Goal: Task Accomplishment & Management: Use online tool/utility

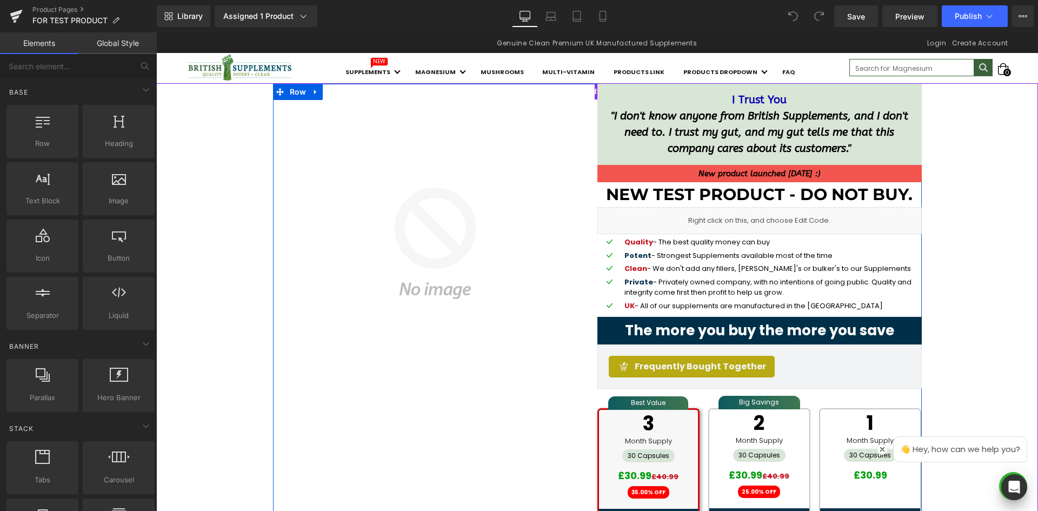
scroll to position [270, 0]
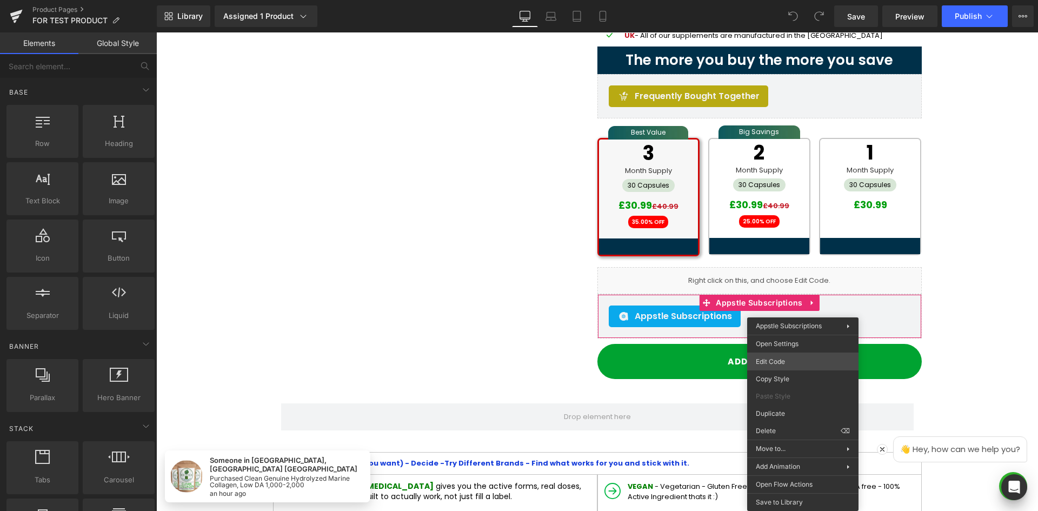
click at [775, 0] on div "You are previewing how the will restyle your page. You can not edit Elements in…" at bounding box center [519, 0] width 1038 height 0
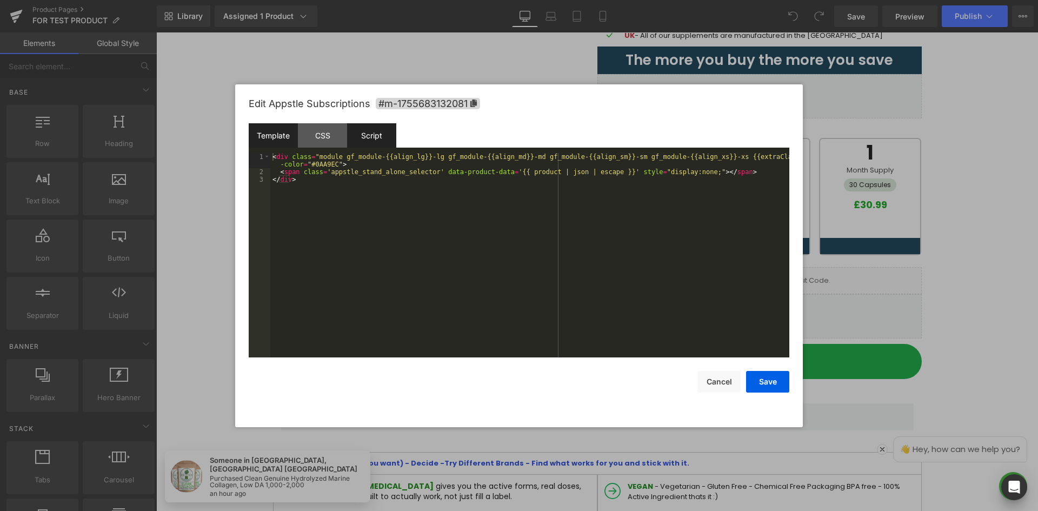
click at [368, 139] on div "Script" at bounding box center [371, 135] width 49 height 24
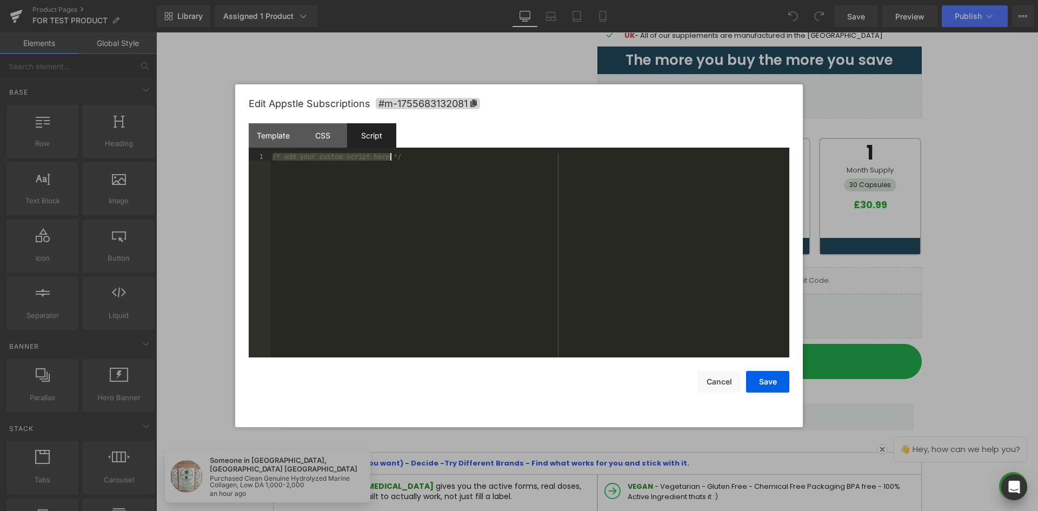
click at [423, 177] on div "/* add your custom script here */" at bounding box center [529, 255] width 519 height 204
drag, startPoint x: 719, startPoint y: 385, endPoint x: 740, endPoint y: 381, distance: 21.4
click at [719, 384] on button "Cancel" at bounding box center [718, 382] width 43 height 22
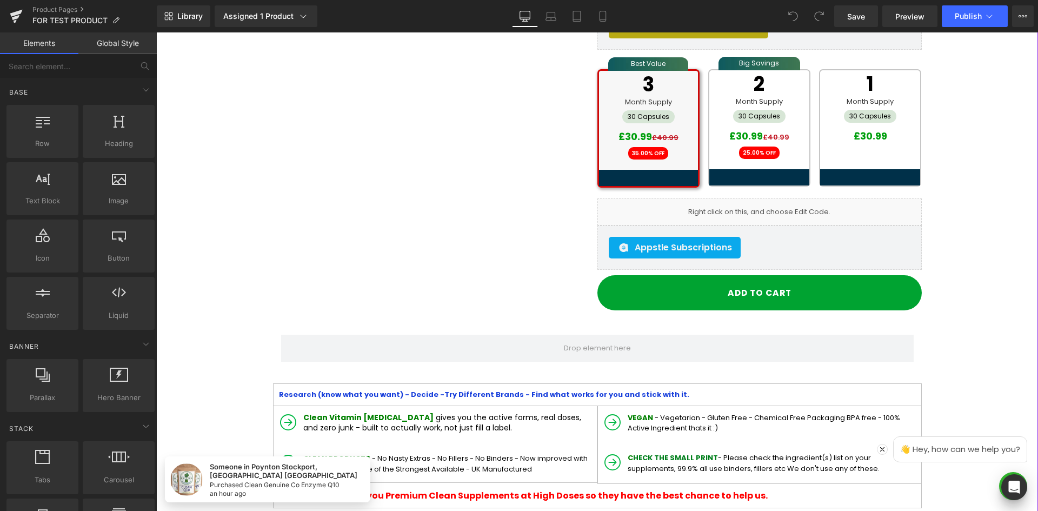
scroll to position [378, 0]
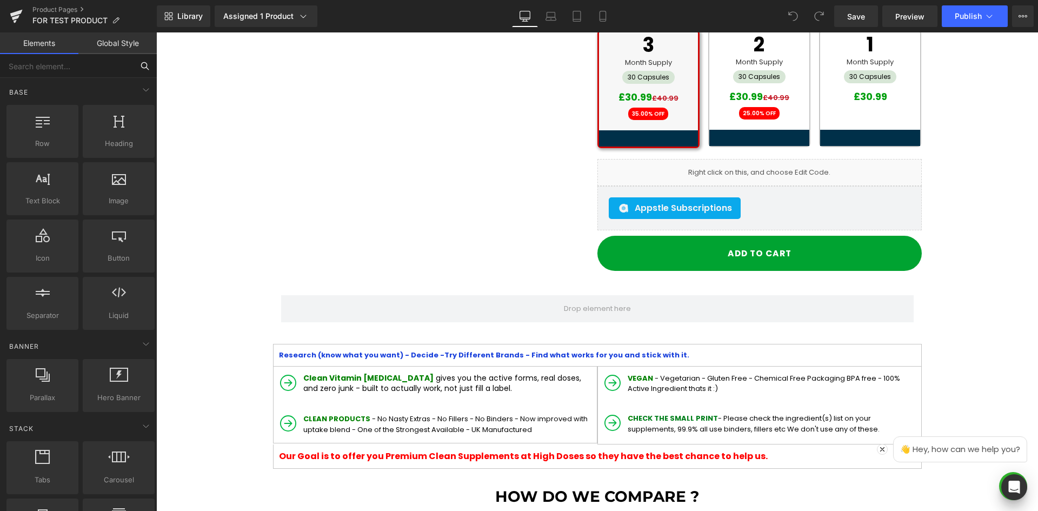
click at [105, 60] on input "text" at bounding box center [66, 66] width 133 height 24
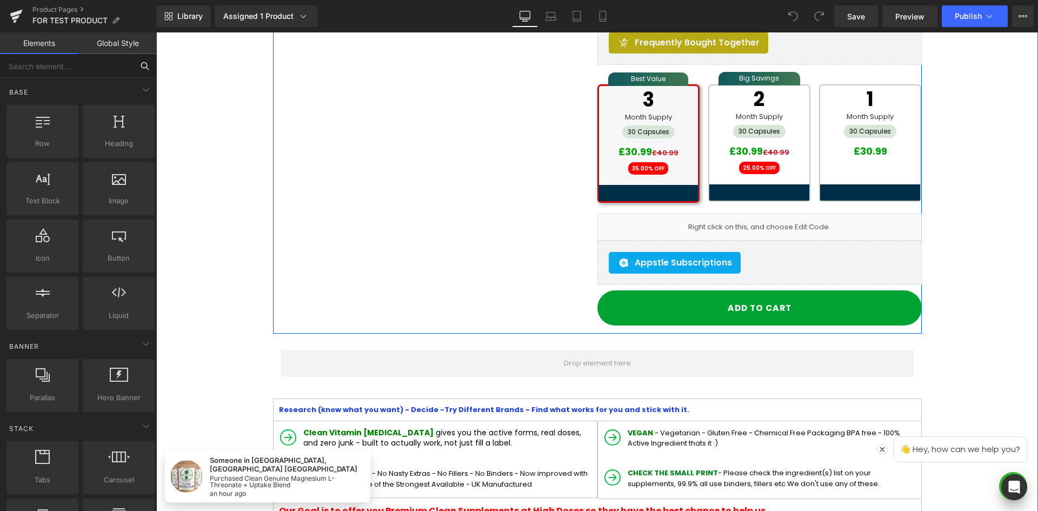
scroll to position [324, 0]
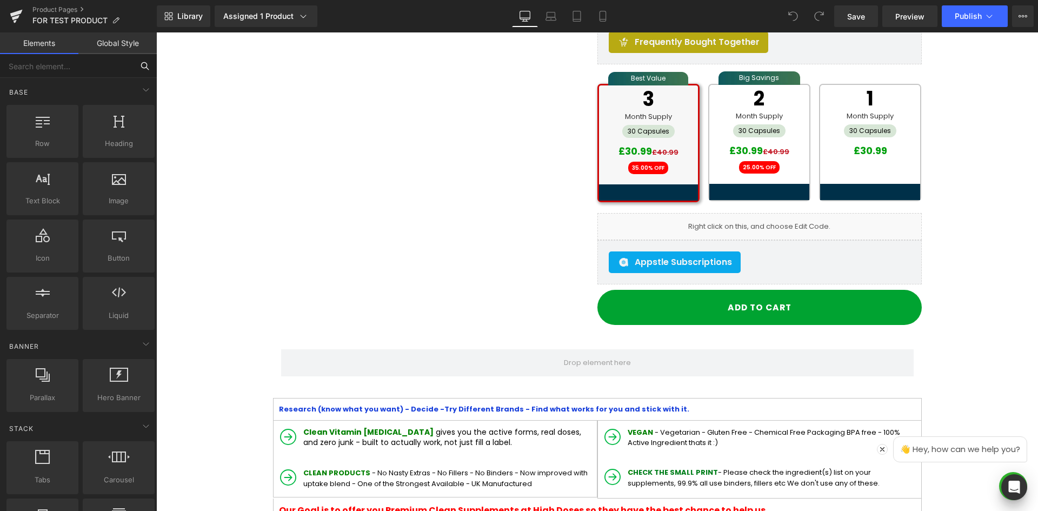
click at [79, 63] on input "text" at bounding box center [66, 66] width 133 height 24
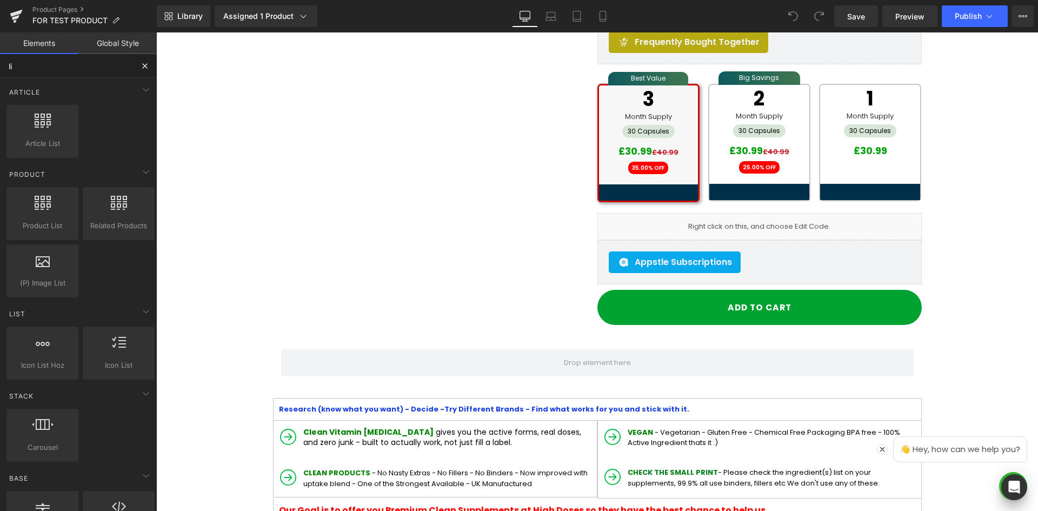
type input "liq"
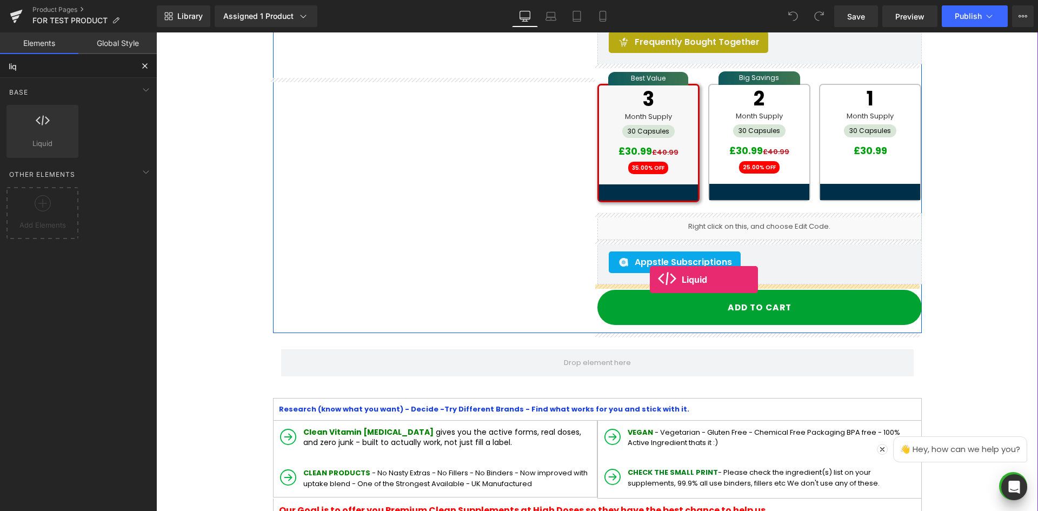
drag, startPoint x: 179, startPoint y: 167, endPoint x: 650, endPoint y: 280, distance: 483.6
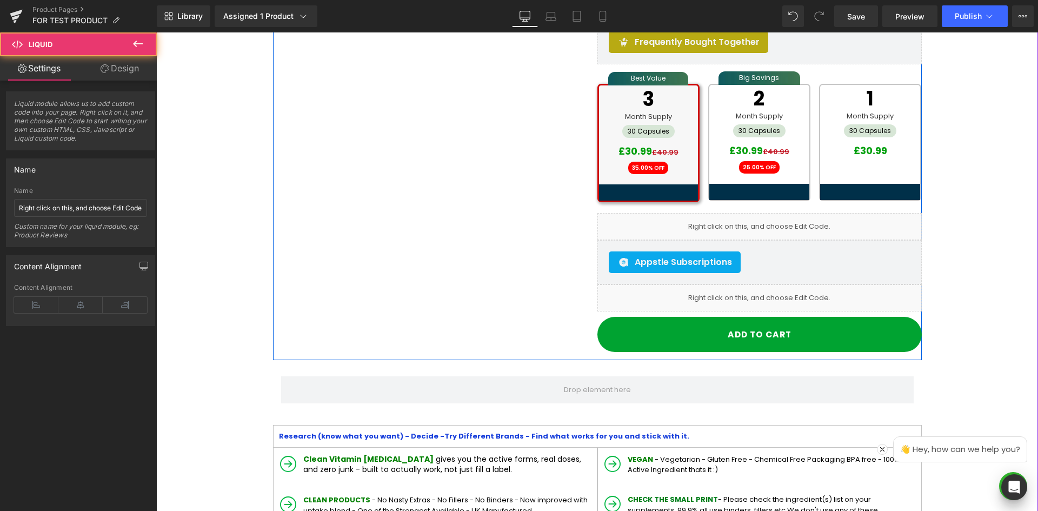
click at [766, 295] on link at bounding box center [771, 293] width 11 height 13
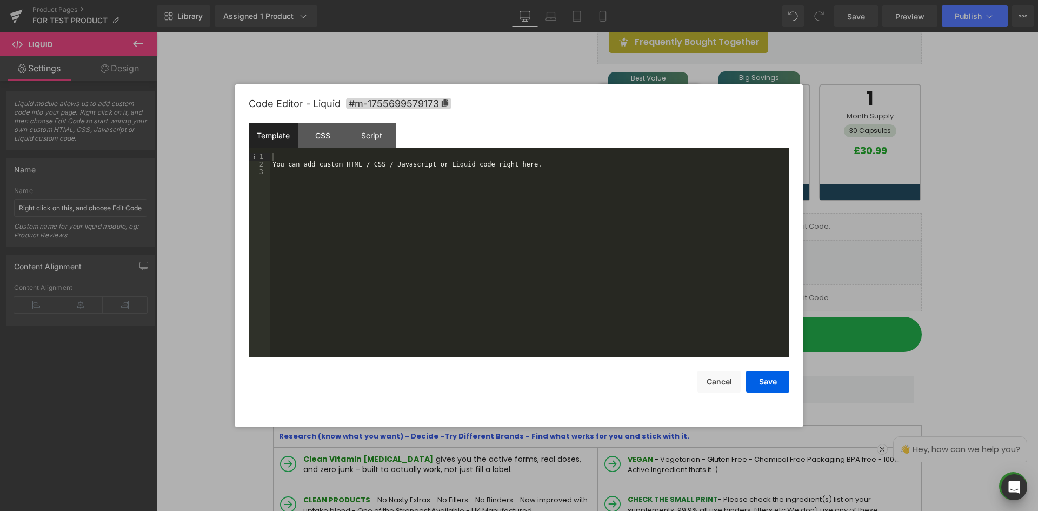
click at [313, 157] on div "You can add custom HTML / CSS / Javascript or Liquid code right here." at bounding box center [529, 263] width 519 height 220
click at [366, 137] on div "Script" at bounding box center [371, 135] width 49 height 24
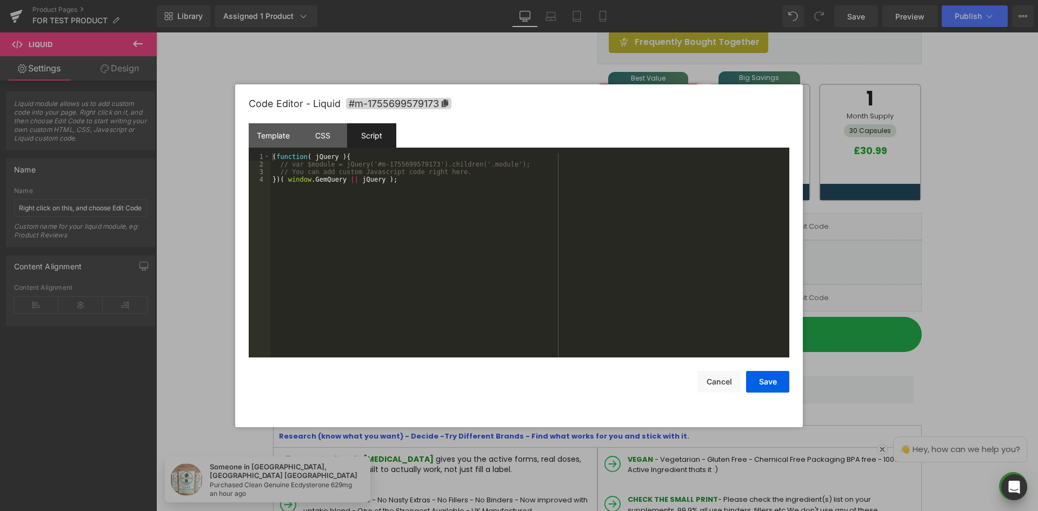
click at [366, 200] on div "( function ( jQuery ) { // var $module = jQuery('#m-1755699579173').children('.…" at bounding box center [529, 263] width 519 height 220
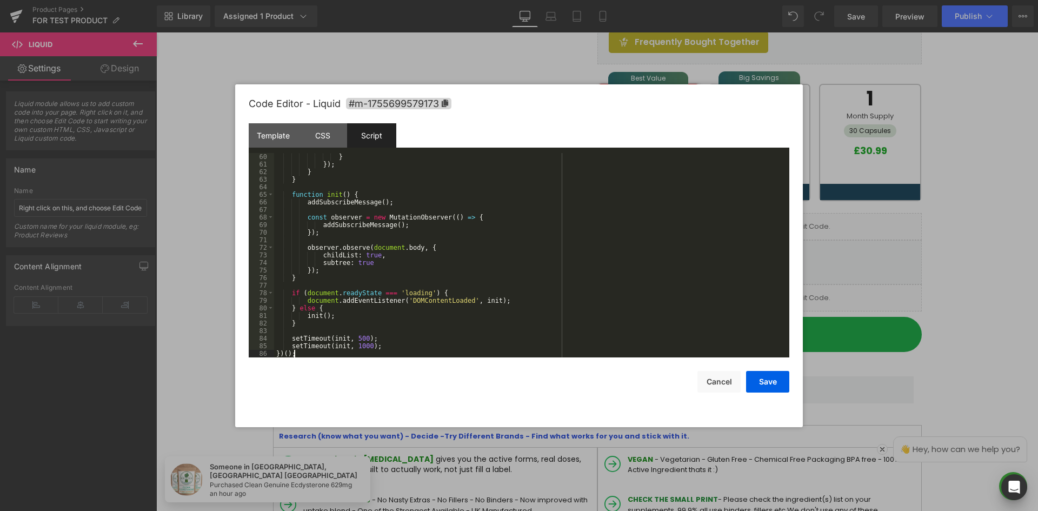
scroll to position [462, 0]
click at [771, 388] on button "Save" at bounding box center [767, 382] width 43 height 22
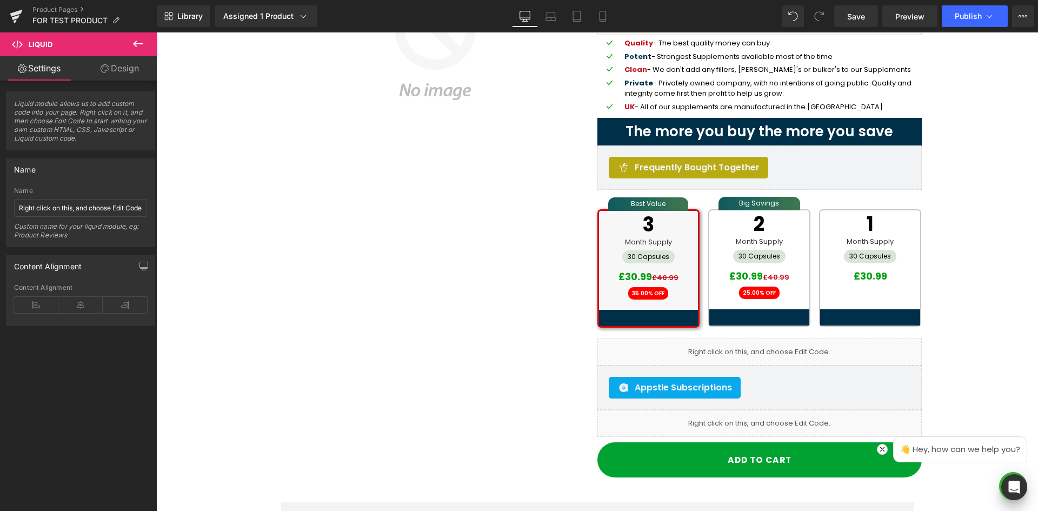
scroll to position [162, 0]
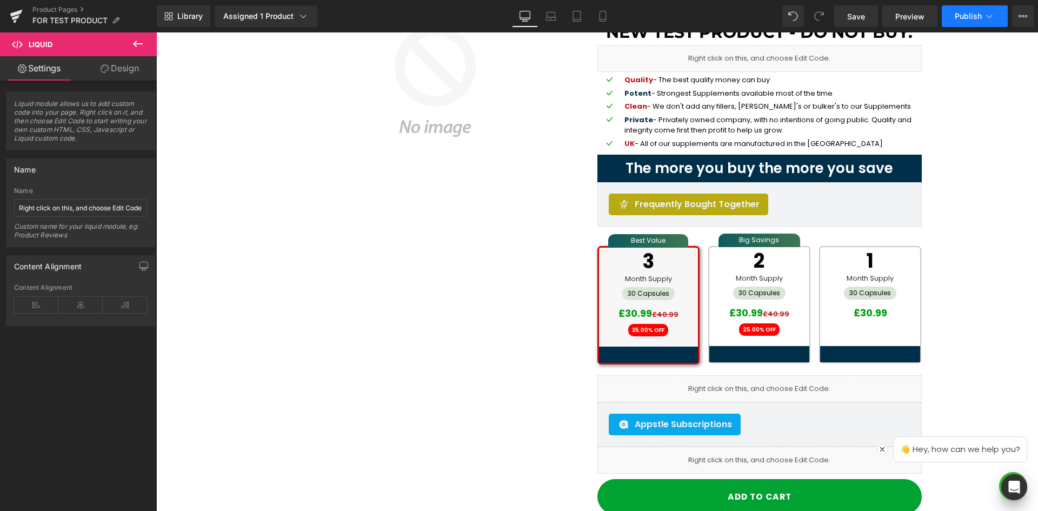
click at [967, 19] on span "Publish" at bounding box center [968, 16] width 27 height 9
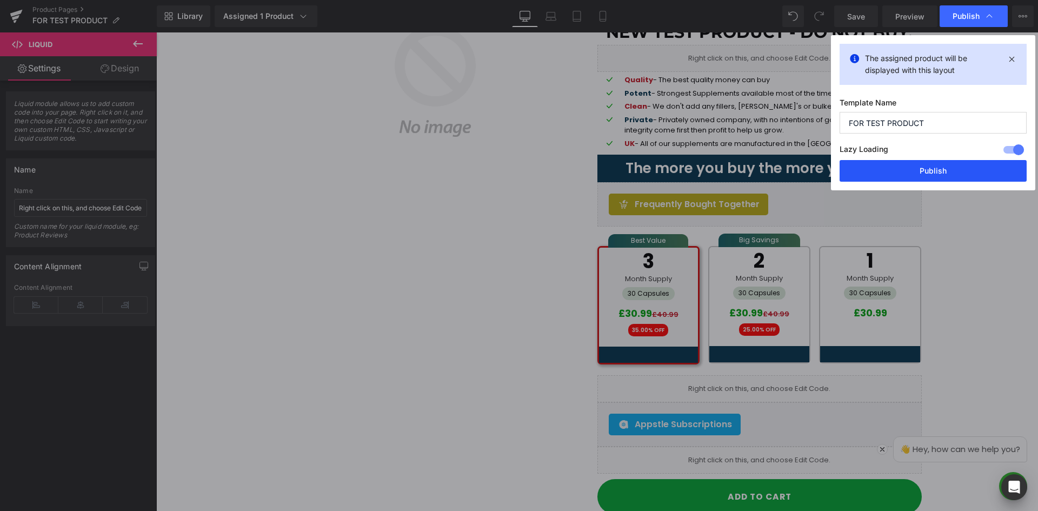
click at [906, 176] on button "Publish" at bounding box center [933, 171] width 187 height 22
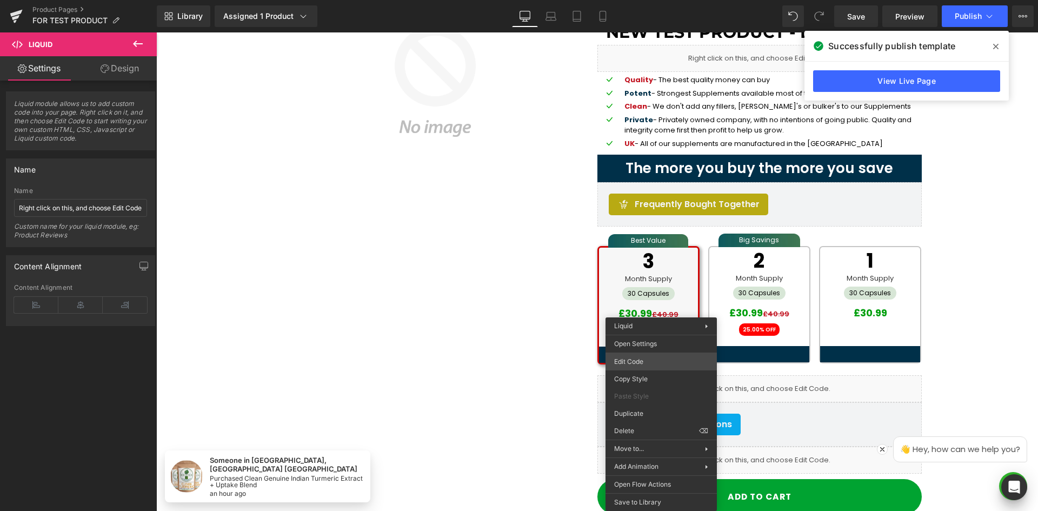
click at [650, 0] on div "Liquid You are previewing how the will restyle your page. You can not edit Elem…" at bounding box center [519, 0] width 1038 height 0
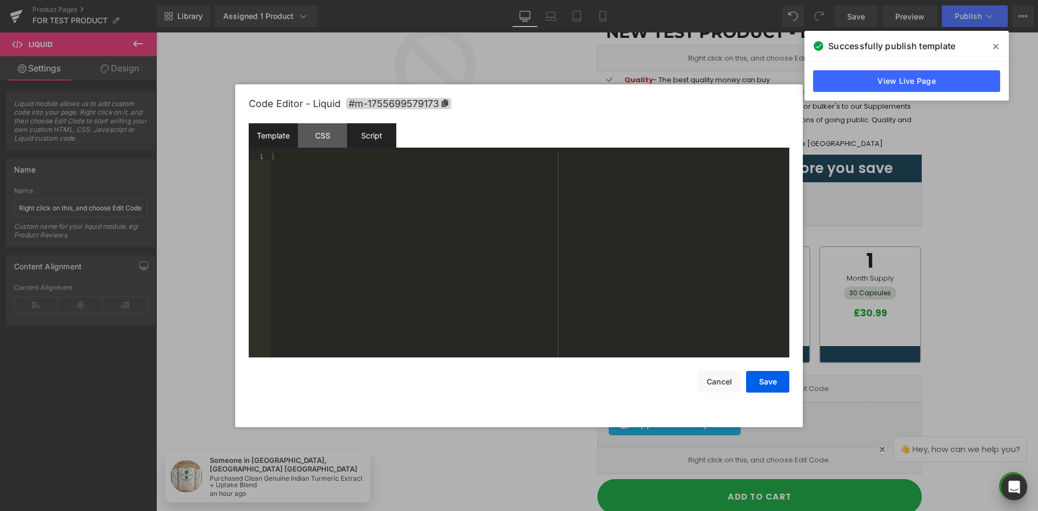
click at [375, 134] on div "Script" at bounding box center [371, 135] width 49 height 24
click at [384, 143] on div "Script" at bounding box center [371, 135] width 49 height 24
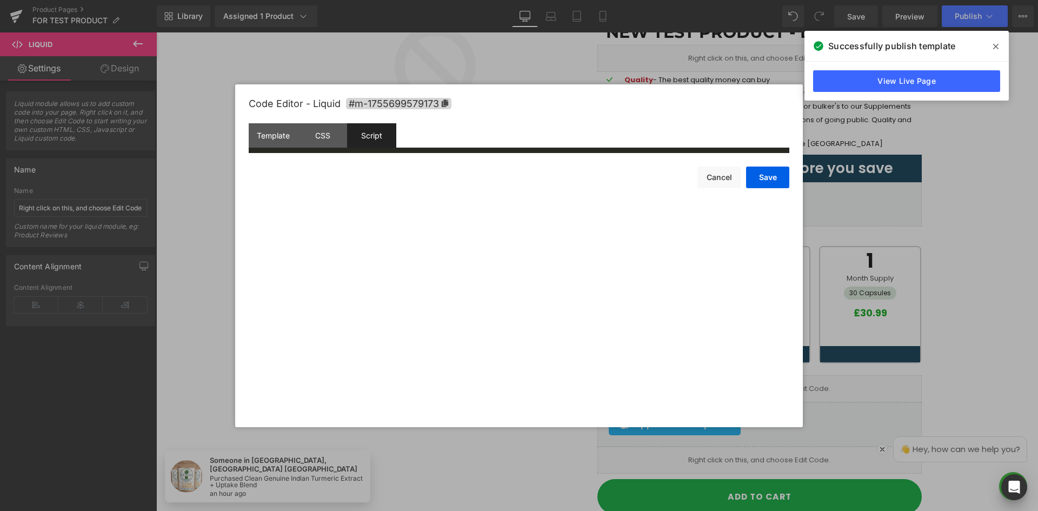
click at [358, 125] on div "Script" at bounding box center [371, 135] width 49 height 24
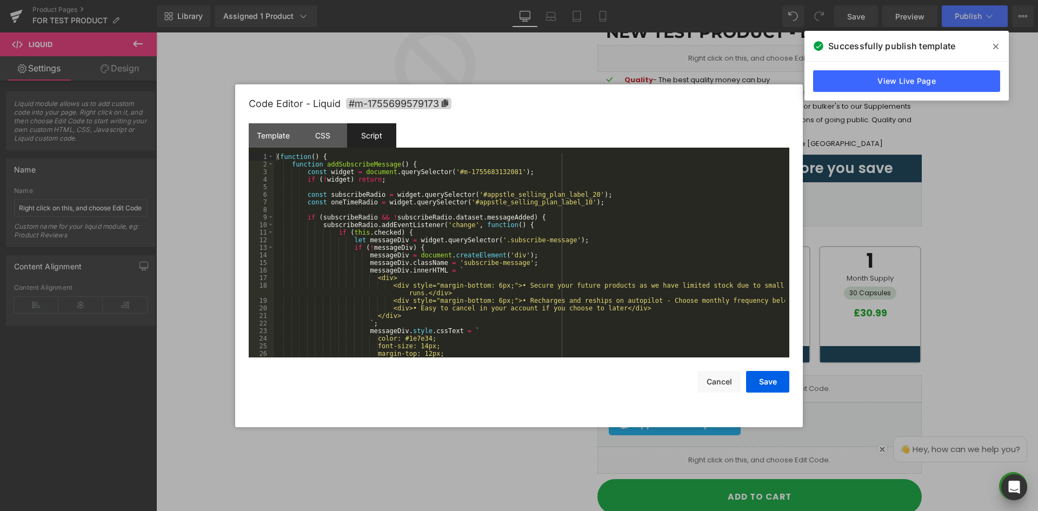
scroll to position [32, 0]
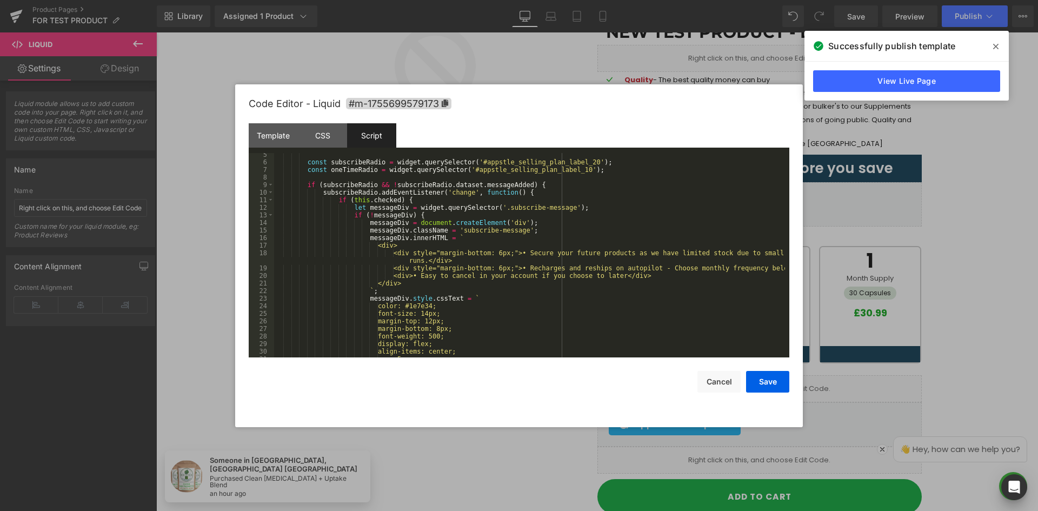
click at [515, 255] on div "const subscribeRadio = widget . querySelector ( '#appstle_selling_plan_label_20…" at bounding box center [529, 261] width 511 height 220
click at [511, 253] on div "const subscribeRadio = widget . querySelector ( '#appstle_selling_plan_label_20…" at bounding box center [529, 261] width 511 height 220
click at [509, 253] on div "const subscribeRadio = widget . querySelector ( '#appstle_selling_plan_label_20…" at bounding box center [529, 261] width 511 height 220
click at [515, 268] on div "const subscribeRadio = widget . querySelector ( '#appstle_selling_plan_label_20…" at bounding box center [529, 261] width 511 height 220
click at [508, 268] on div "const subscribeRadio = widget . querySelector ( '#appstle_selling_plan_label_20…" at bounding box center [529, 261] width 511 height 220
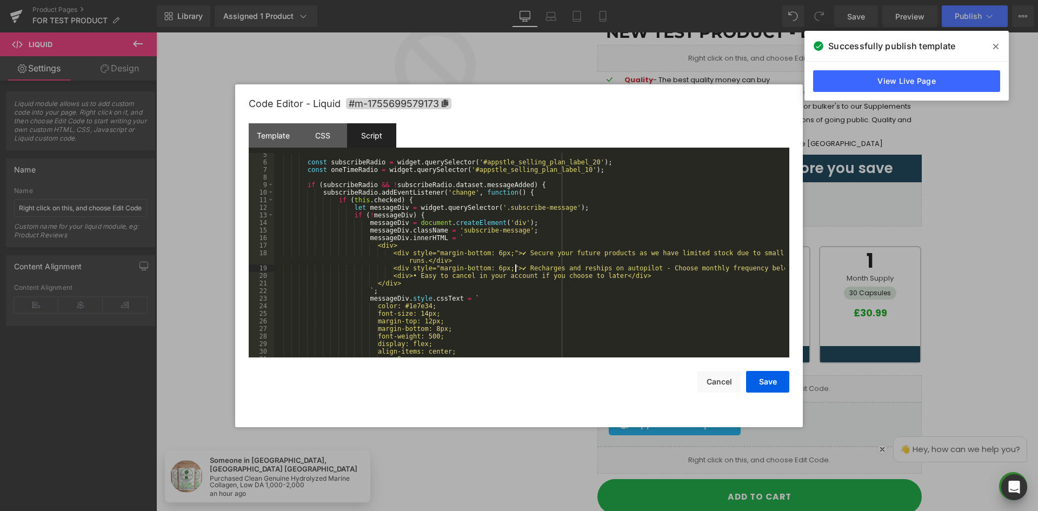
click at [417, 276] on div "const subscribeRadio = widget . querySelector ( '#appstle_selling_plan_label_20…" at bounding box center [529, 261] width 511 height 220
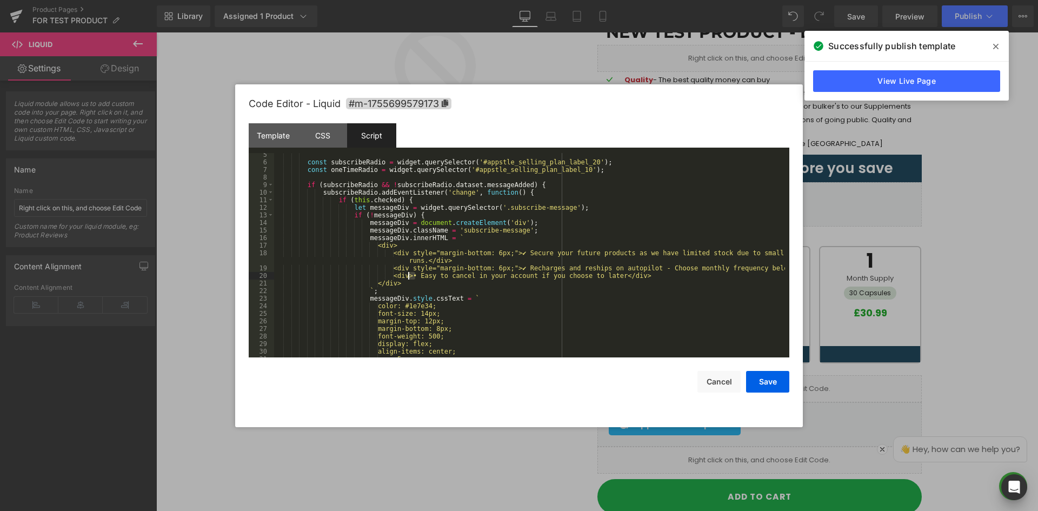
click at [409, 275] on div "const subscribeRadio = widget . querySelector ( '#appstle_selling_plan_label_20…" at bounding box center [529, 261] width 511 height 220
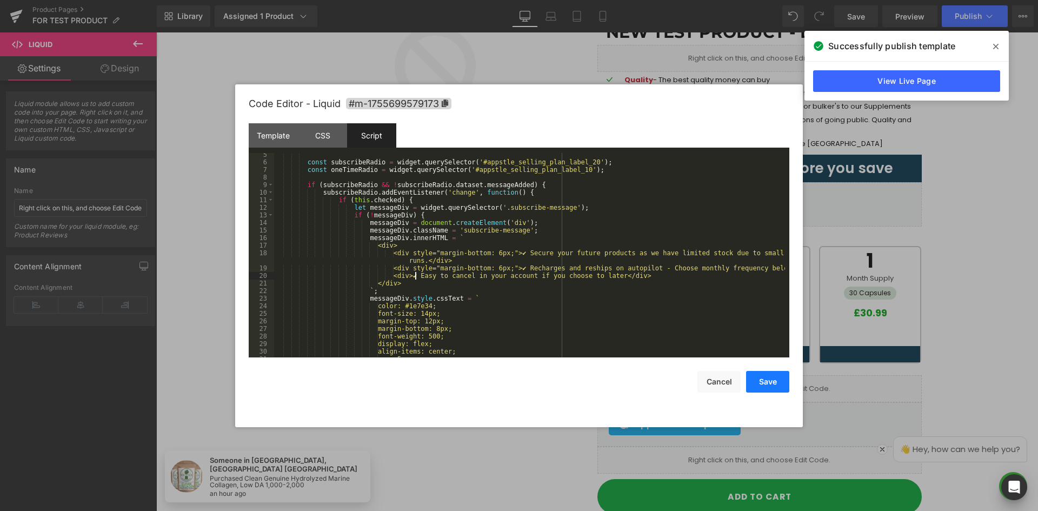
click at [757, 381] on button "Save" at bounding box center [767, 382] width 43 height 22
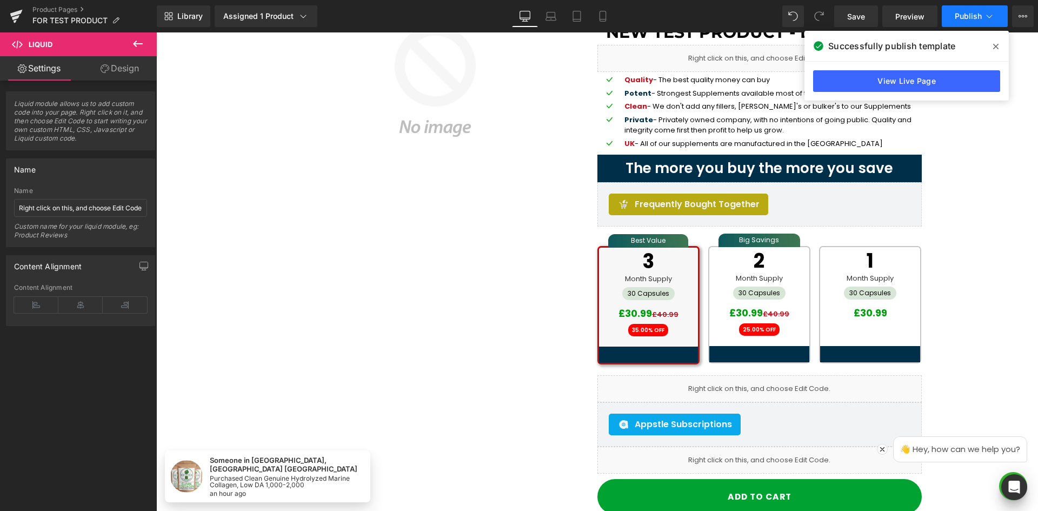
click at [974, 20] on span "Publish" at bounding box center [968, 16] width 27 height 9
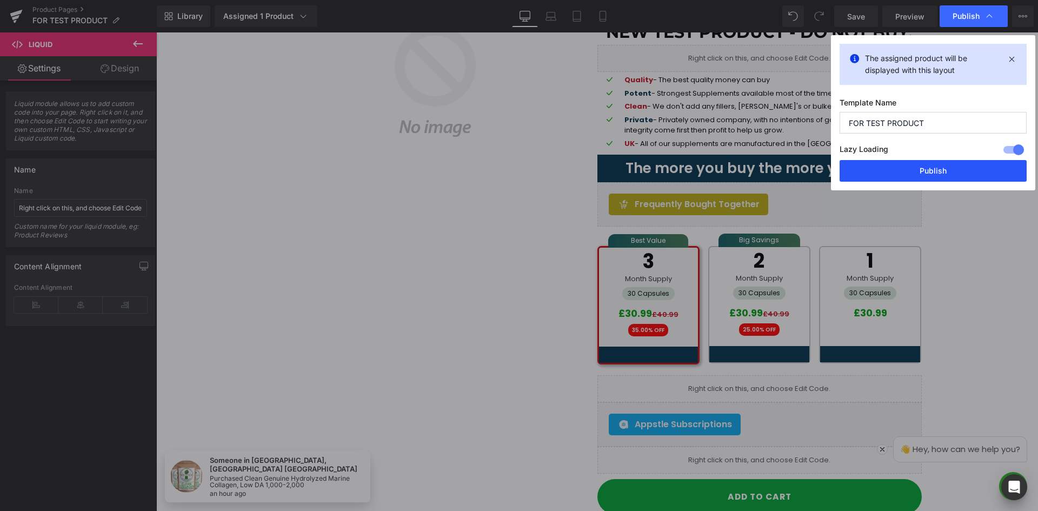
click at [935, 171] on button "Publish" at bounding box center [933, 171] width 187 height 22
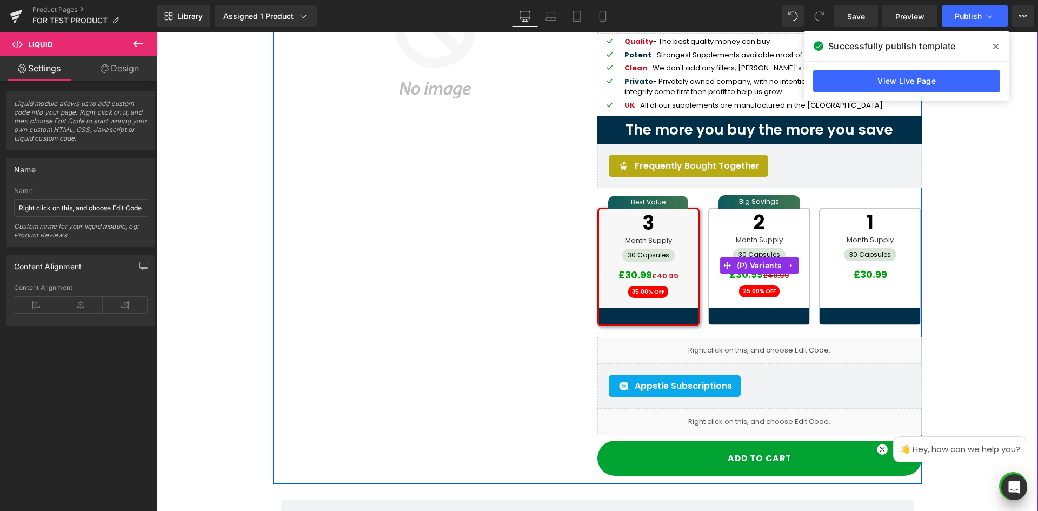
scroll to position [216, 0]
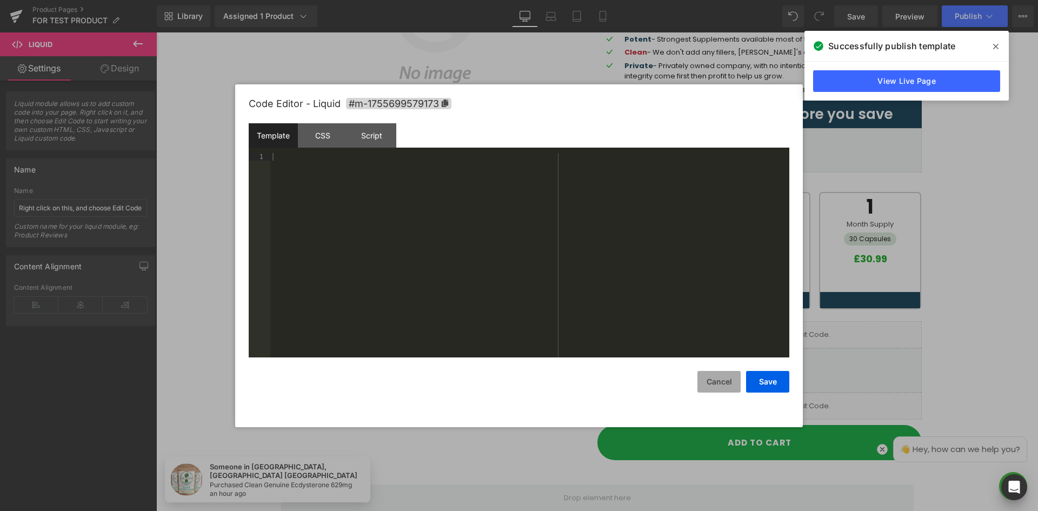
drag, startPoint x: 616, startPoint y: 367, endPoint x: 733, endPoint y: 387, distance: 118.4
click at [729, 384] on button "Cancel" at bounding box center [718, 382] width 43 height 22
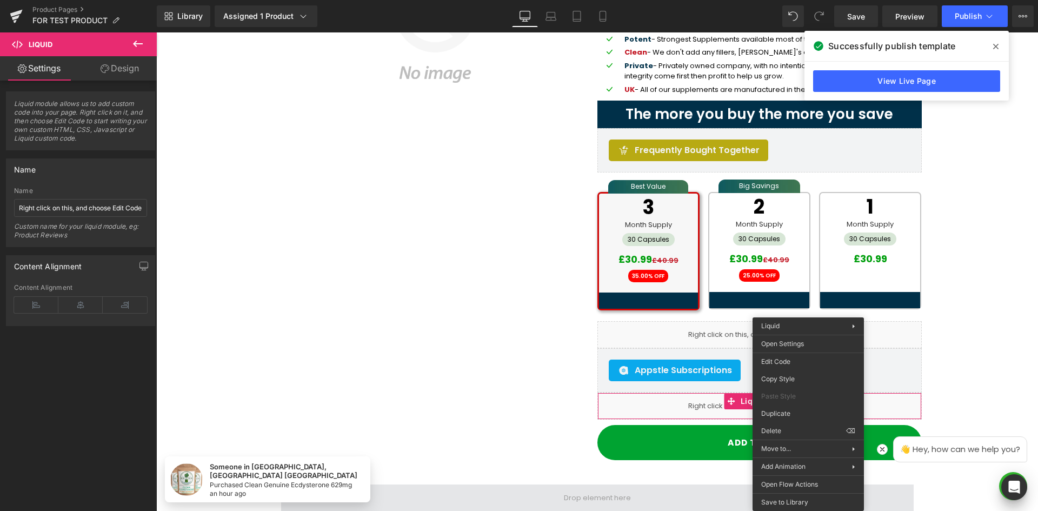
drag, startPoint x: 950, startPoint y: 530, endPoint x: 793, endPoint y: 497, distance: 160.1
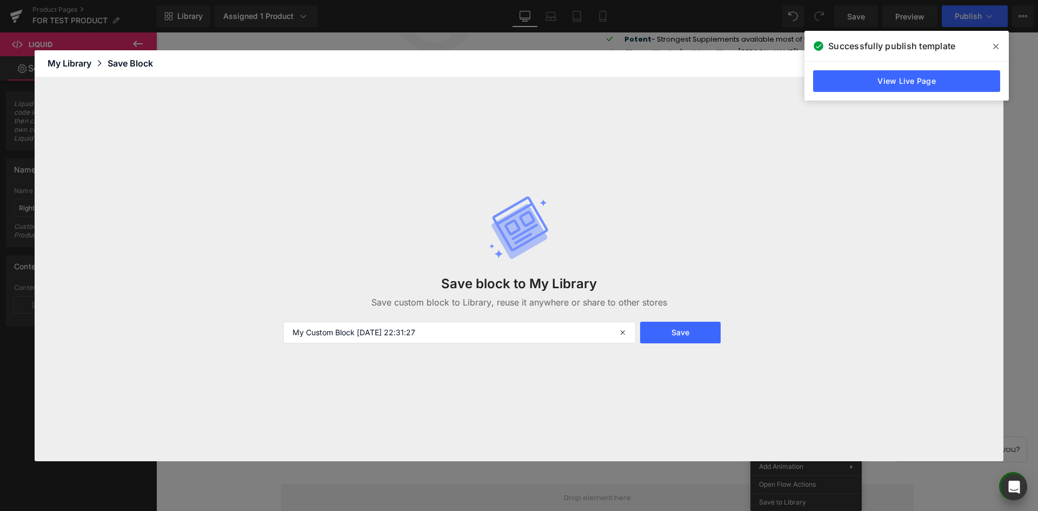
click at [992, 44] on span at bounding box center [995, 46] width 17 height 17
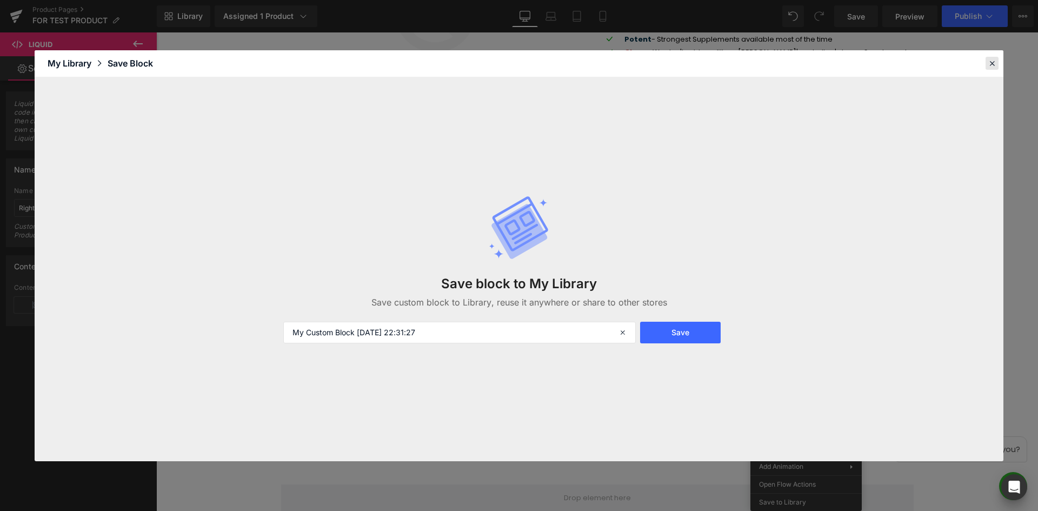
click at [994, 64] on icon at bounding box center [992, 63] width 10 height 10
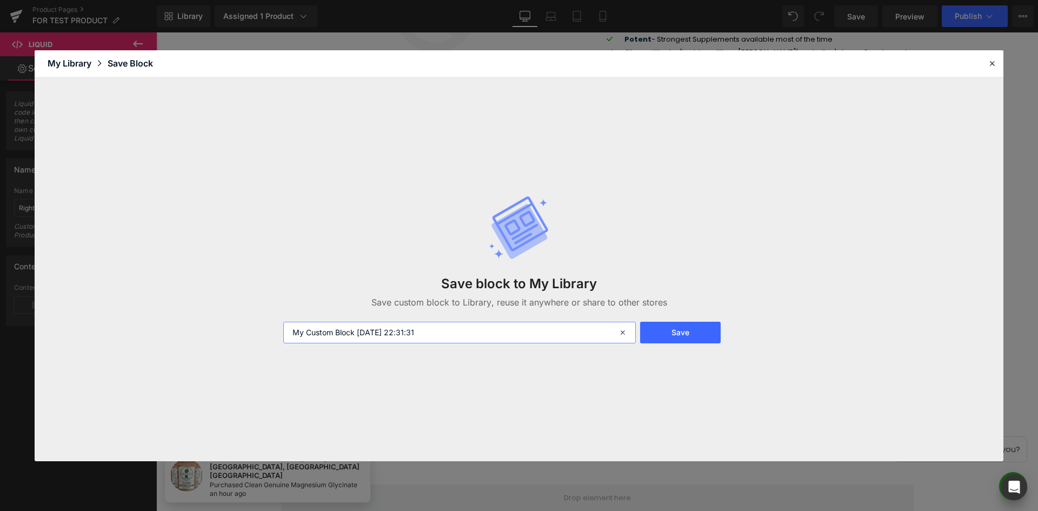
click at [440, 339] on input "My Custom Block 2025-08-20 22:31:31" at bounding box center [459, 333] width 353 height 22
type input "appstle-liquid"
click at [681, 328] on button "Save" at bounding box center [680, 333] width 81 height 22
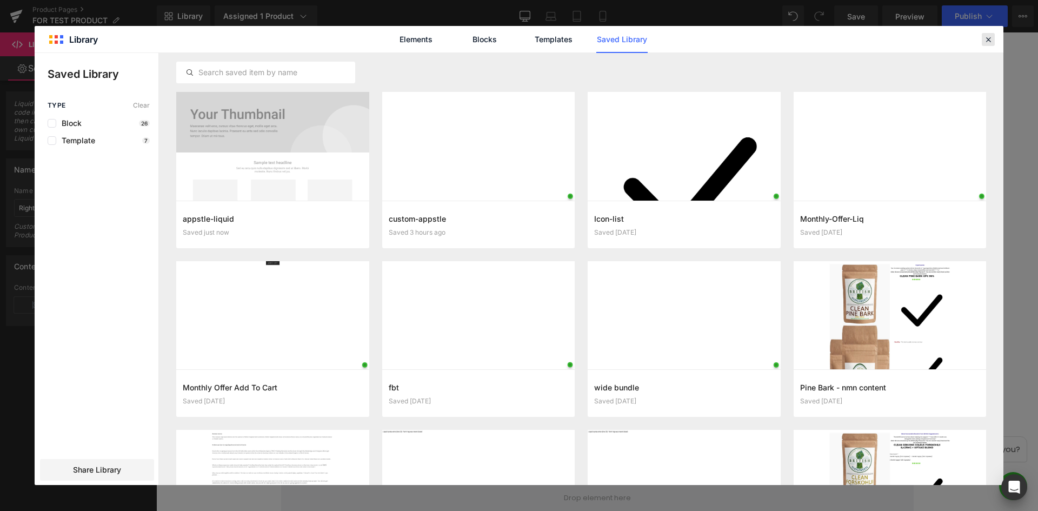
click at [989, 41] on icon at bounding box center [988, 40] width 10 height 10
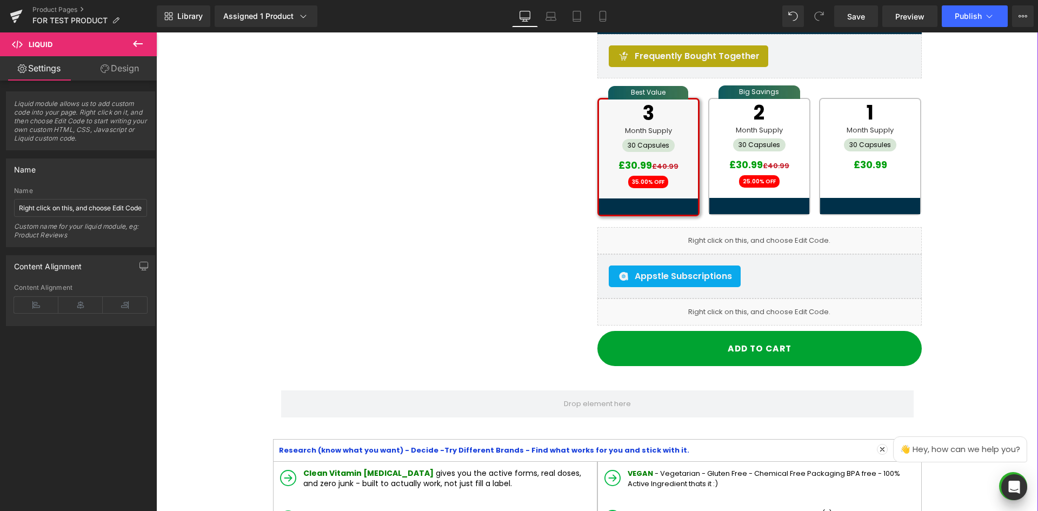
scroll to position [270, 0]
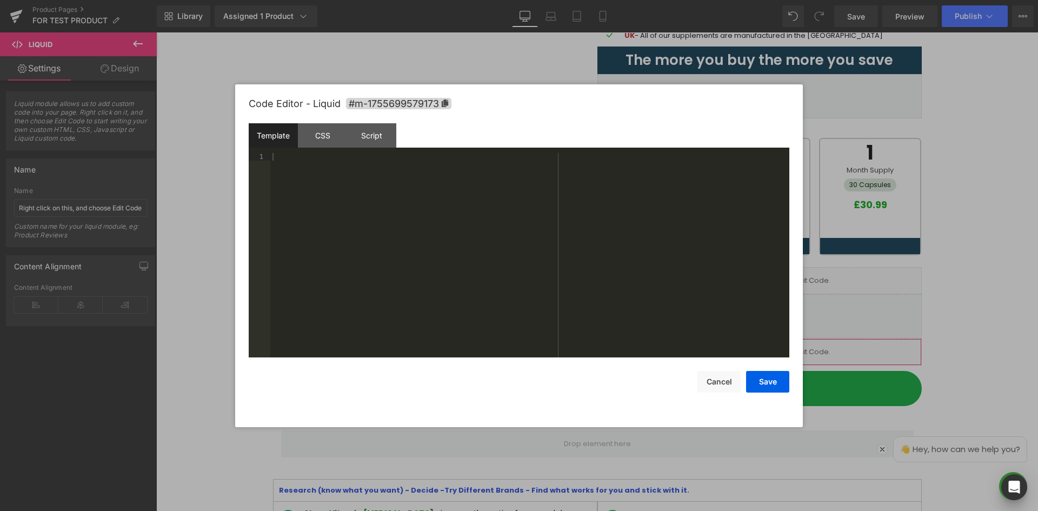
click at [815, 364] on body "Liquid You are previewing how the will restyle your page. You can not edit Elem…" at bounding box center [519, 255] width 1038 height 511
click at [370, 142] on div "Script" at bounding box center [371, 135] width 49 height 24
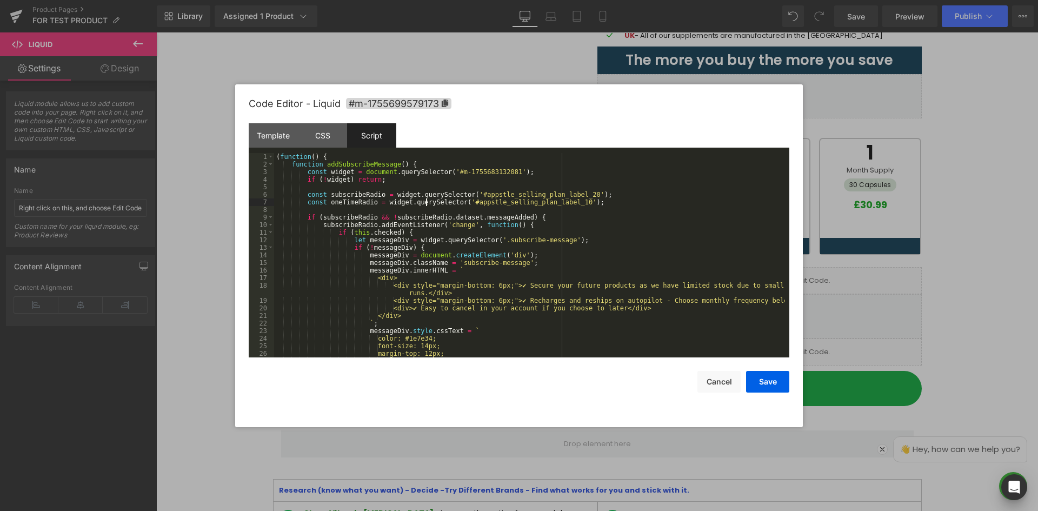
click at [424, 200] on div "( function ( ) { function addSubscribeMessage ( ) { const widget = document . q…" at bounding box center [529, 263] width 511 height 220
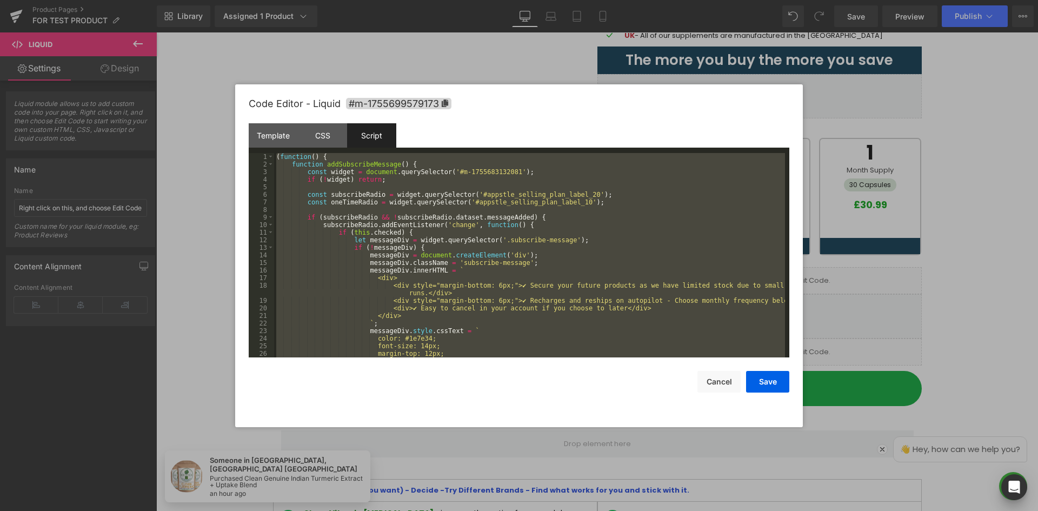
scroll to position [537, 0]
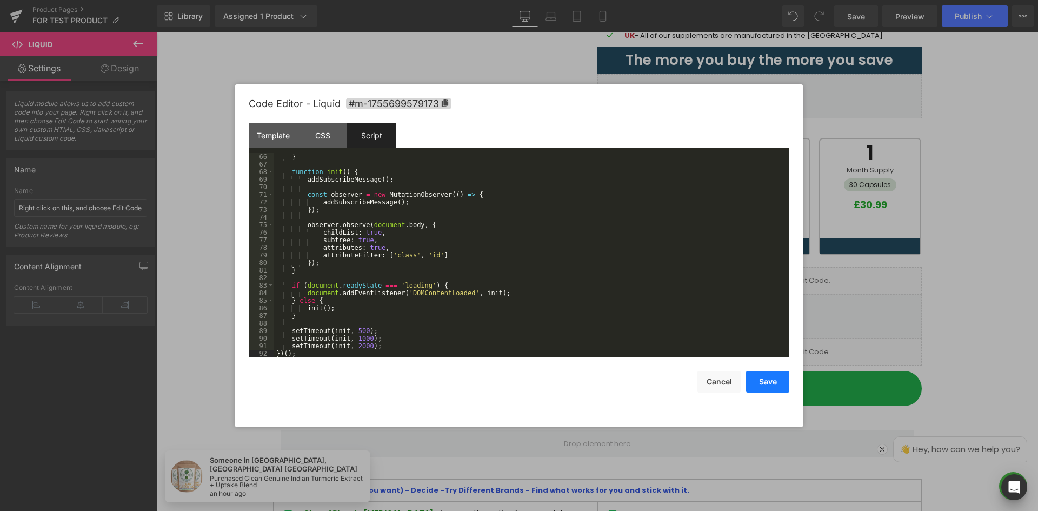
click at [777, 382] on button "Save" at bounding box center [767, 382] width 43 height 22
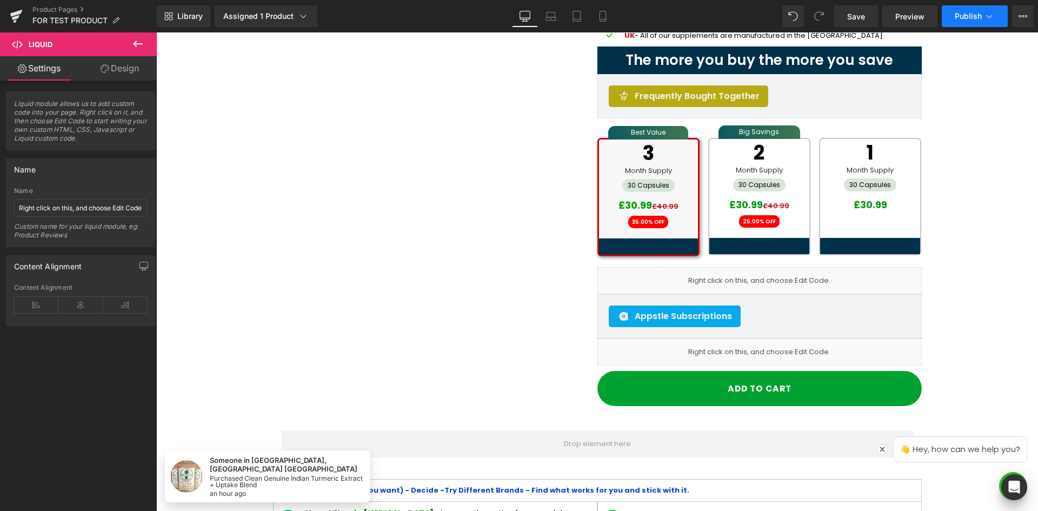
click at [967, 21] on button "Publish" at bounding box center [975, 16] width 66 height 22
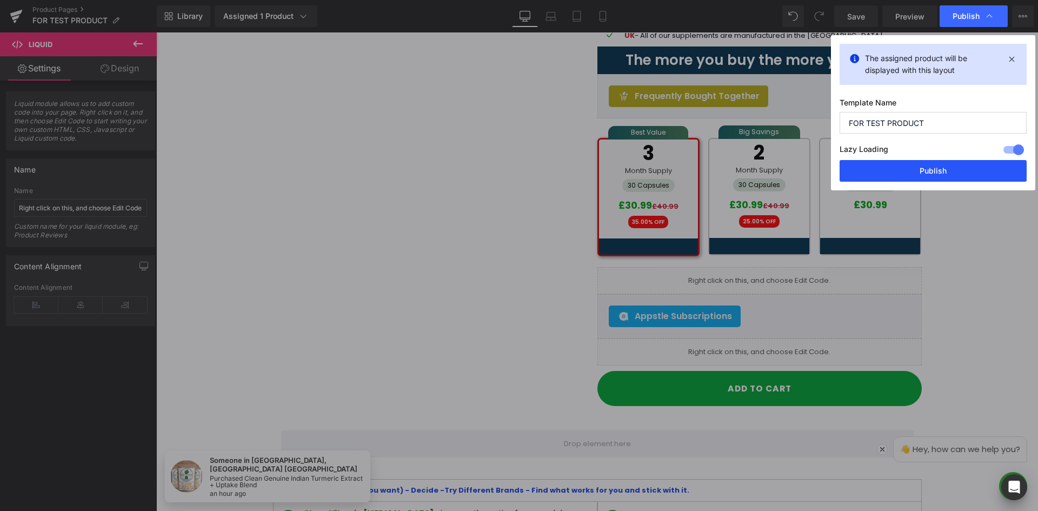
click at [960, 171] on button "Publish" at bounding box center [933, 171] width 187 height 22
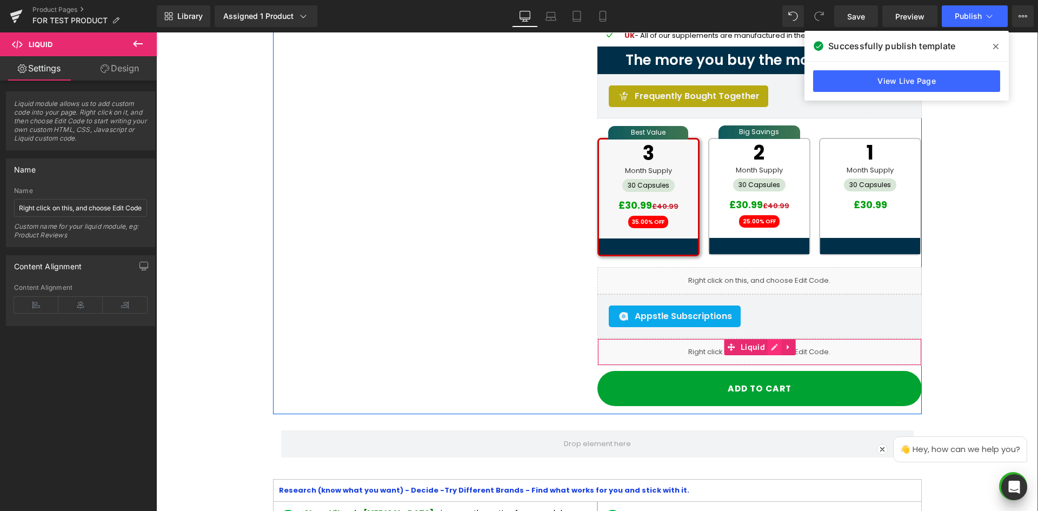
click at [771, 348] on icon at bounding box center [775, 347] width 8 height 8
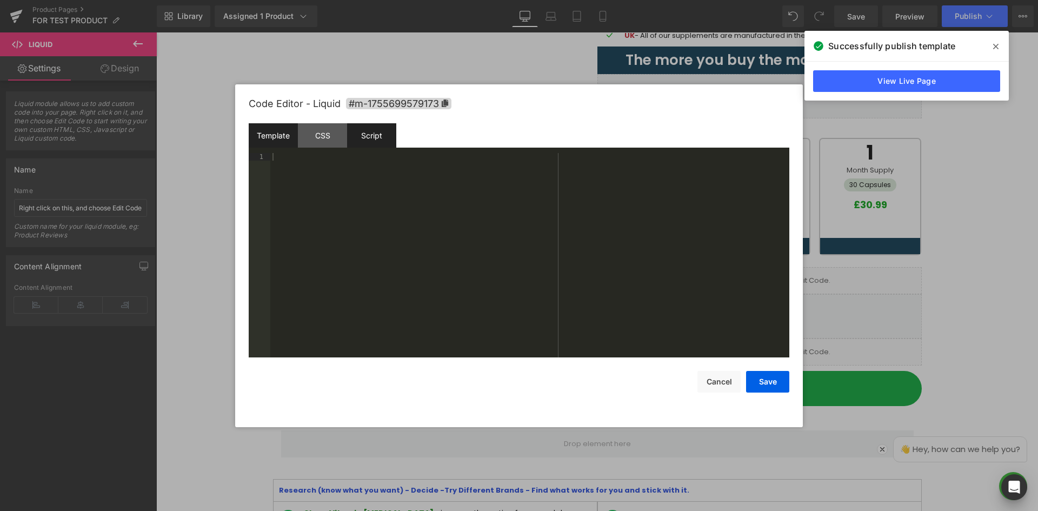
click at [353, 138] on div "Script" at bounding box center [371, 135] width 49 height 24
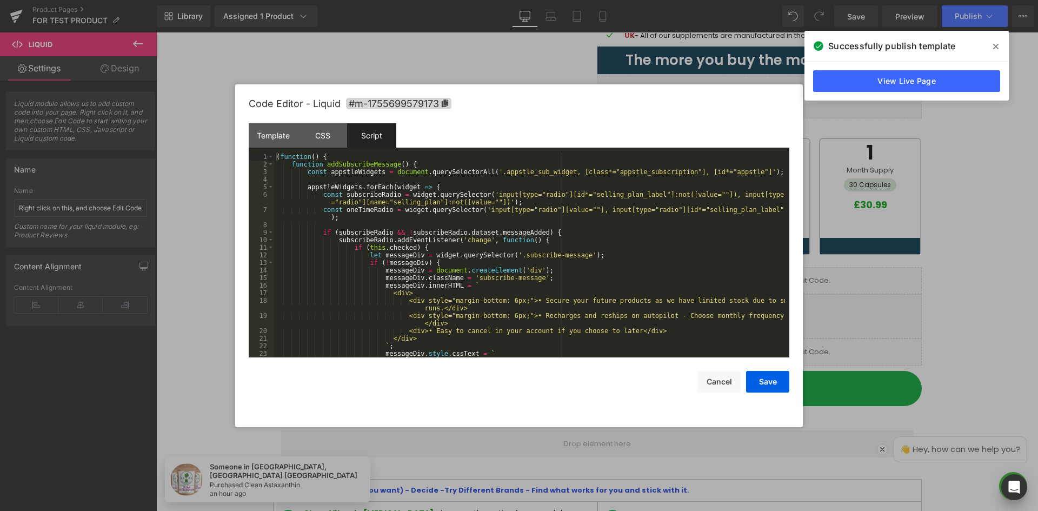
click at [396, 184] on div "( function ( ) { function addSubscribeMessage ( ) { const appstleWidgets = docu…" at bounding box center [529, 263] width 511 height 220
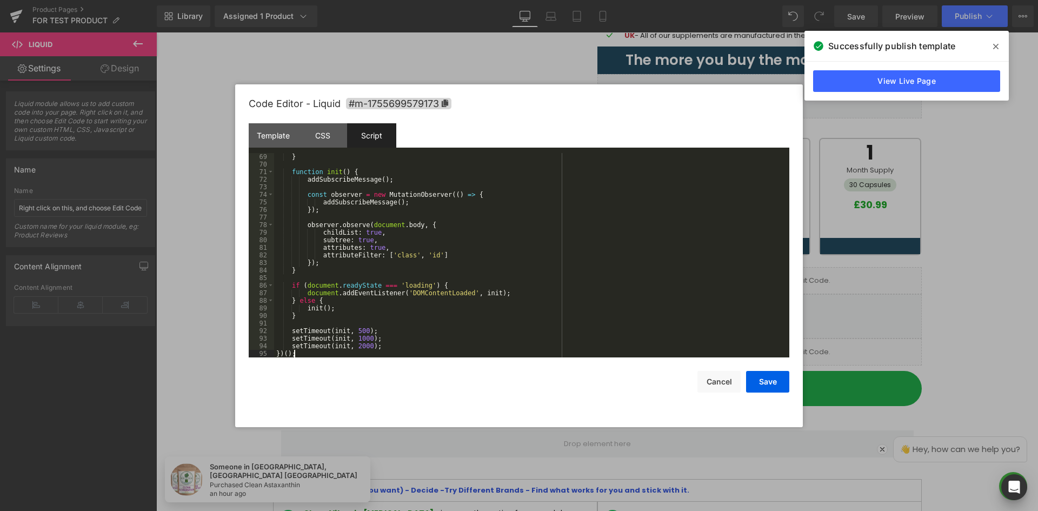
scroll to position [568, 0]
click at [754, 377] on button "Save" at bounding box center [767, 382] width 43 height 22
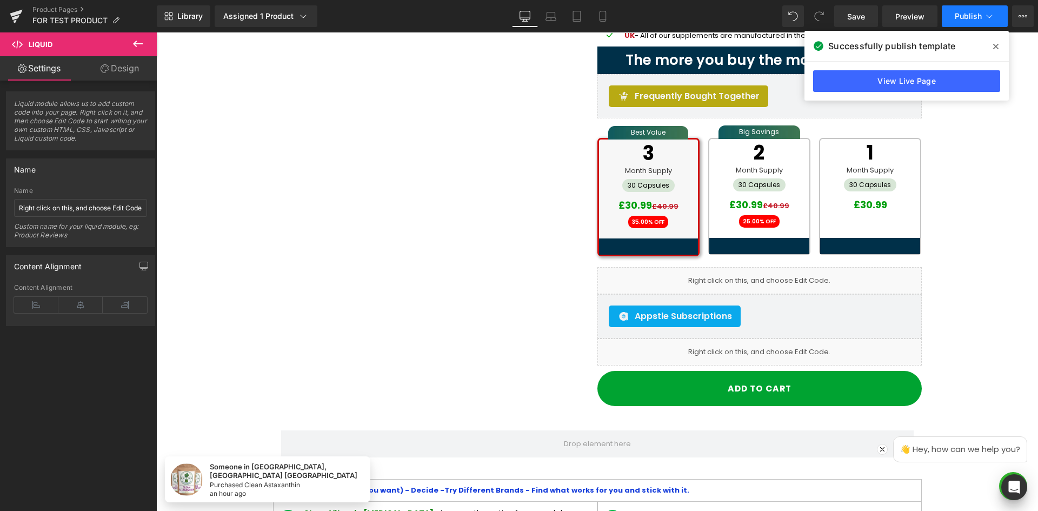
click at [968, 22] on button "Publish" at bounding box center [975, 16] width 66 height 22
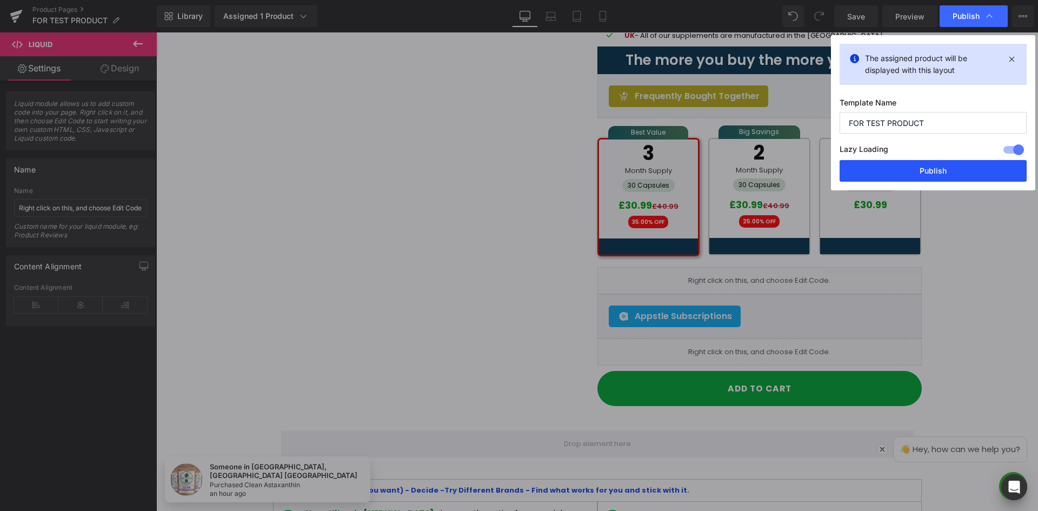
click at [938, 167] on button "Publish" at bounding box center [933, 171] width 187 height 22
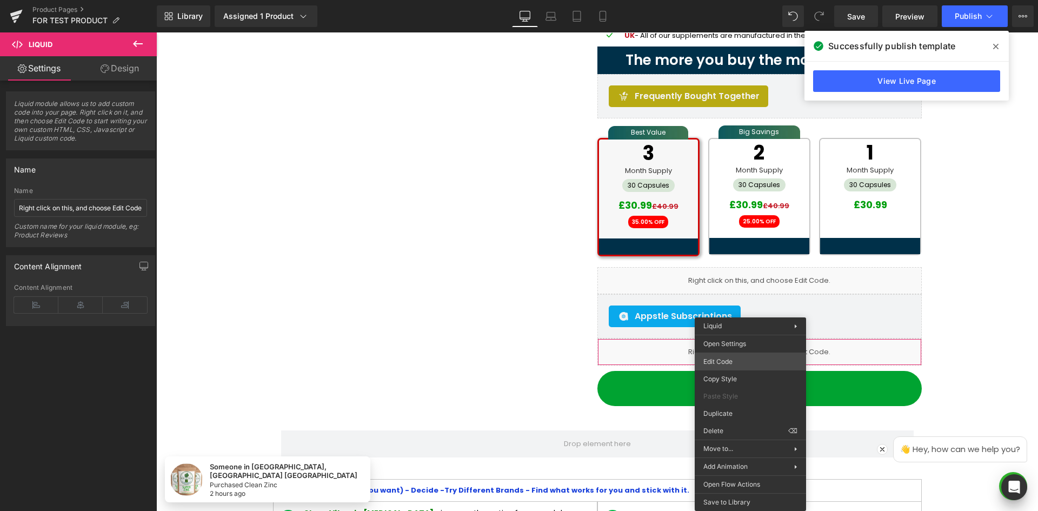
click at [729, 0] on div "Liquid You are previewing how the will restyle your page. You can not edit Elem…" at bounding box center [519, 0] width 1038 height 0
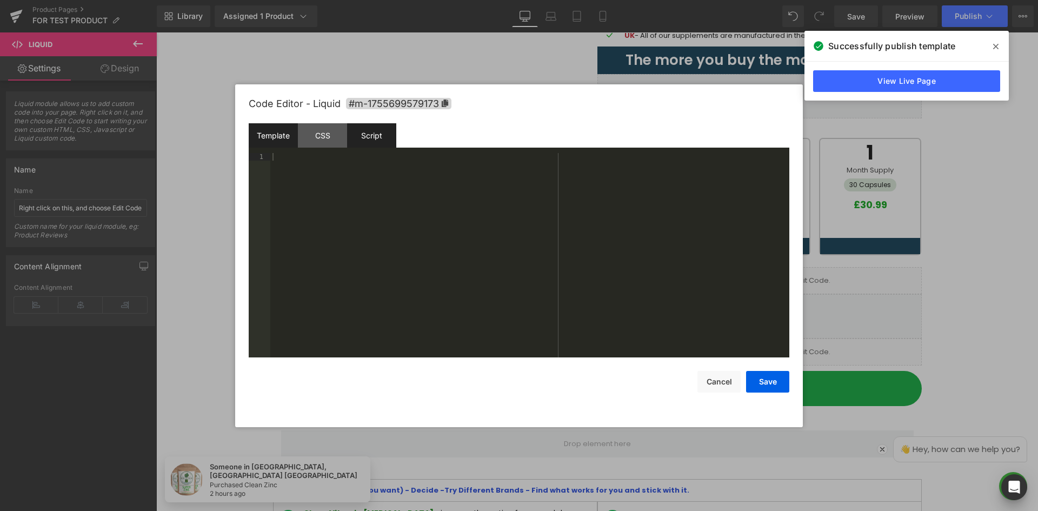
click at [376, 143] on div "Script" at bounding box center [371, 135] width 49 height 24
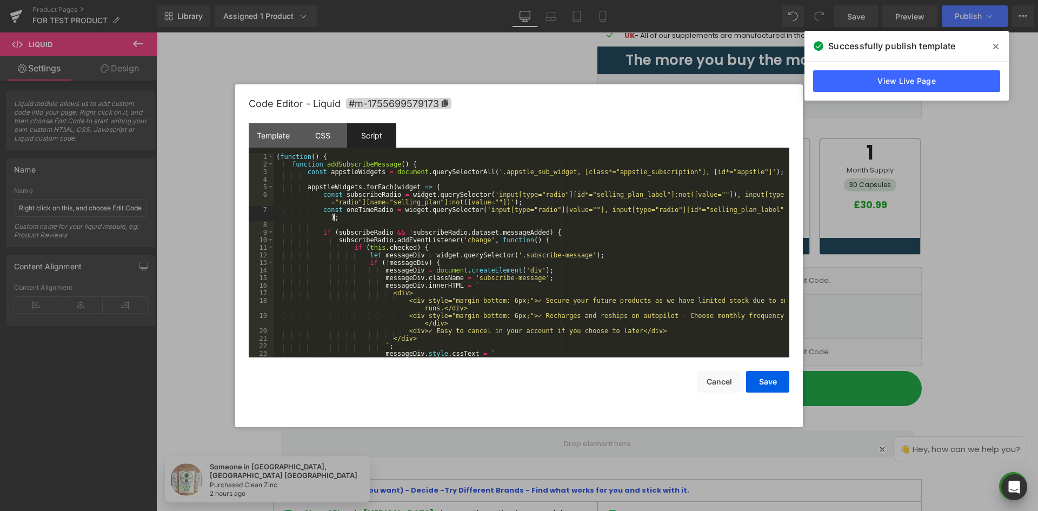
click at [428, 215] on div "( function ( ) { function addSubscribeMessage ( ) { const appstleWidgets = docu…" at bounding box center [529, 263] width 511 height 220
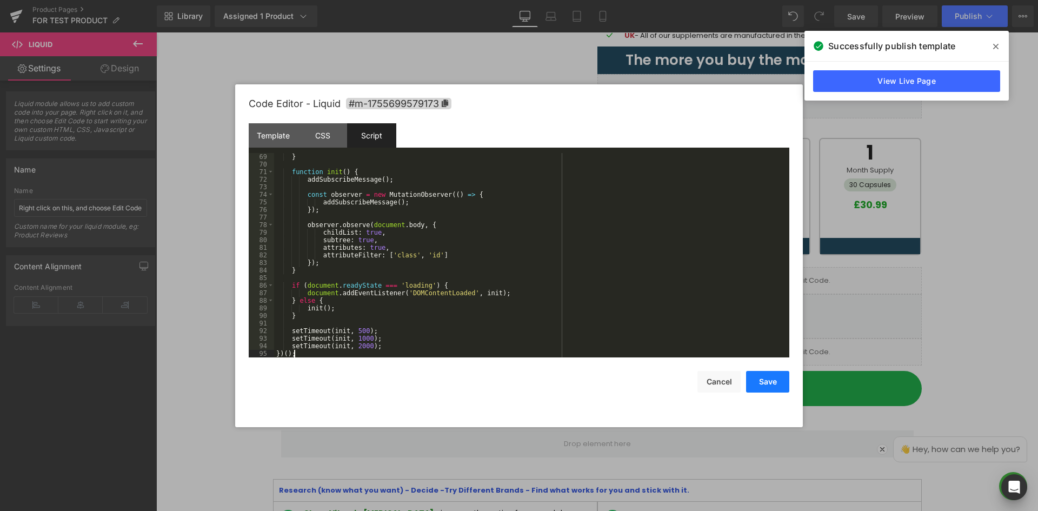
click at [761, 386] on button "Save" at bounding box center [767, 382] width 43 height 22
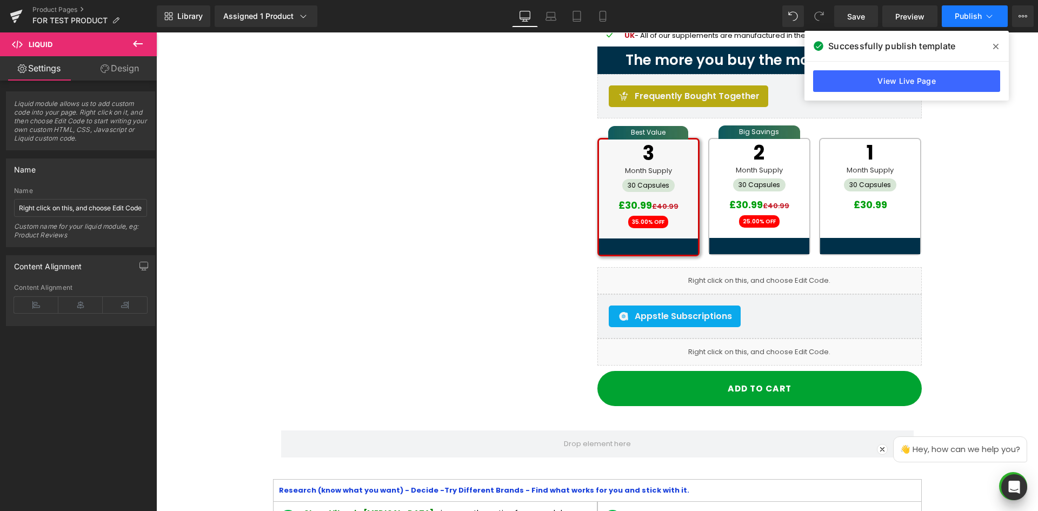
click at [973, 13] on span "Publish" at bounding box center [968, 16] width 27 height 9
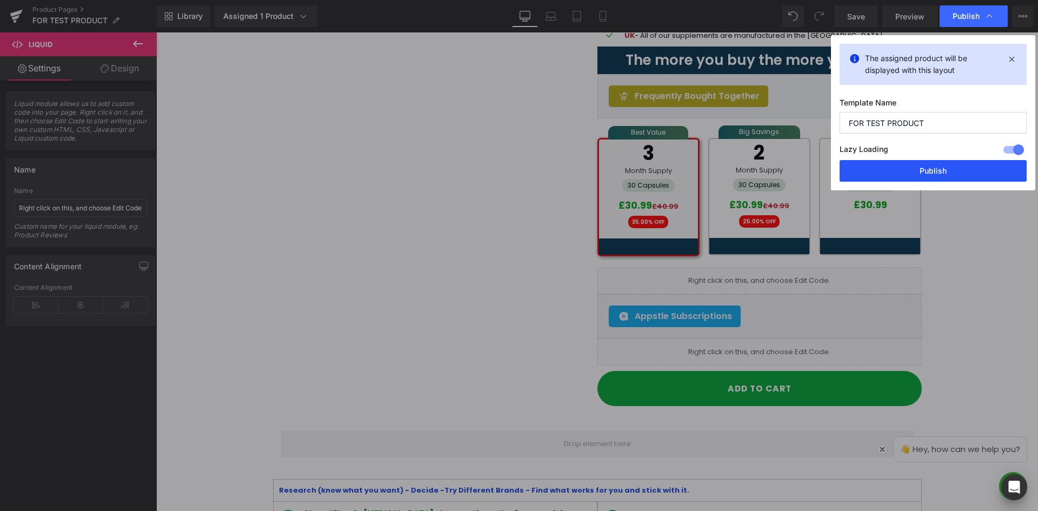
click at [943, 171] on button "Publish" at bounding box center [933, 171] width 187 height 22
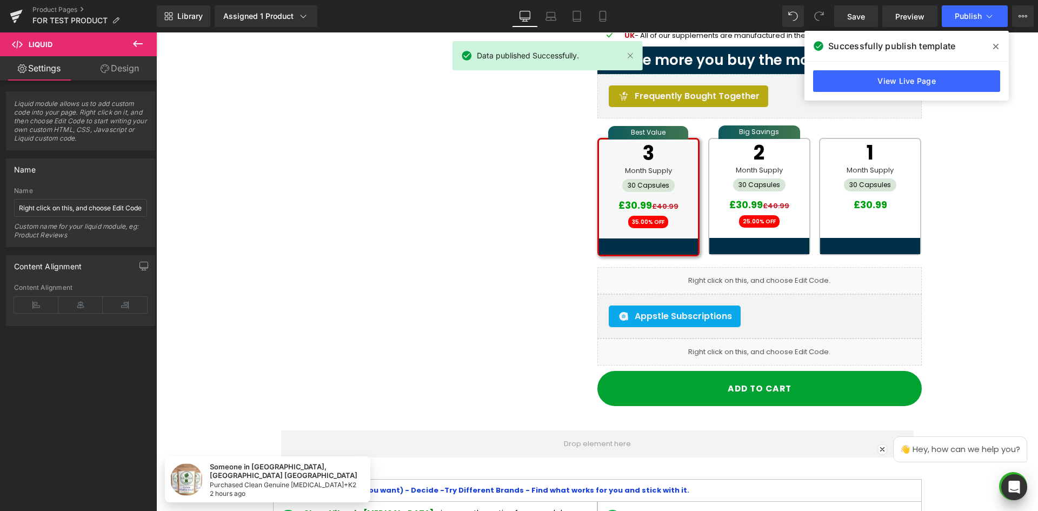
drag, startPoint x: 1078, startPoint y: 111, endPoint x: 968, endPoint y: 256, distance: 182.1
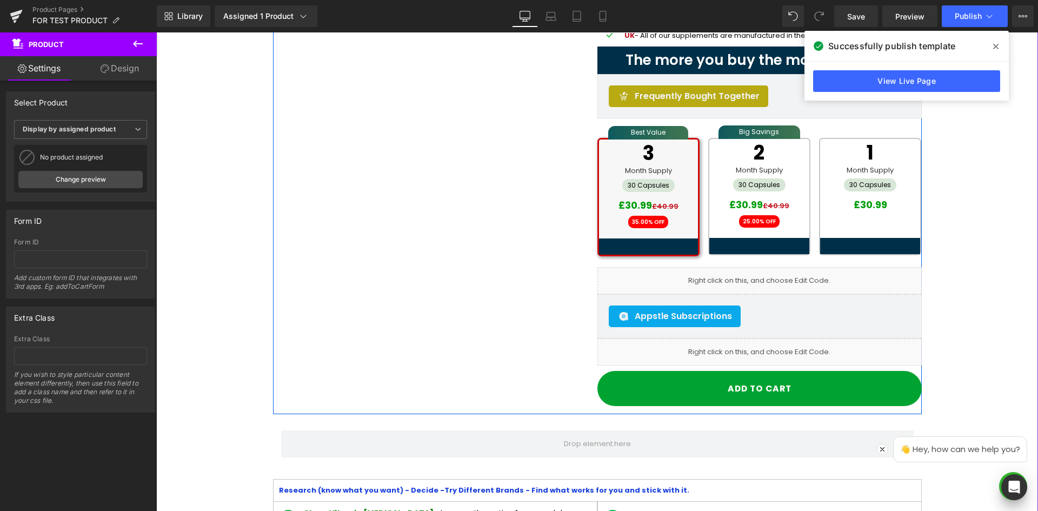
click at [769, 349] on icon at bounding box center [772, 347] width 6 height 6
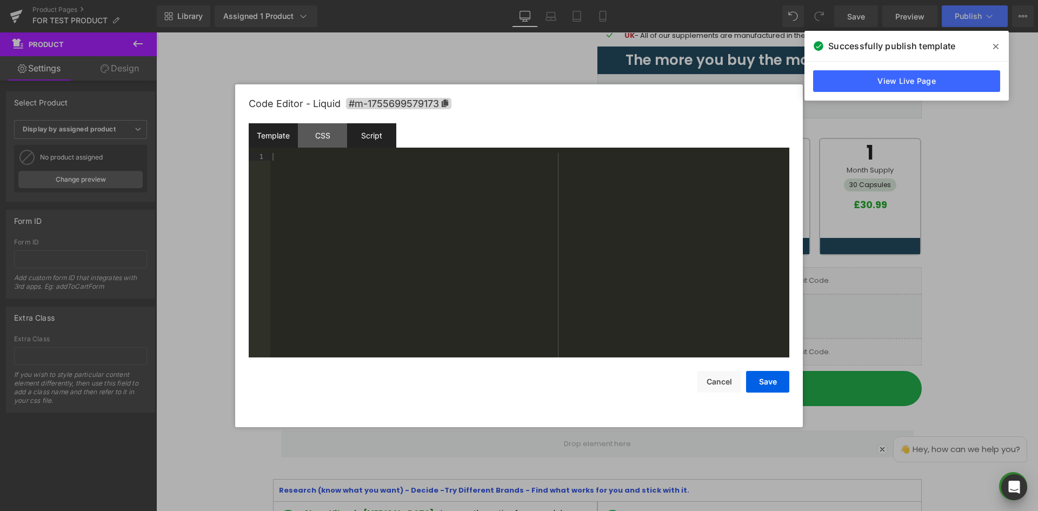
click at [377, 131] on div "Script" at bounding box center [371, 135] width 49 height 24
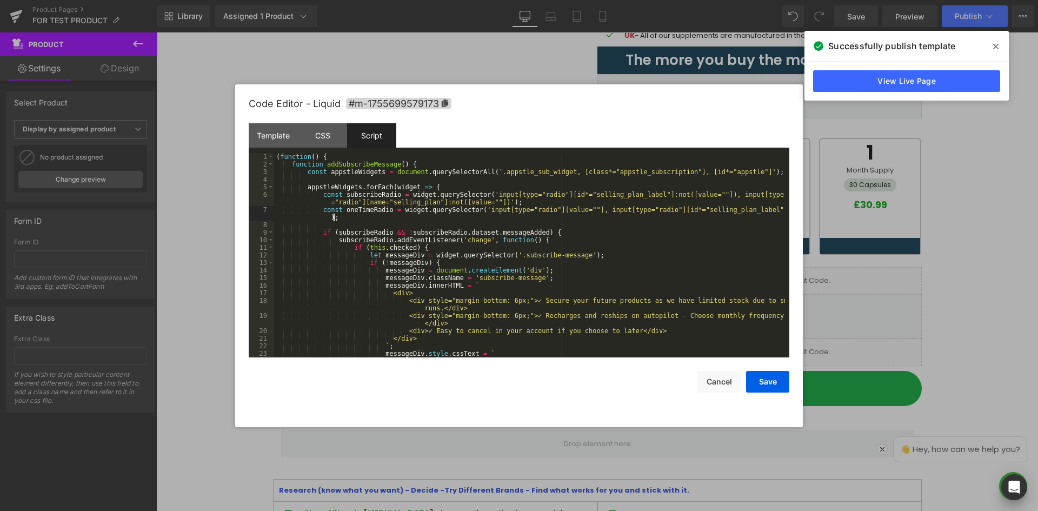
click at [410, 216] on div "( function ( ) { function addSubscribeMessage ( ) { const appstleWidgets = docu…" at bounding box center [529, 263] width 511 height 220
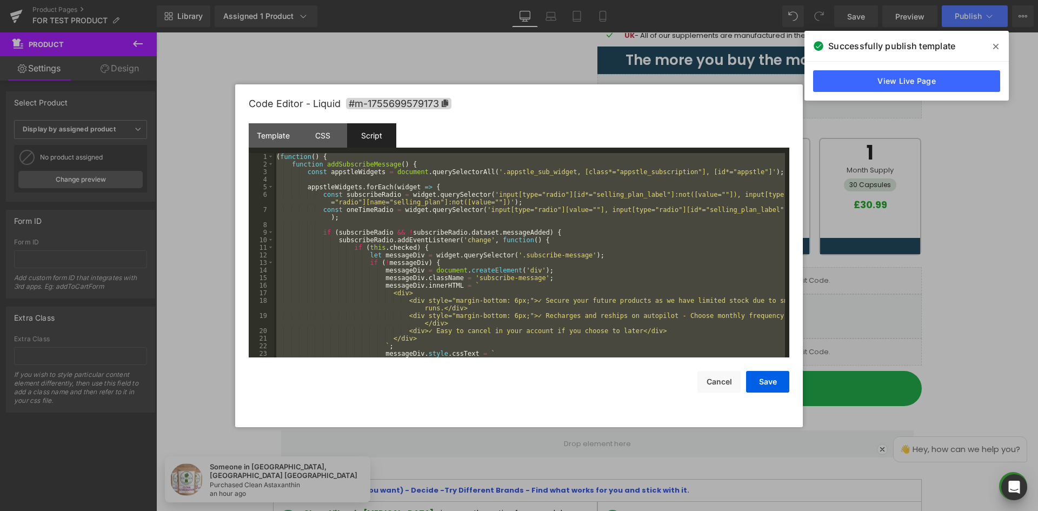
scroll to position [560, 0]
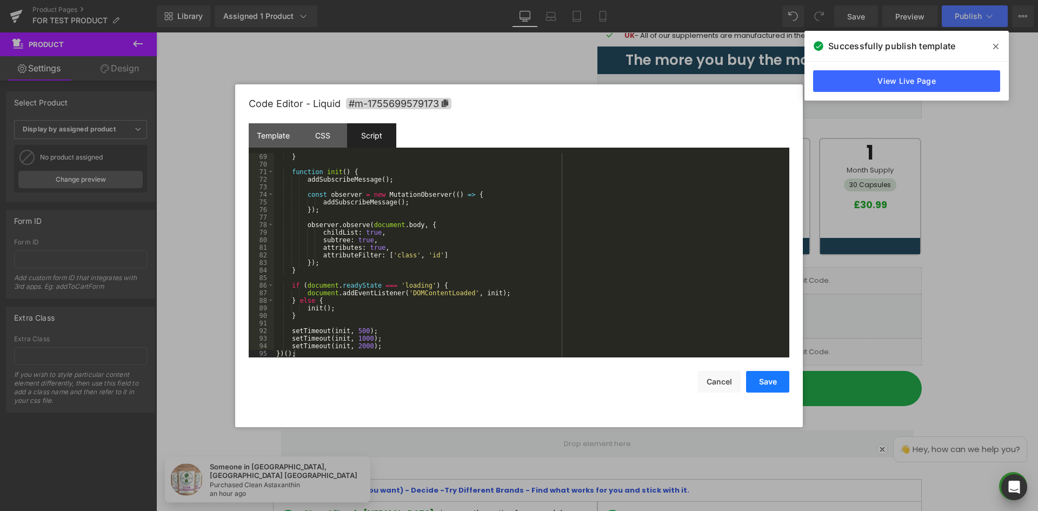
click at [779, 381] on button "Save" at bounding box center [767, 382] width 43 height 22
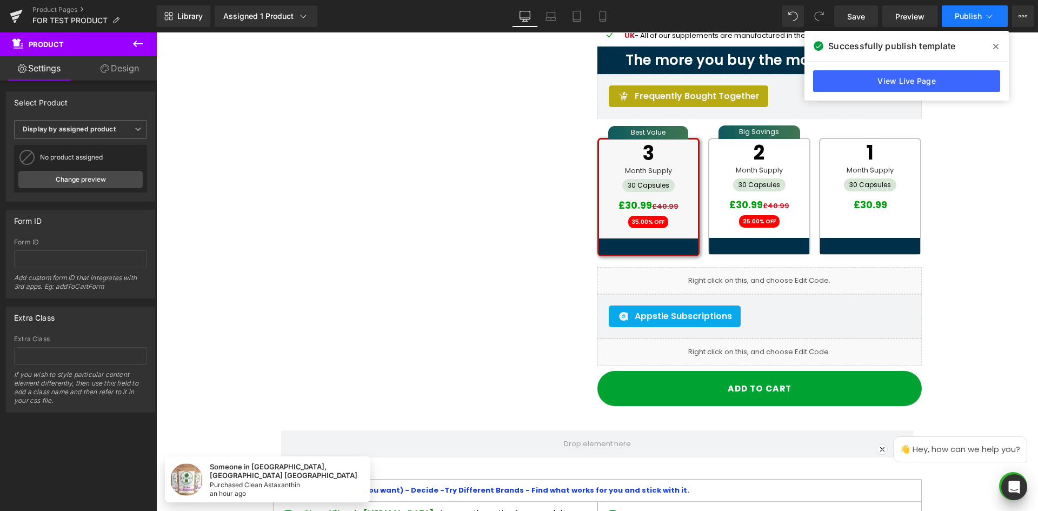
click at [974, 12] on span "Publish" at bounding box center [968, 16] width 27 height 9
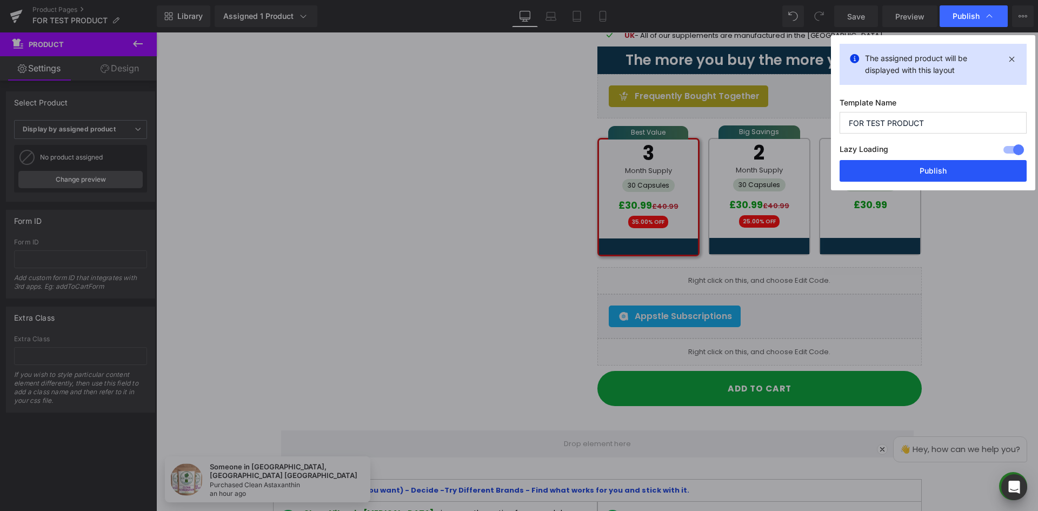
drag, startPoint x: 939, startPoint y: 172, endPoint x: 880, endPoint y: 147, distance: 64.5
click at [939, 172] on button "Publish" at bounding box center [933, 171] width 187 height 22
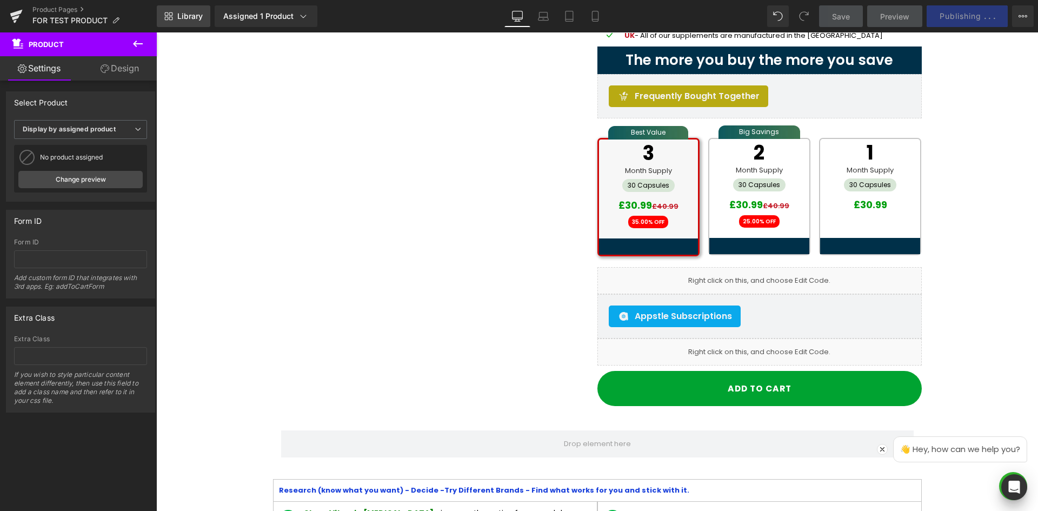
click at [196, 18] on span "Library" at bounding box center [189, 16] width 25 height 10
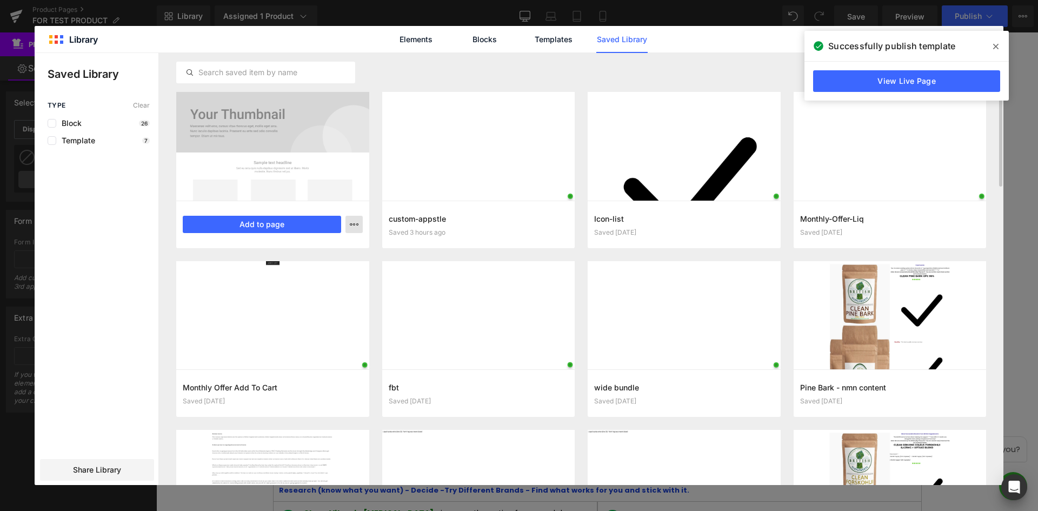
click at [350, 225] on icon "button" at bounding box center [354, 224] width 9 height 9
click at [320, 272] on div "Delete" at bounding box center [301, 271] width 123 height 23
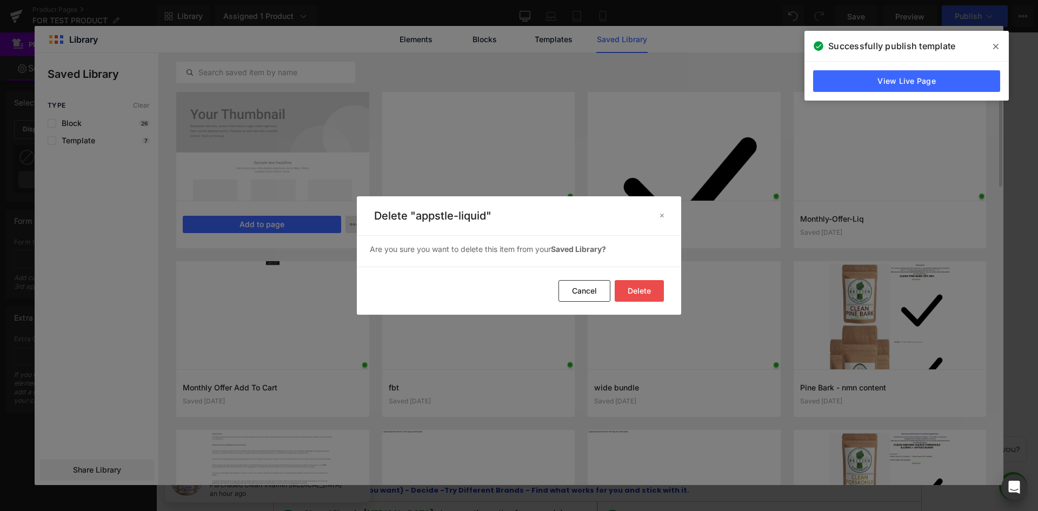
click at [639, 292] on button "Delete" at bounding box center [639, 291] width 49 height 22
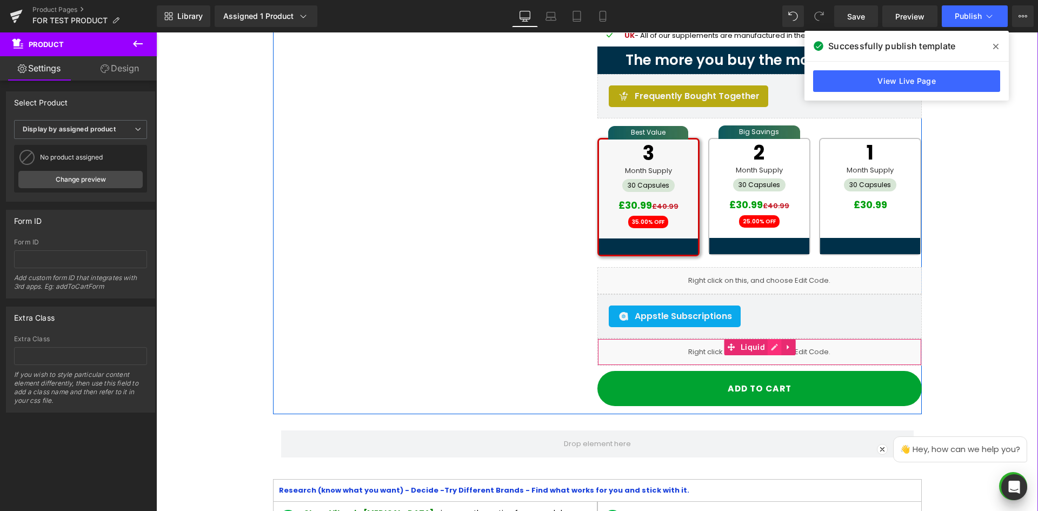
click at [768, 351] on link at bounding box center [775, 347] width 14 height 16
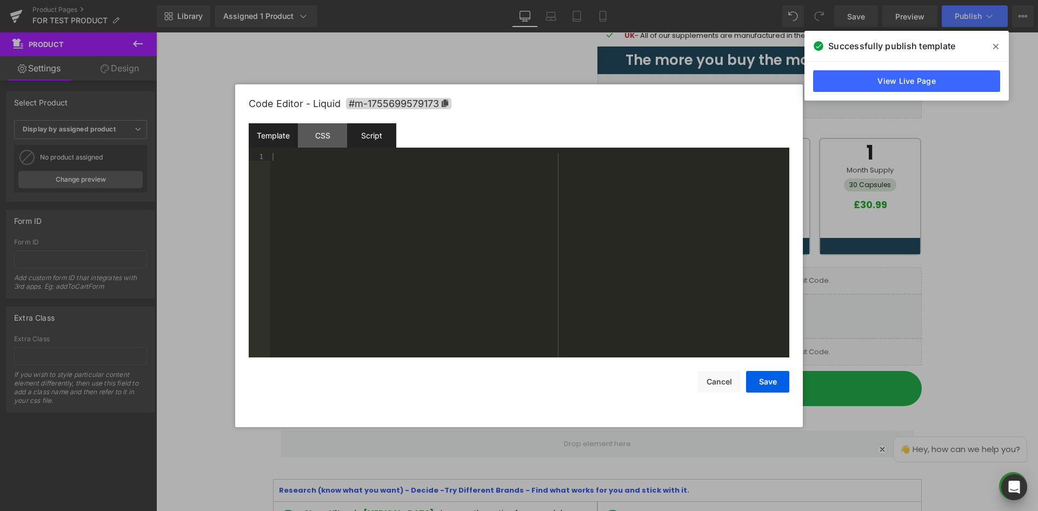
click at [369, 134] on div "Script" at bounding box center [371, 135] width 49 height 24
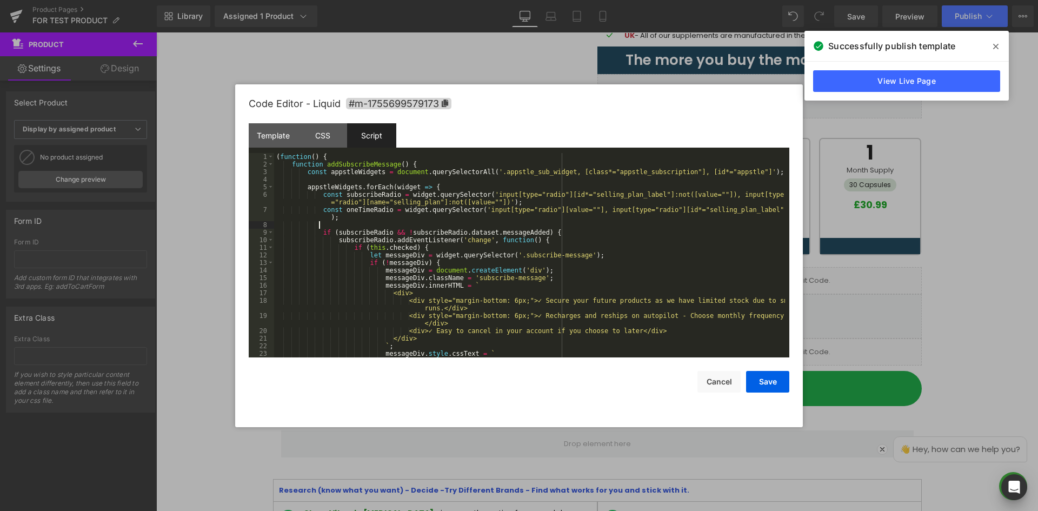
click at [436, 225] on div "( function ( ) { function addSubscribeMessage ( ) { const appstleWidgets = docu…" at bounding box center [529, 263] width 511 height 220
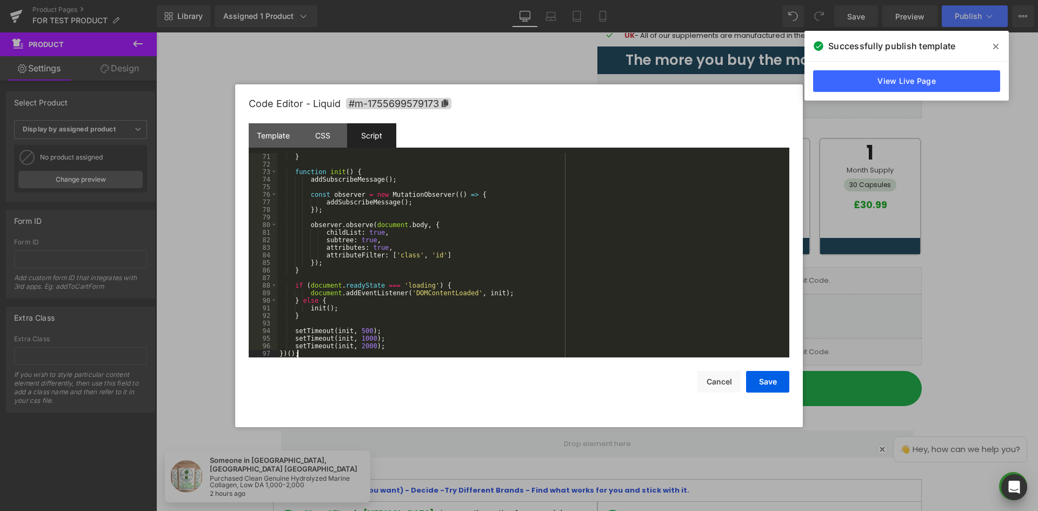
scroll to position [583, 0]
click at [453, 204] on div "} function init ( ) { addSubscribeMessage ( ) ; const observer = new MutationOb…" at bounding box center [531, 263] width 508 height 220
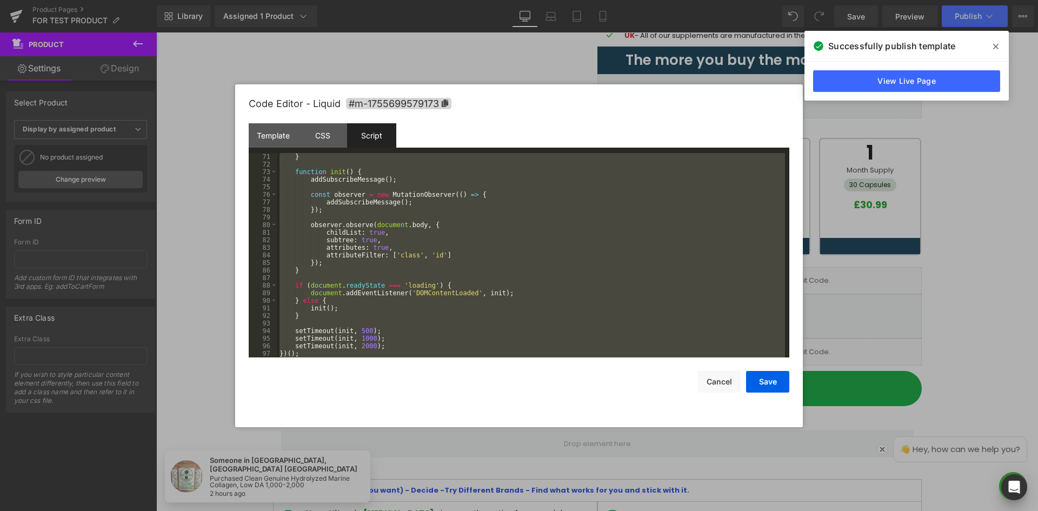
scroll to position [515, 0]
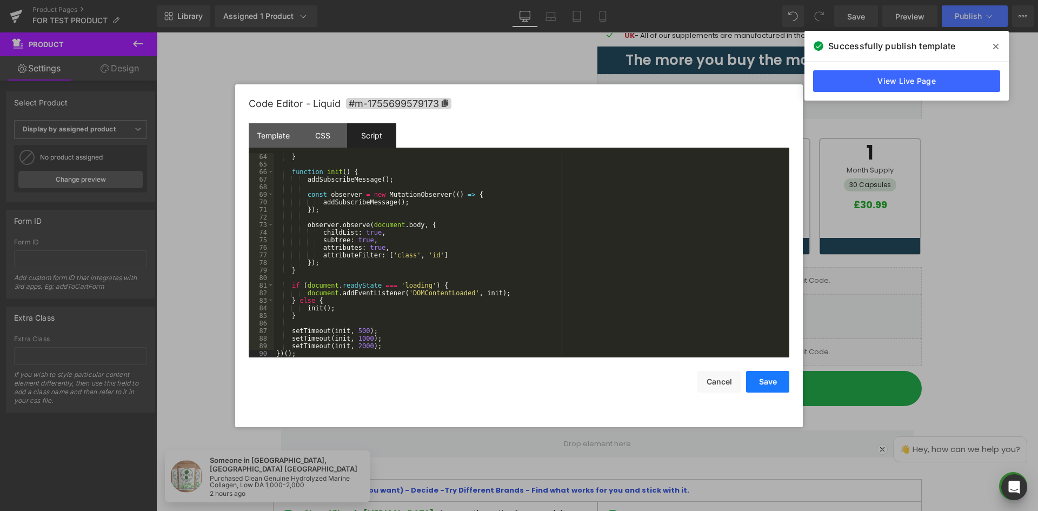
click at [773, 382] on button "Save" at bounding box center [767, 382] width 43 height 22
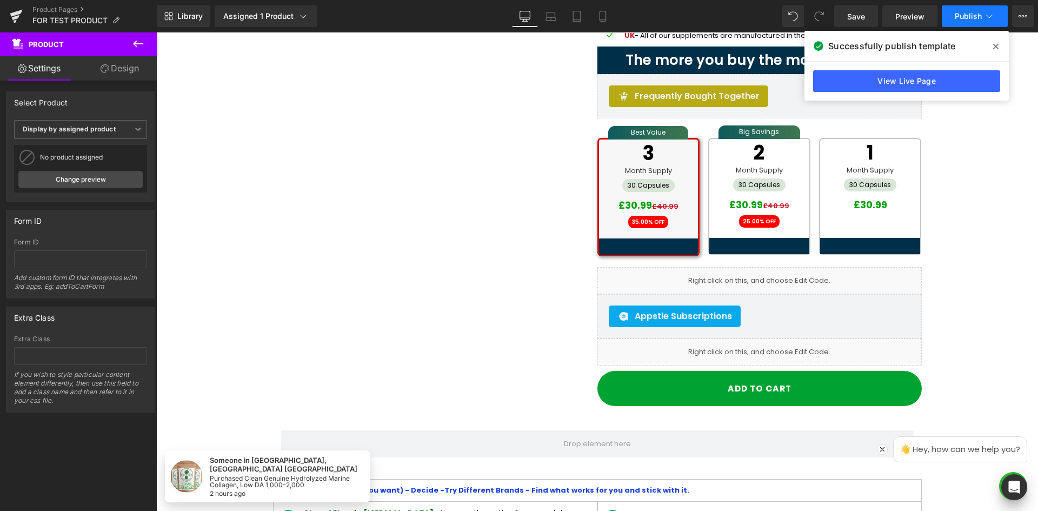
click at [963, 19] on span "Publish" at bounding box center [968, 16] width 27 height 9
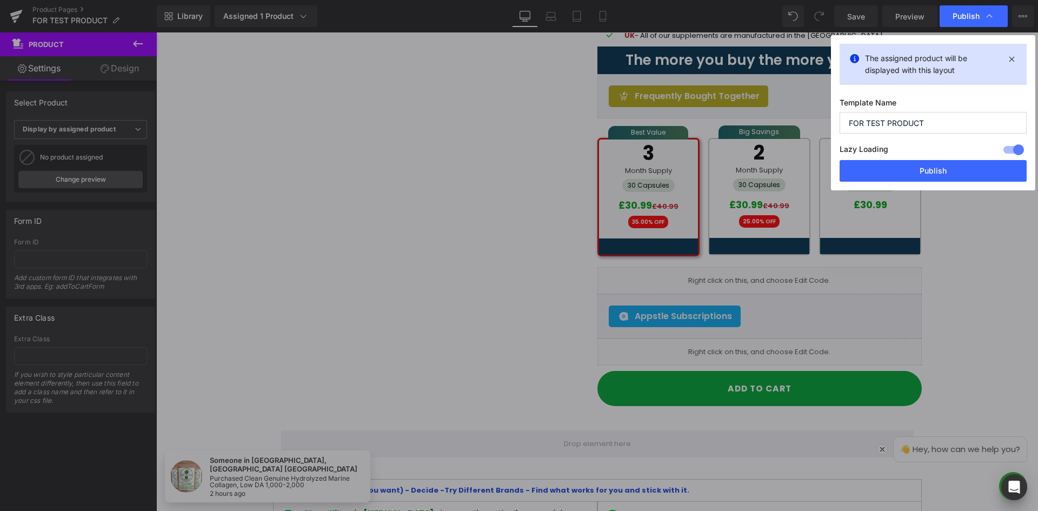
click at [938, 183] on div "The assigned product will be displayed with this layout Template Name FOR TEST …" at bounding box center [933, 112] width 204 height 155
click at [938, 171] on button "Publish" at bounding box center [933, 171] width 187 height 22
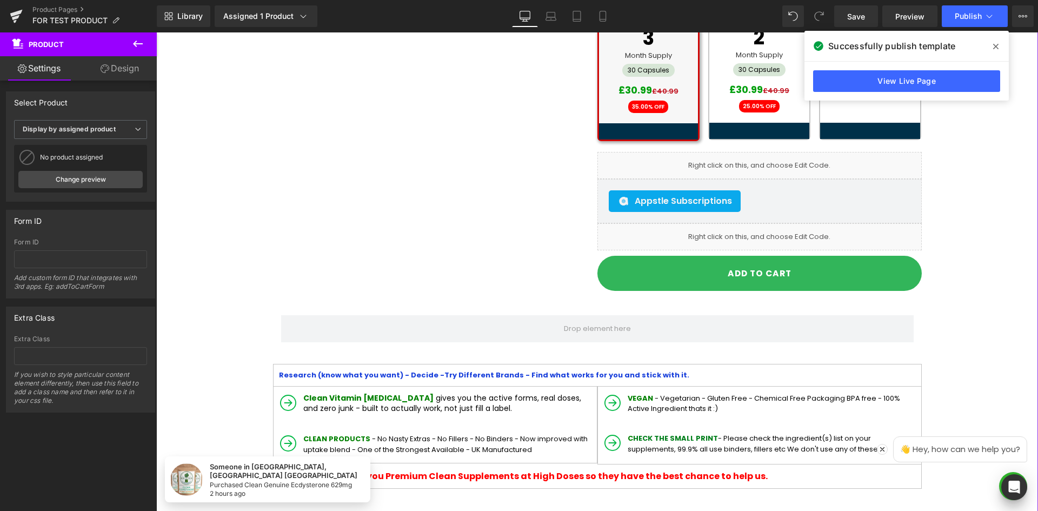
scroll to position [378, 0]
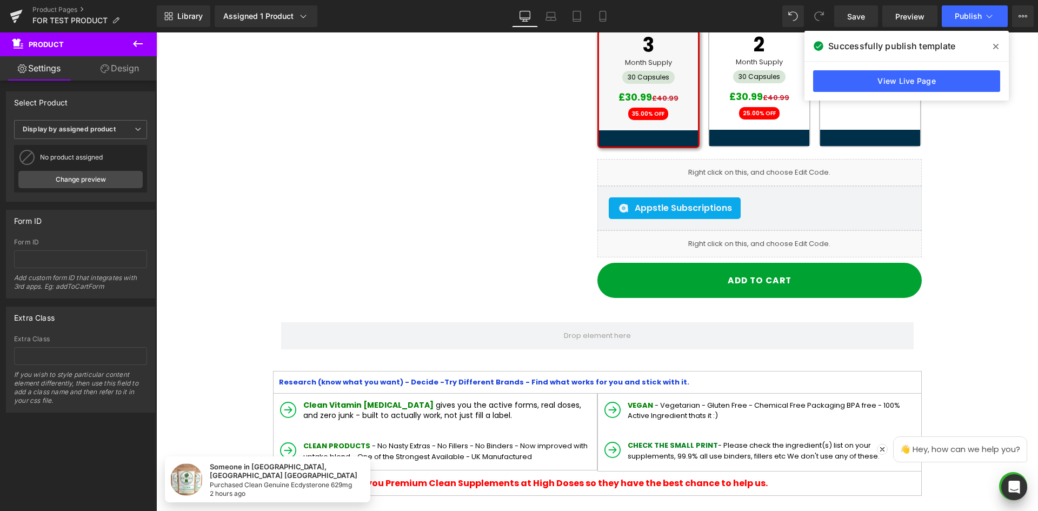
click at [1003, 45] on span at bounding box center [995, 46] width 17 height 17
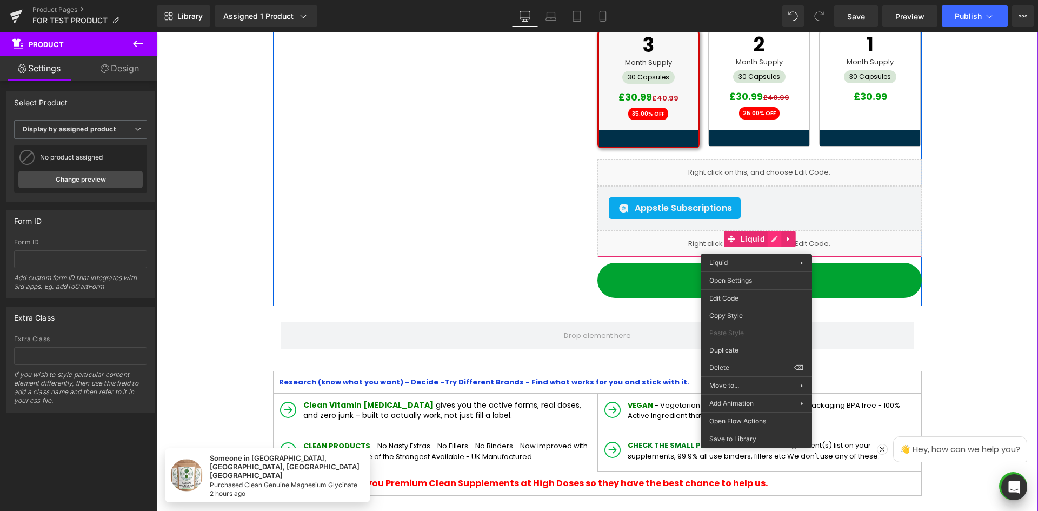
click at [771, 238] on icon at bounding box center [775, 239] width 8 height 8
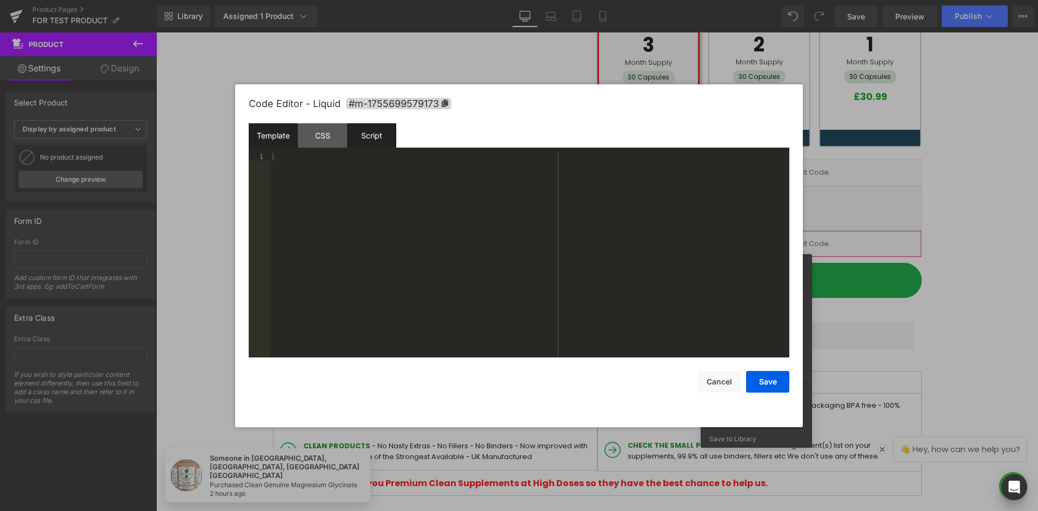
click at [379, 131] on div "Script" at bounding box center [371, 135] width 49 height 24
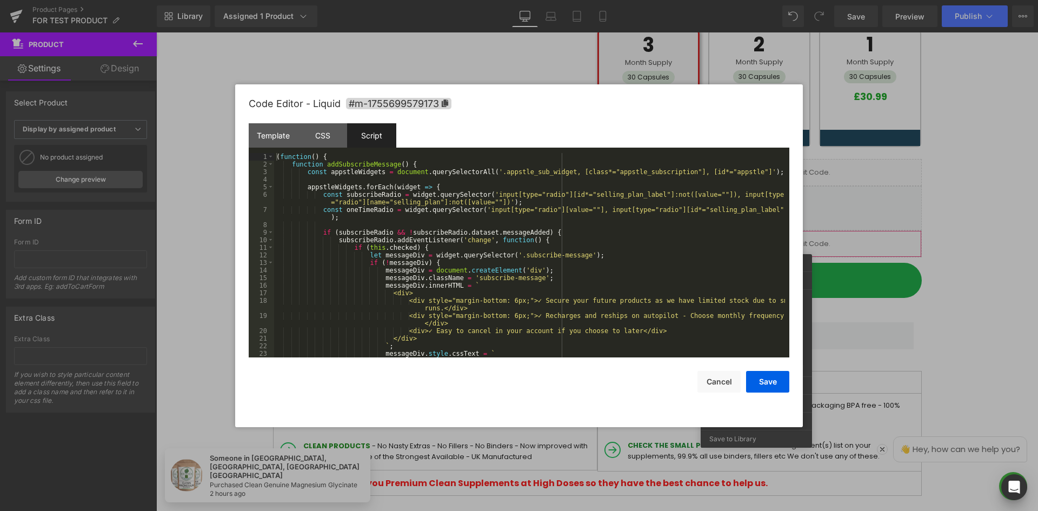
click at [448, 199] on div "( function ( ) { function addSubscribeMessage ( ) { const appstleWidgets = docu…" at bounding box center [529, 263] width 511 height 220
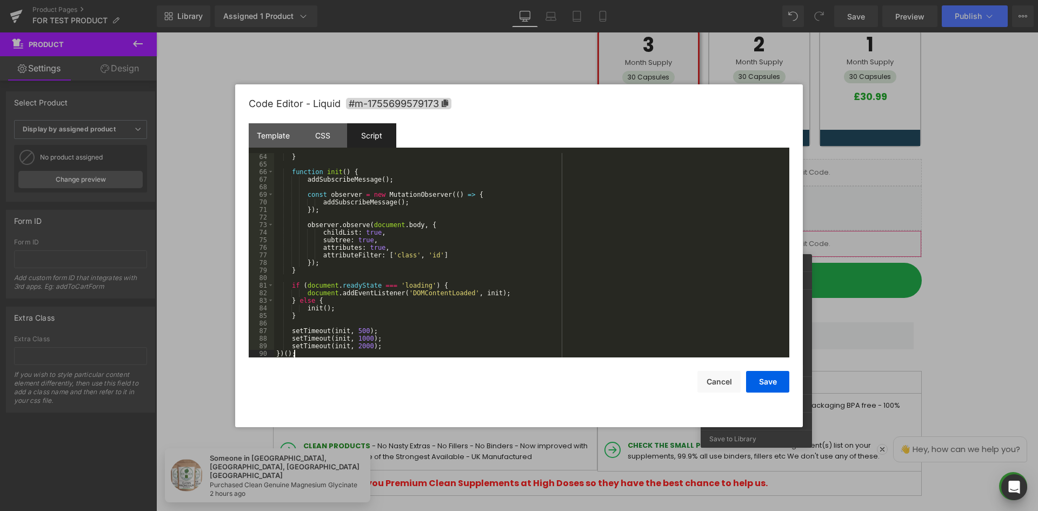
scroll to position [515, 0]
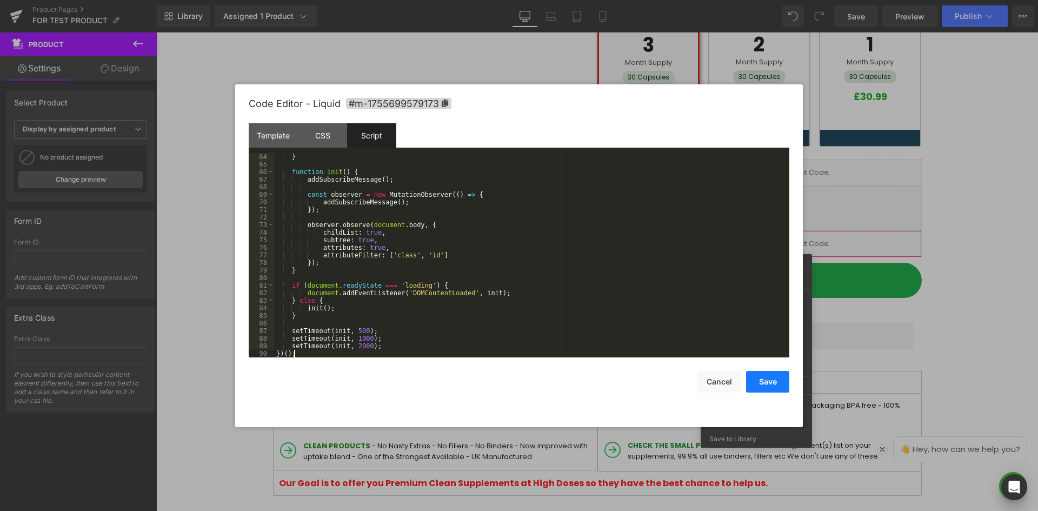
click at [770, 383] on button "Save" at bounding box center [767, 382] width 43 height 22
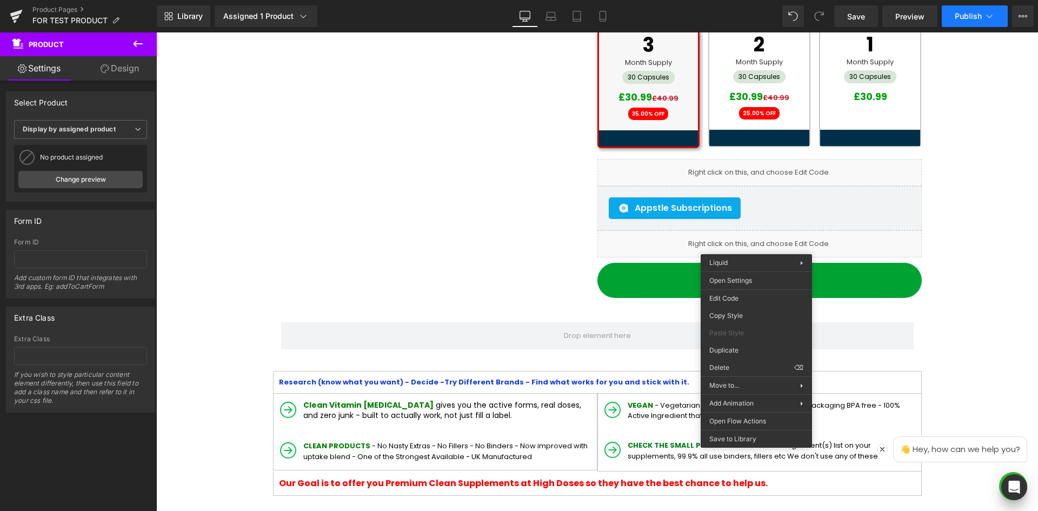
click at [961, 16] on span "Publish" at bounding box center [968, 16] width 27 height 9
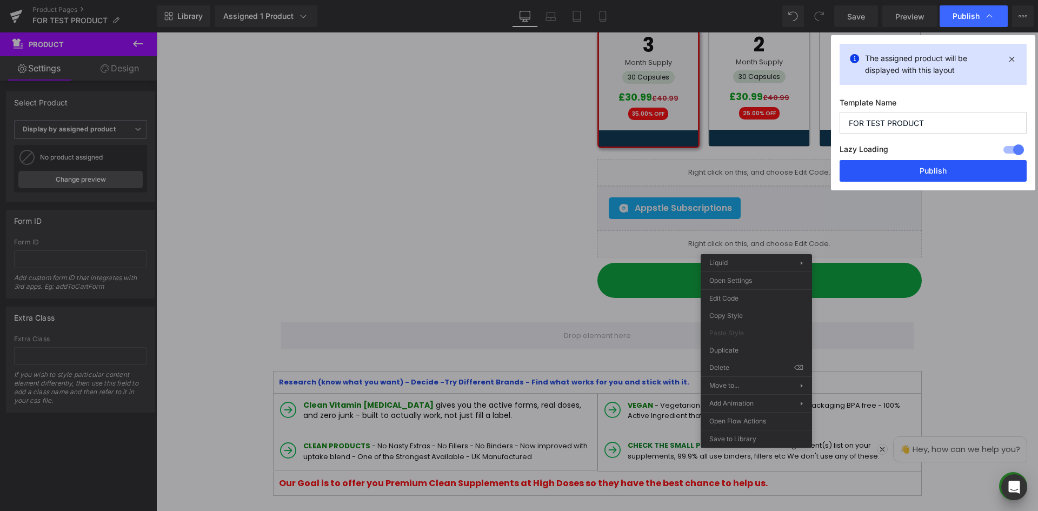
click at [935, 170] on button "Publish" at bounding box center [933, 171] width 187 height 22
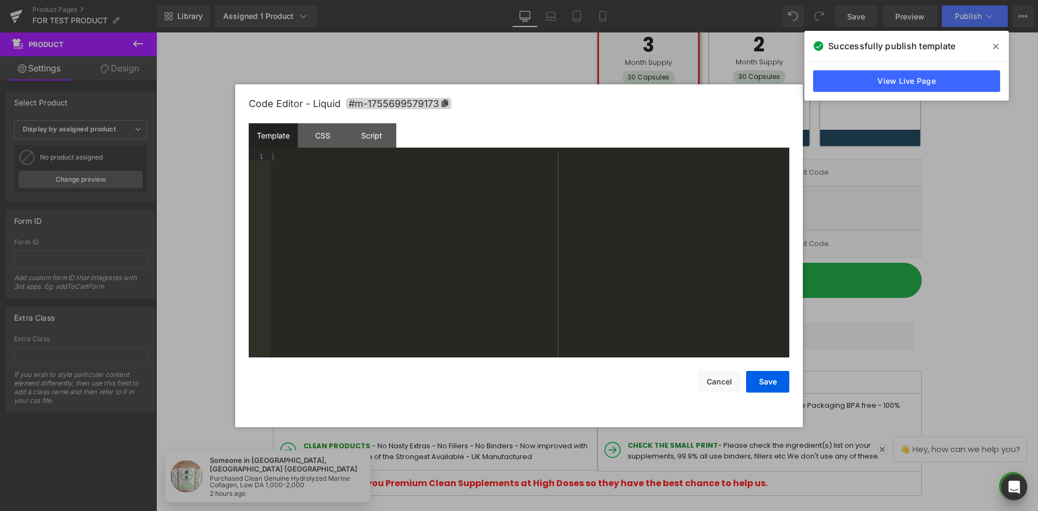
click at [736, 0] on div "Liquid You are previewing how the will restyle your page. You can not edit Elem…" at bounding box center [519, 0] width 1038 height 0
click at [366, 131] on div "Script" at bounding box center [371, 135] width 49 height 24
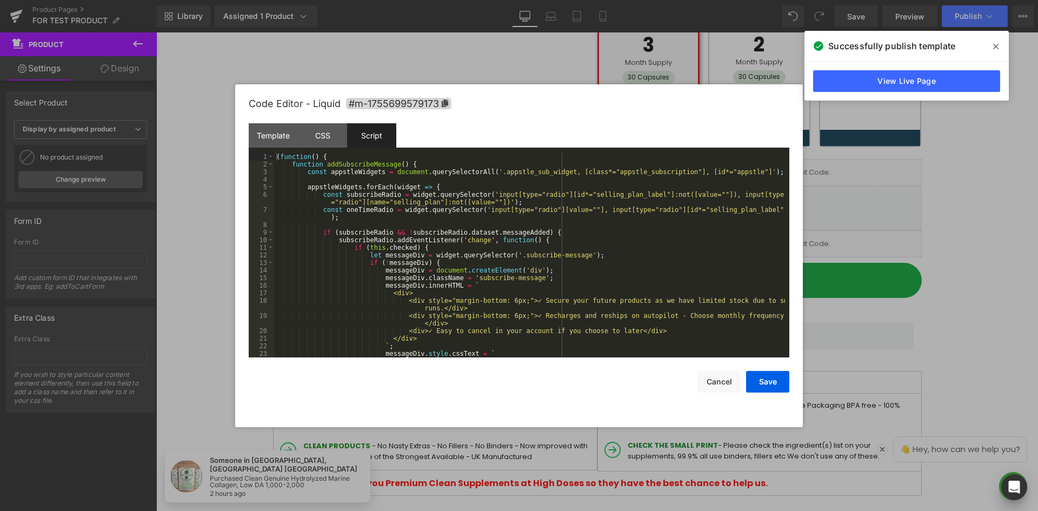
click at [432, 212] on div "( function ( ) { function addSubscribeMessage ( ) { const appstleWidgets = docu…" at bounding box center [529, 263] width 511 height 220
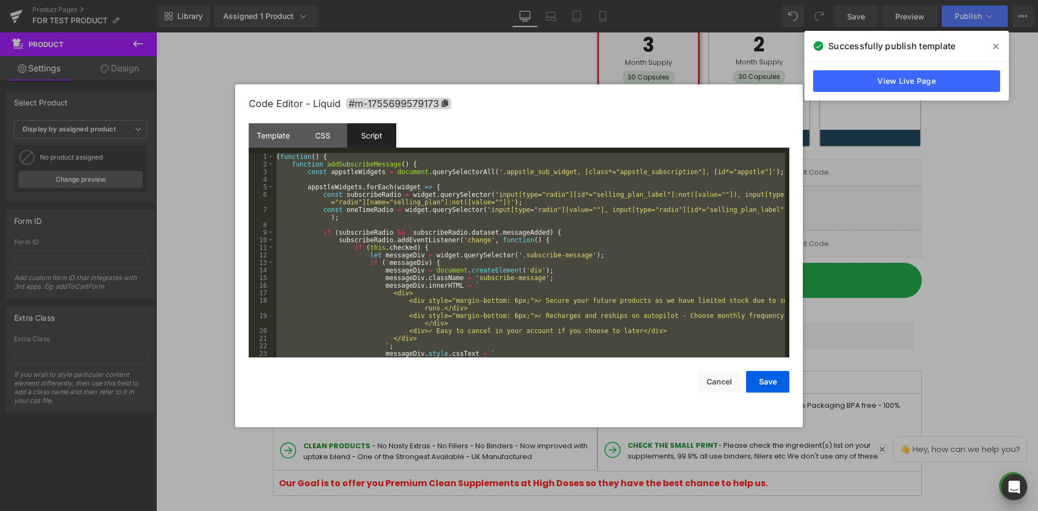
scroll to position [1052, 0]
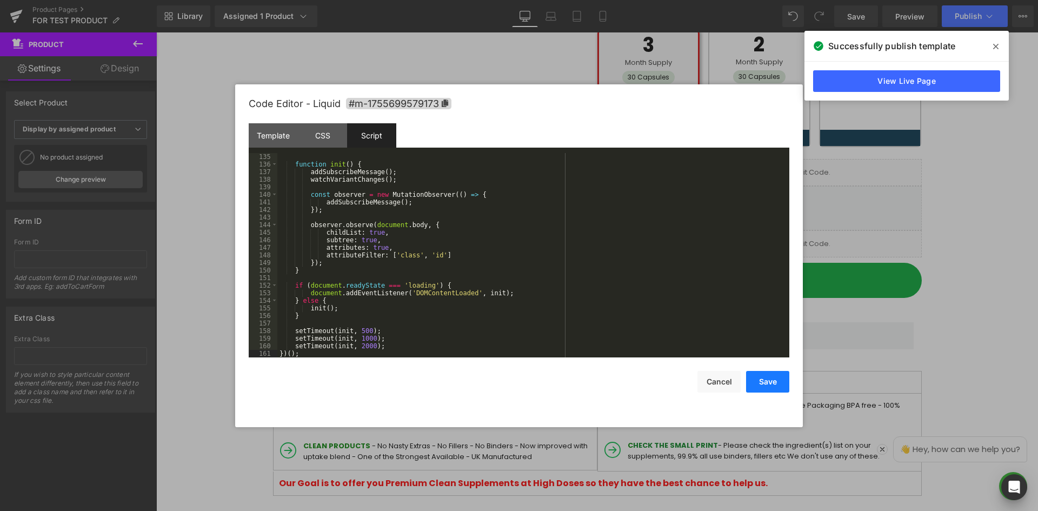
click at [753, 380] on button "Save" at bounding box center [767, 382] width 43 height 22
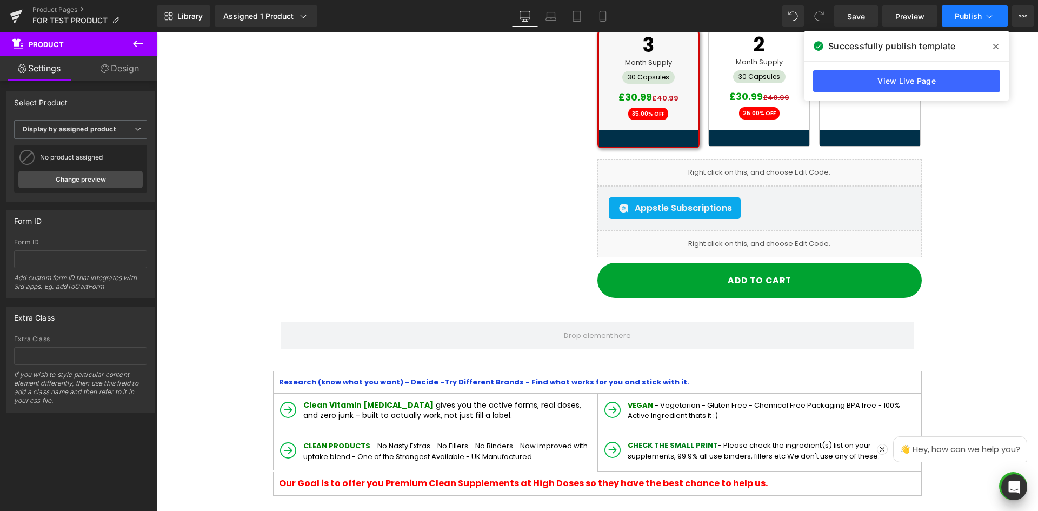
click at [955, 17] on span "Publish" at bounding box center [968, 16] width 27 height 9
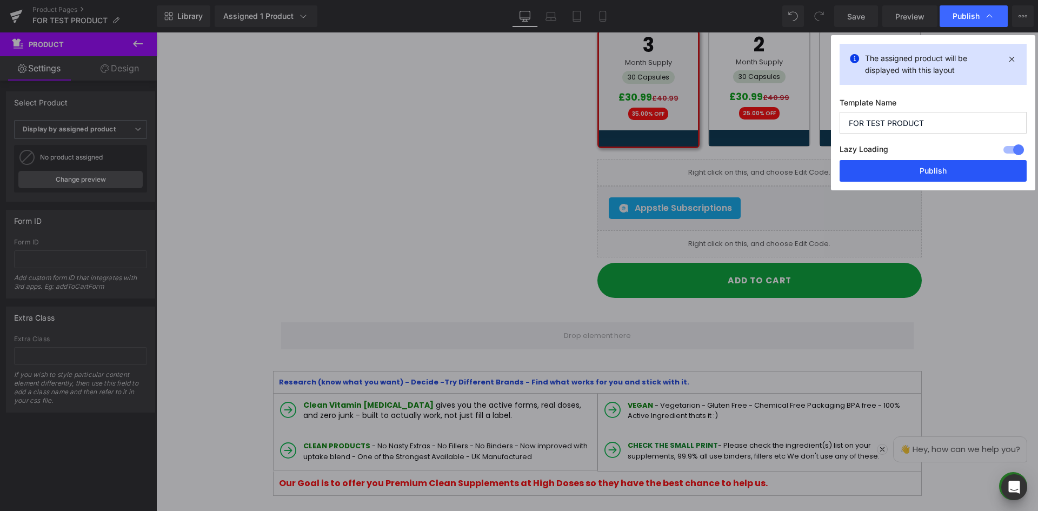
drag, startPoint x: 915, startPoint y: 170, endPoint x: 389, endPoint y: 163, distance: 526.1
click at [915, 170] on button "Publish" at bounding box center [933, 171] width 187 height 22
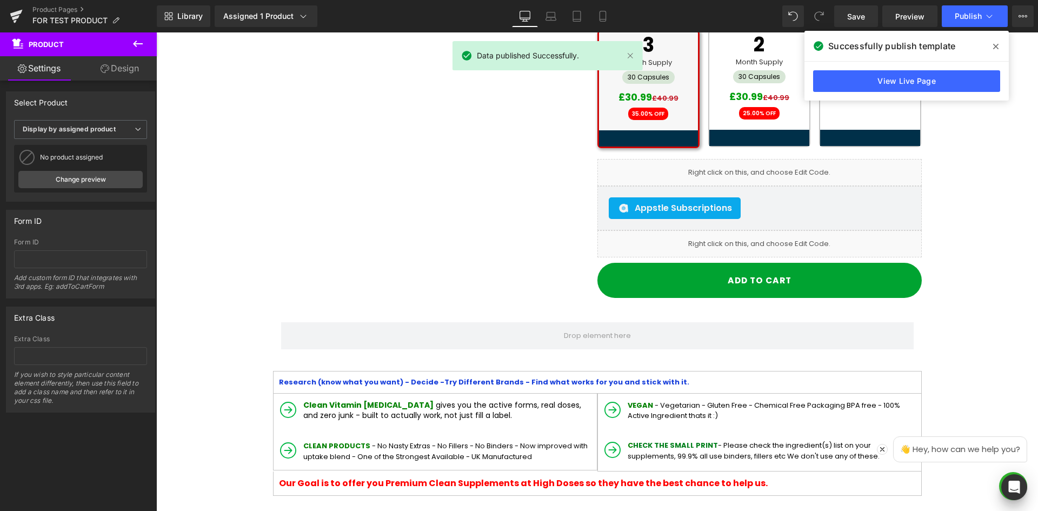
drag, startPoint x: 1068, startPoint y: 116, endPoint x: 973, endPoint y: 215, distance: 137.3
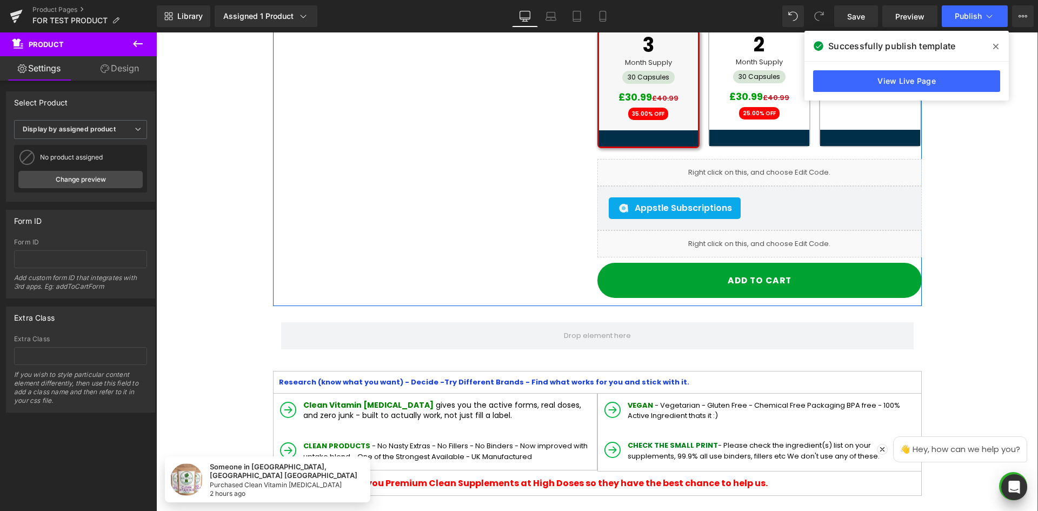
click at [766, 240] on link at bounding box center [771, 238] width 11 height 13
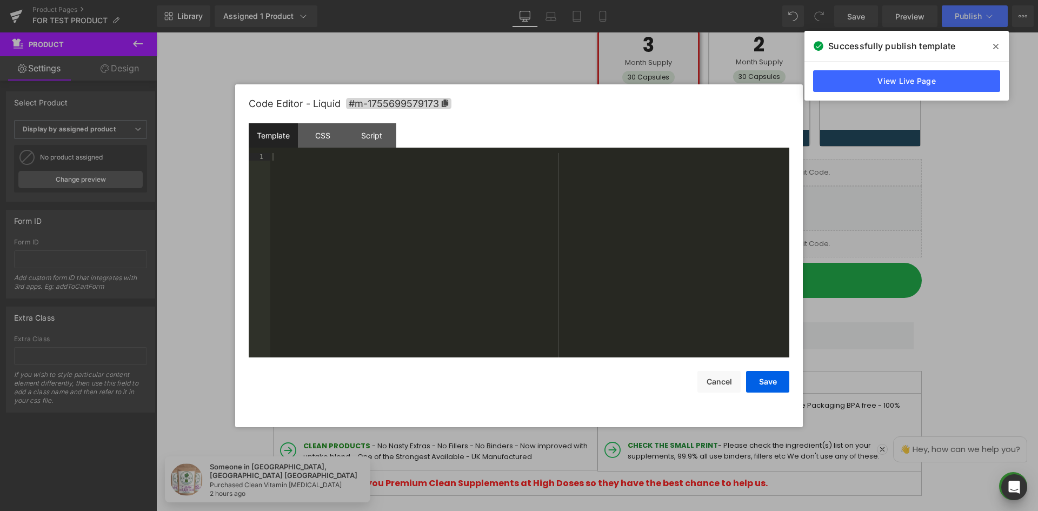
click at [371, 135] on div "Script" at bounding box center [371, 135] width 49 height 24
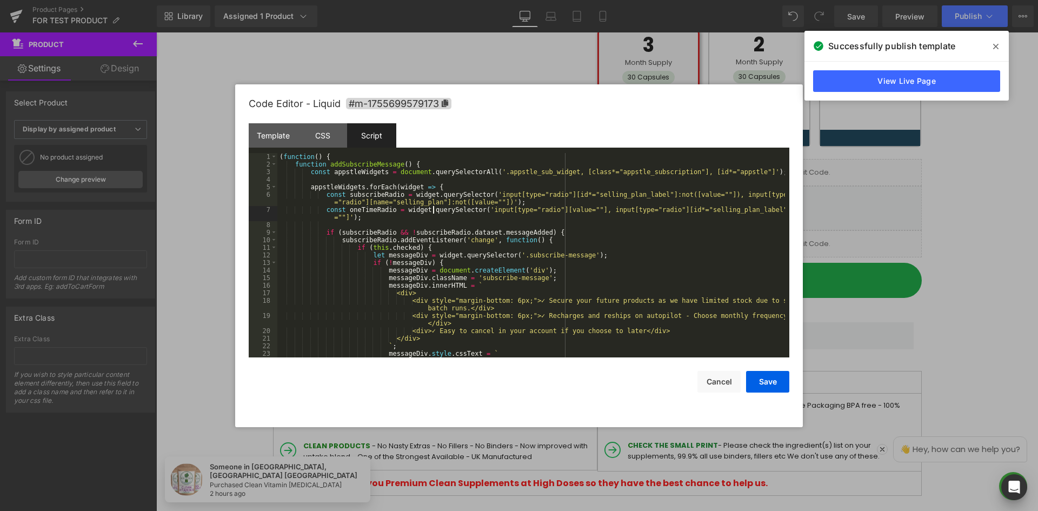
click at [435, 208] on div "( function ( ) { function addSubscribeMessage ( ) { const appstleWidgets = docu…" at bounding box center [531, 263] width 508 height 220
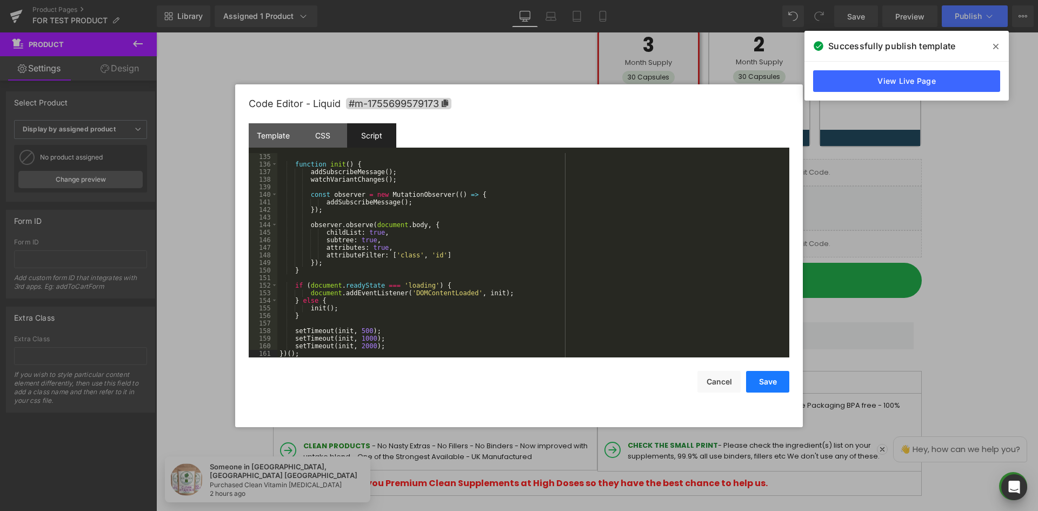
click at [770, 376] on button "Save" at bounding box center [767, 382] width 43 height 22
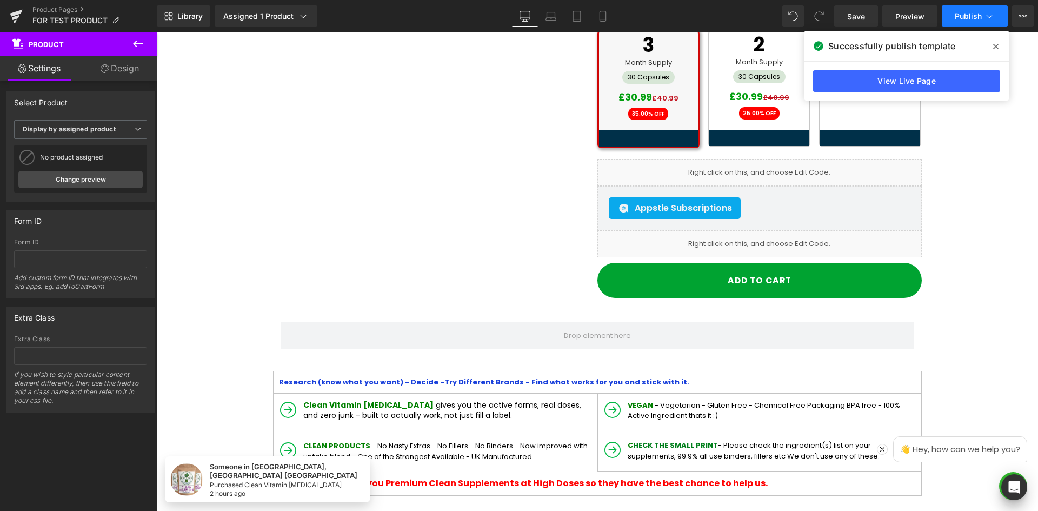
click at [967, 16] on span "Publish" at bounding box center [968, 16] width 27 height 9
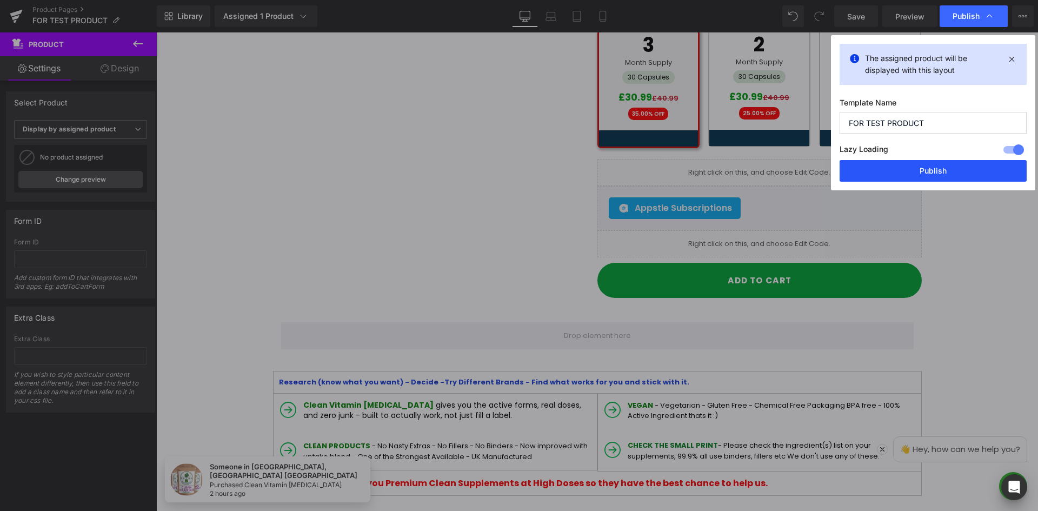
drag, startPoint x: 930, startPoint y: 169, endPoint x: 817, endPoint y: 148, distance: 114.3
click at [930, 169] on button "Publish" at bounding box center [933, 171] width 187 height 22
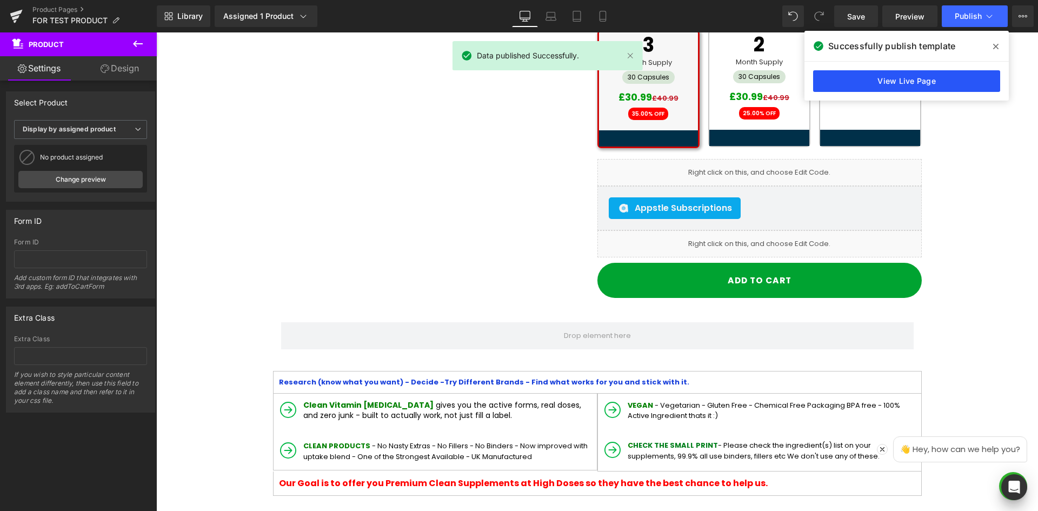
drag, startPoint x: 897, startPoint y: 67, endPoint x: 922, endPoint y: 83, distance: 28.9
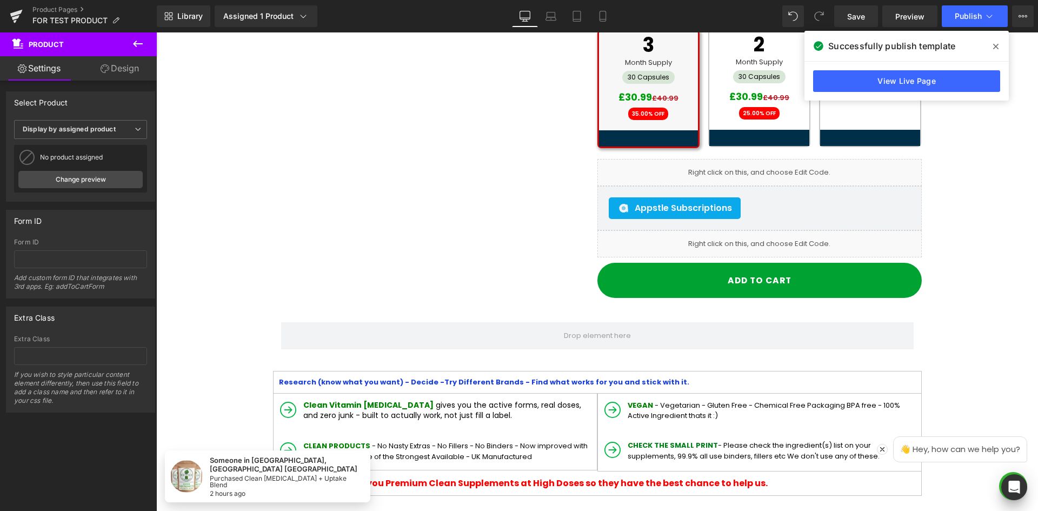
click at [703, 12] on div "Library Assigned 1 Product Product Preview New Test Product - Do not buy. Manag…" at bounding box center [597, 16] width 881 height 22
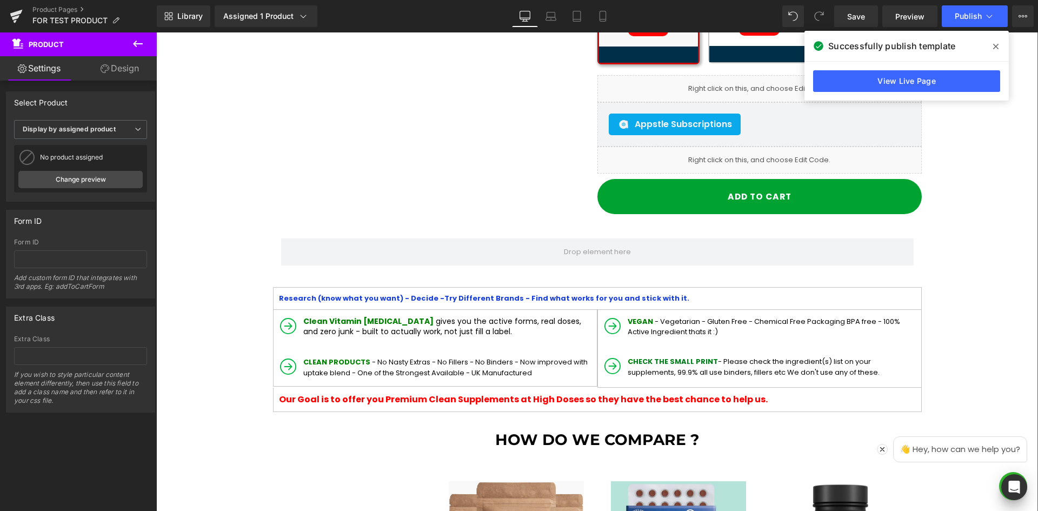
scroll to position [433, 0]
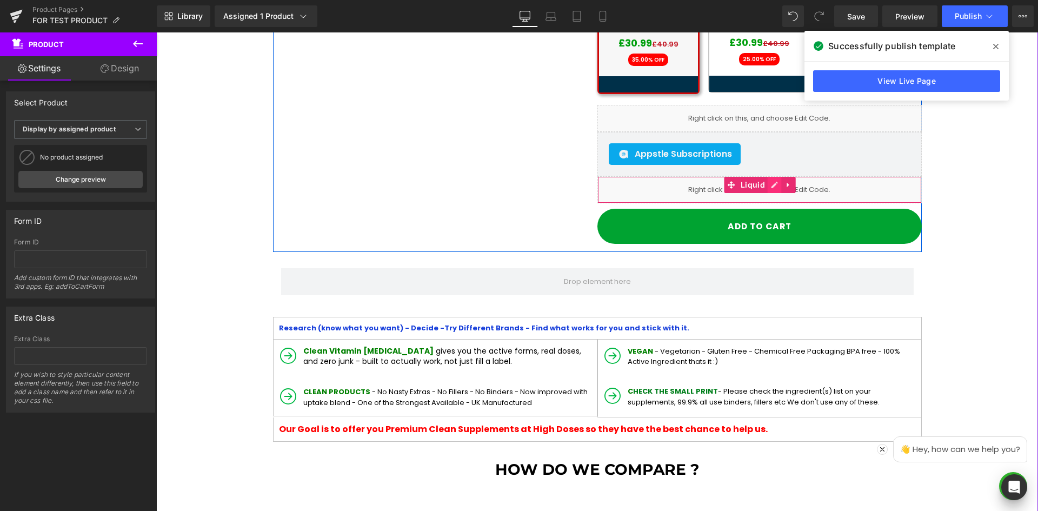
click at [771, 187] on icon at bounding box center [775, 185] width 8 height 8
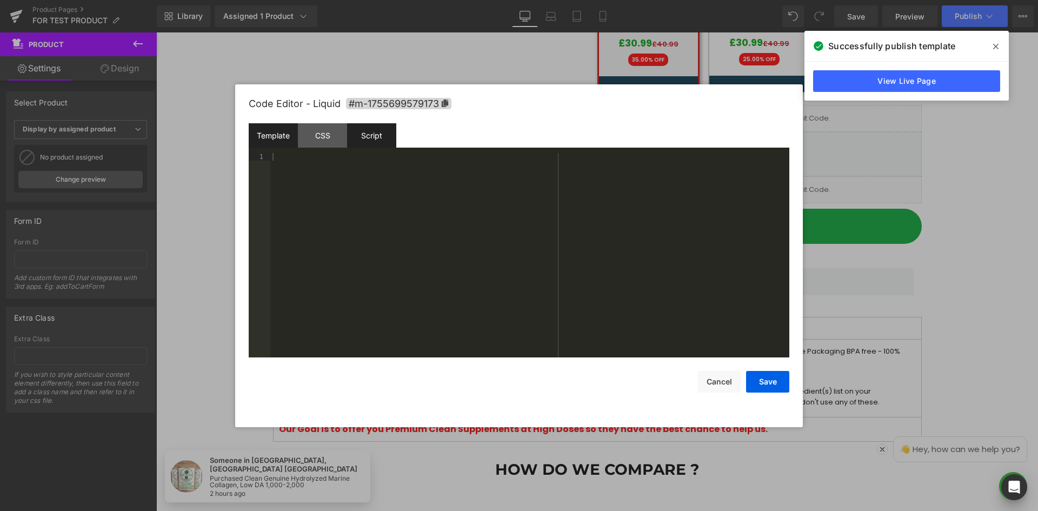
click at [375, 137] on div "Script" at bounding box center [371, 135] width 49 height 24
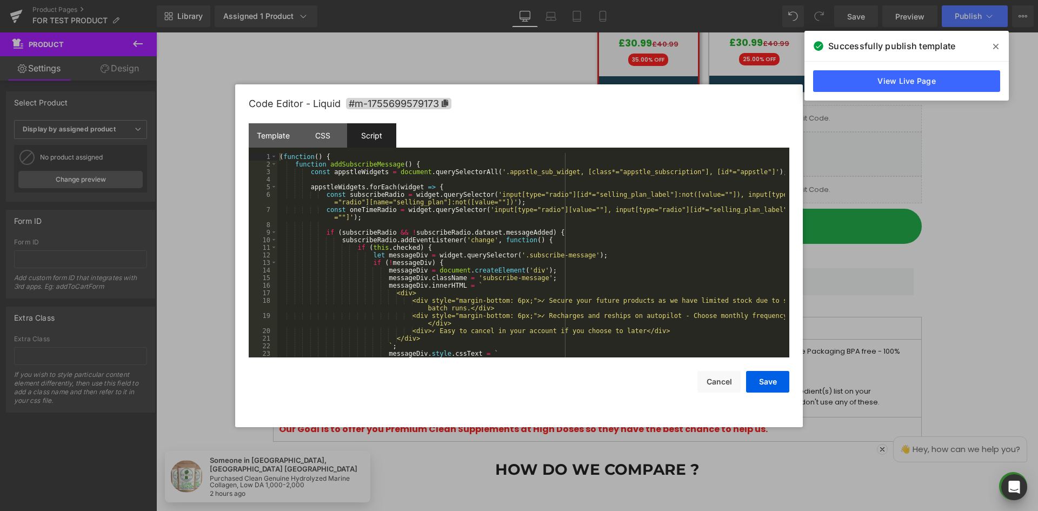
click at [412, 196] on div "( function ( ) { function addSubscribeMessage ( ) { const appstleWidgets = docu…" at bounding box center [531, 263] width 508 height 220
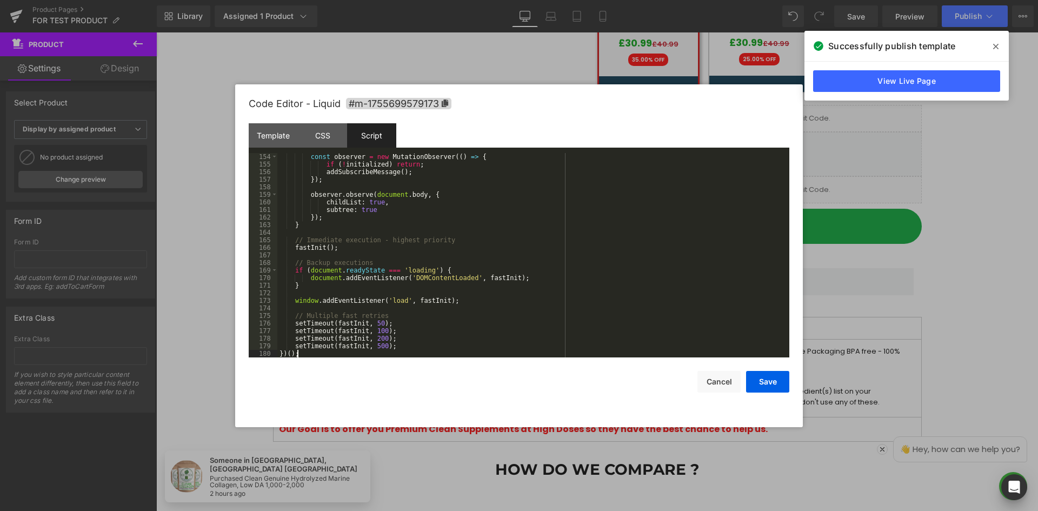
scroll to position [1173, 0]
click at [763, 378] on button "Save" at bounding box center [767, 382] width 43 height 22
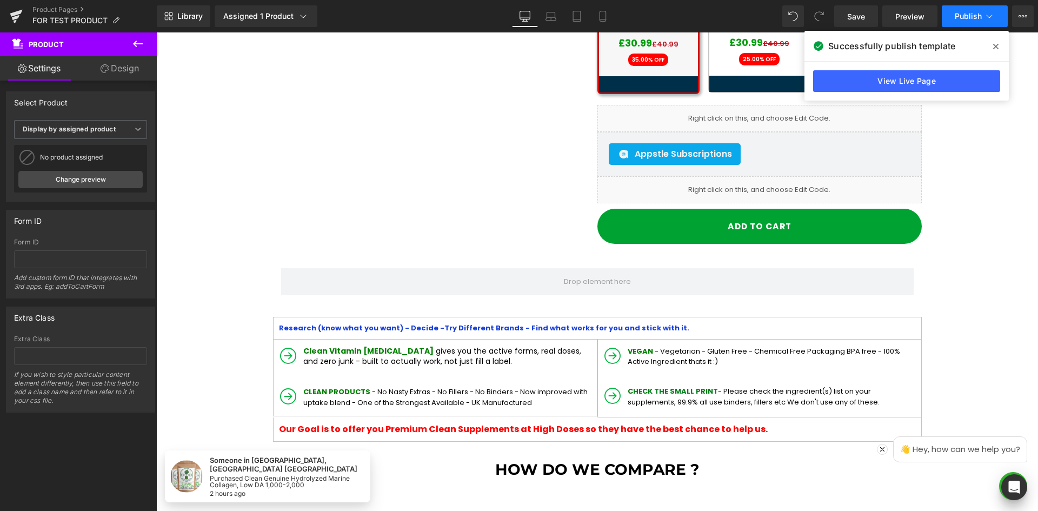
click at [964, 17] on span "Publish" at bounding box center [968, 16] width 27 height 9
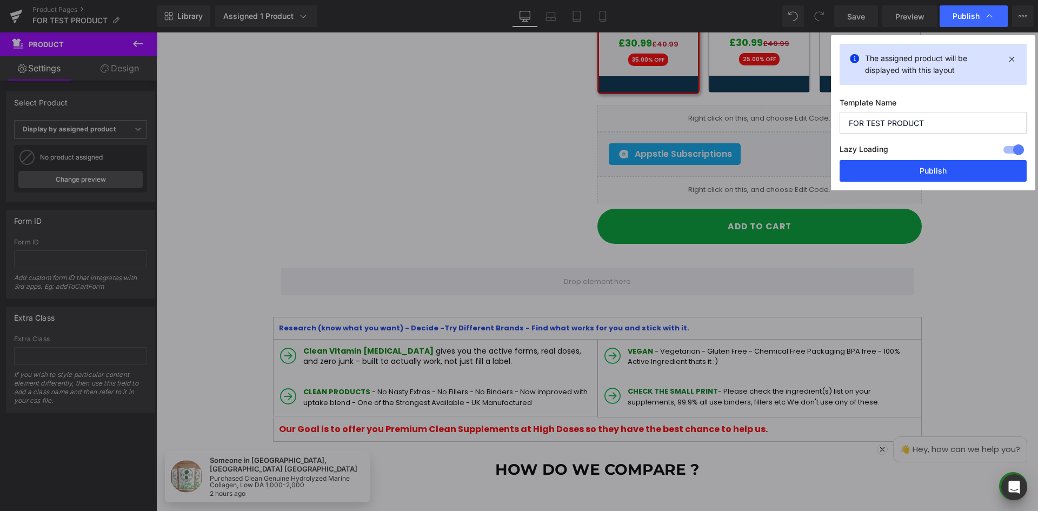
click at [909, 169] on button "Publish" at bounding box center [933, 171] width 187 height 22
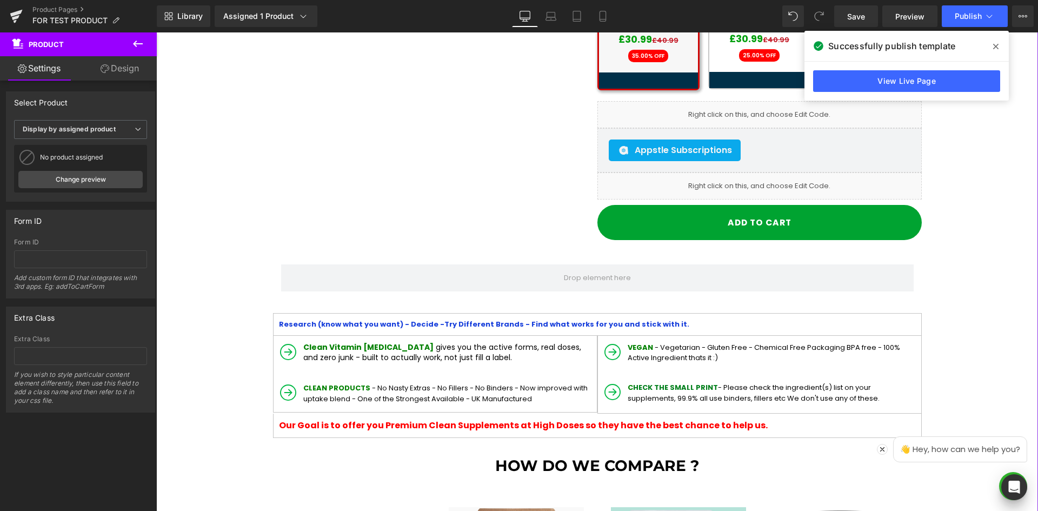
scroll to position [378, 0]
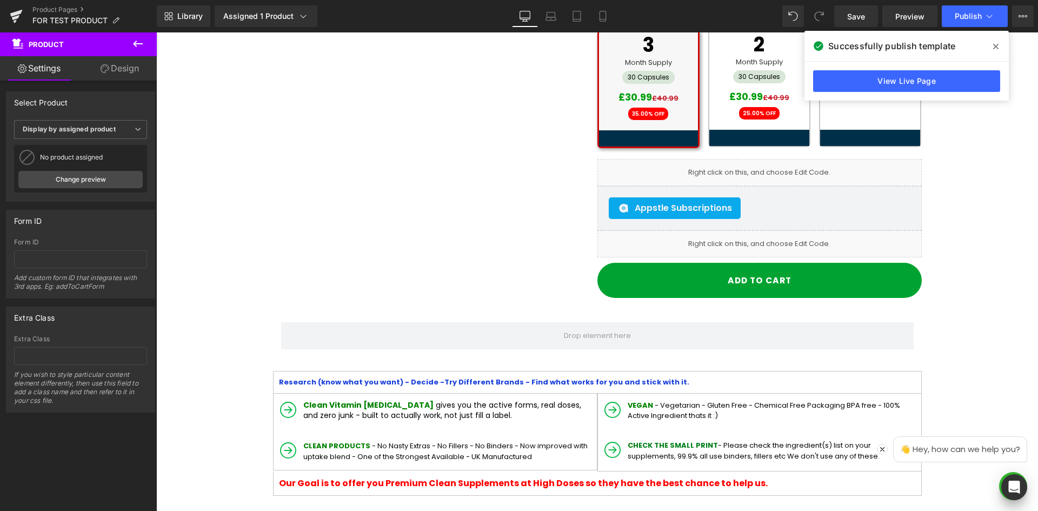
click at [998, 47] on icon at bounding box center [995, 46] width 5 height 9
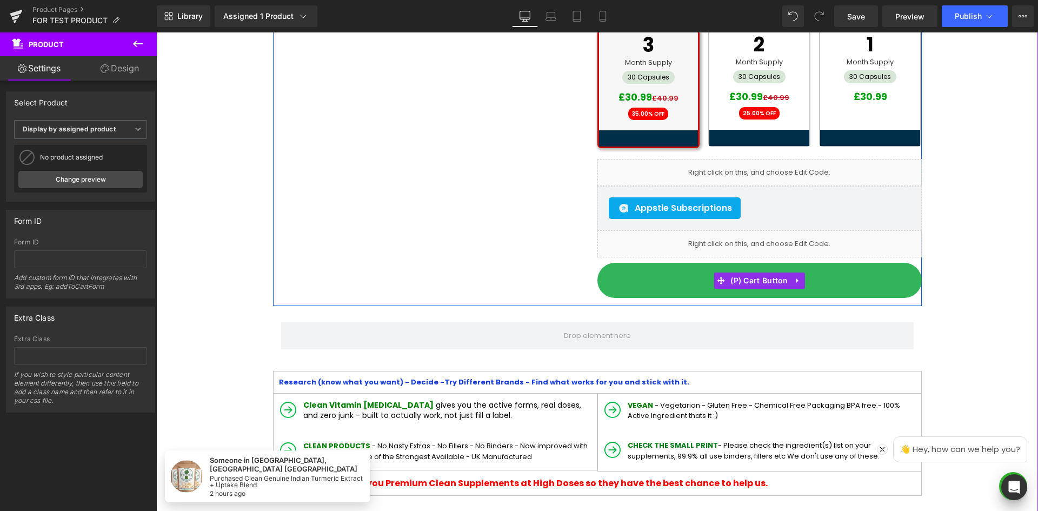
scroll to position [324, 0]
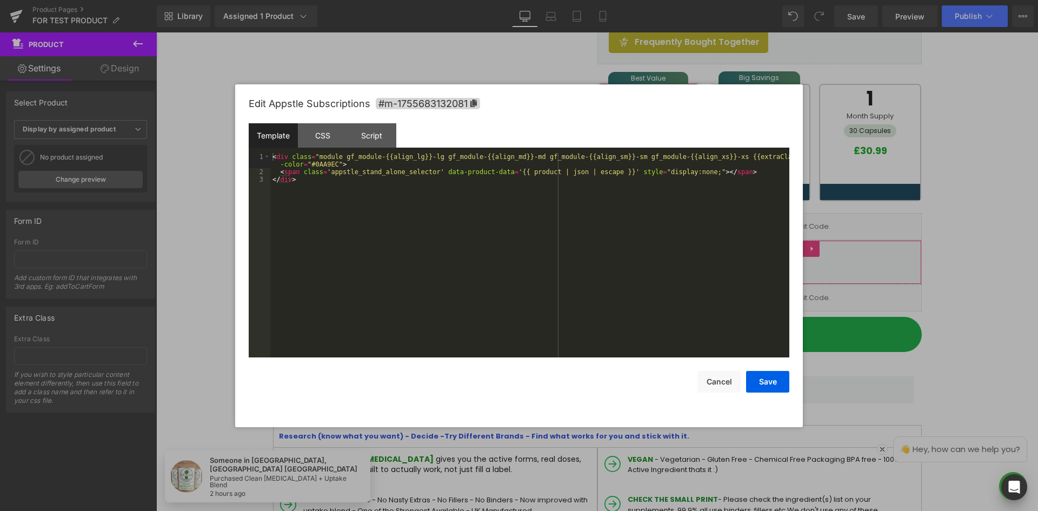
click at [768, 0] on div "Liquid You are previewing how the will restyle your page. You can not edit Elem…" at bounding box center [519, 0] width 1038 height 0
click at [315, 135] on div "CSS" at bounding box center [322, 135] width 49 height 24
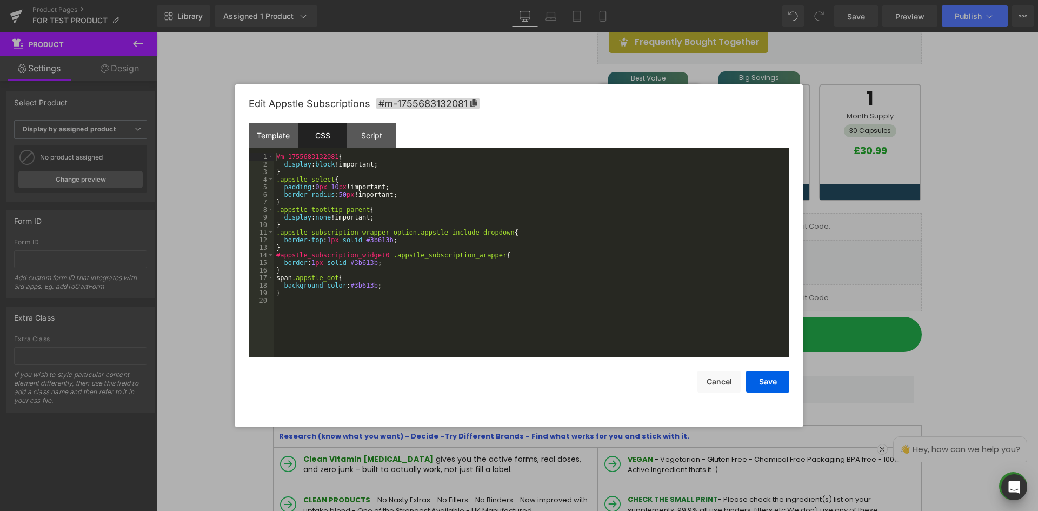
click at [382, 194] on div "#m-1755683132081 { display : block !important; } .appstle_select { padding : 0 …" at bounding box center [531, 263] width 515 height 220
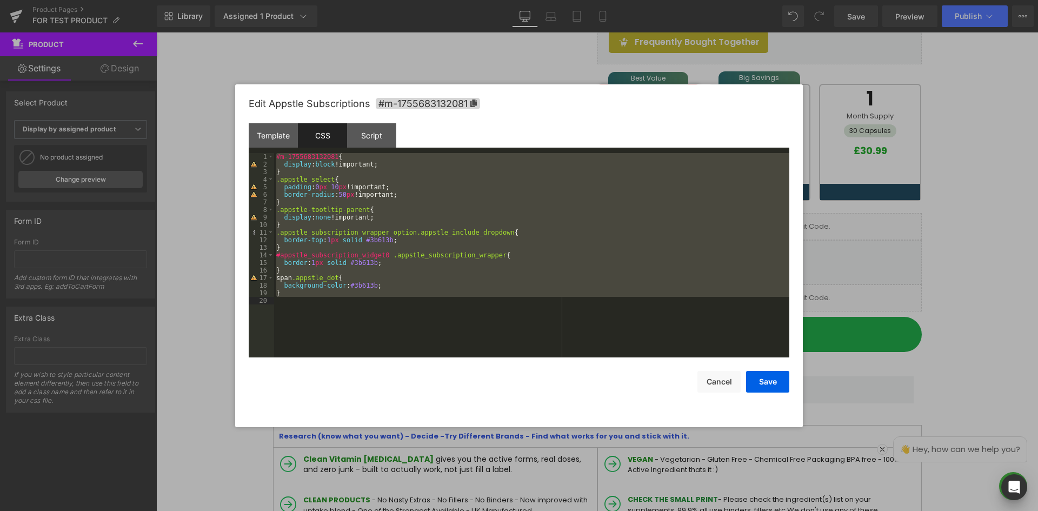
click at [395, 197] on div "#m-1755683132081 { display : block !important; } .appstle_select { padding : 0 …" at bounding box center [531, 255] width 515 height 204
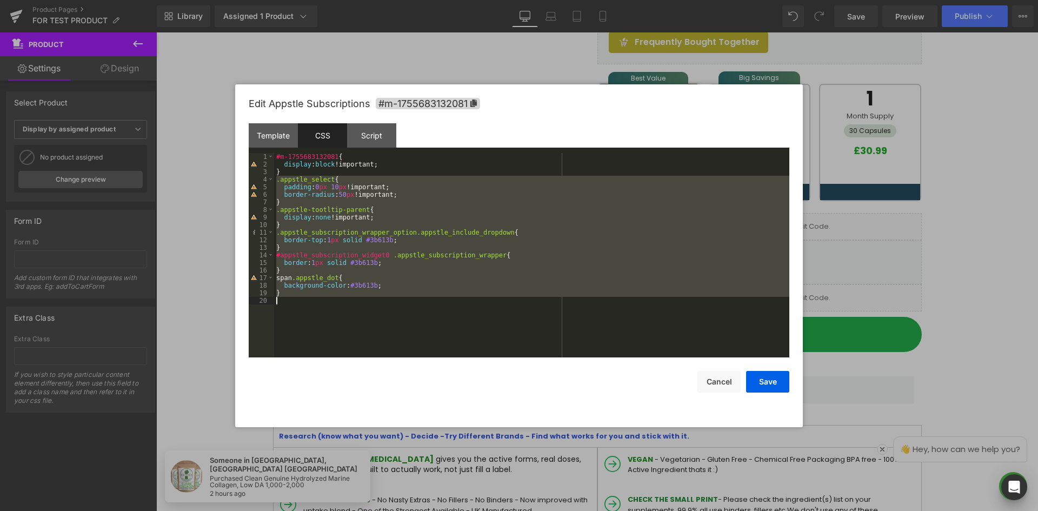
drag, startPoint x: 280, startPoint y: 197, endPoint x: 293, endPoint y: 300, distance: 104.1
click at [293, 300] on div "#m-1755683132081 { display : block !important; } .appstle_select { padding : 0 …" at bounding box center [531, 263] width 515 height 220
click at [291, 288] on div "#m-1755683132081 { display : block !important; } .appstle_select { padding : 0 …" at bounding box center [531, 255] width 515 height 204
click at [273, 202] on pre "1 2 3 4 5 6 7 8 9 10 11 12 13 14 15 16 17 18 19 20 #m-1755683132081 { display :…" at bounding box center [519, 255] width 541 height 204
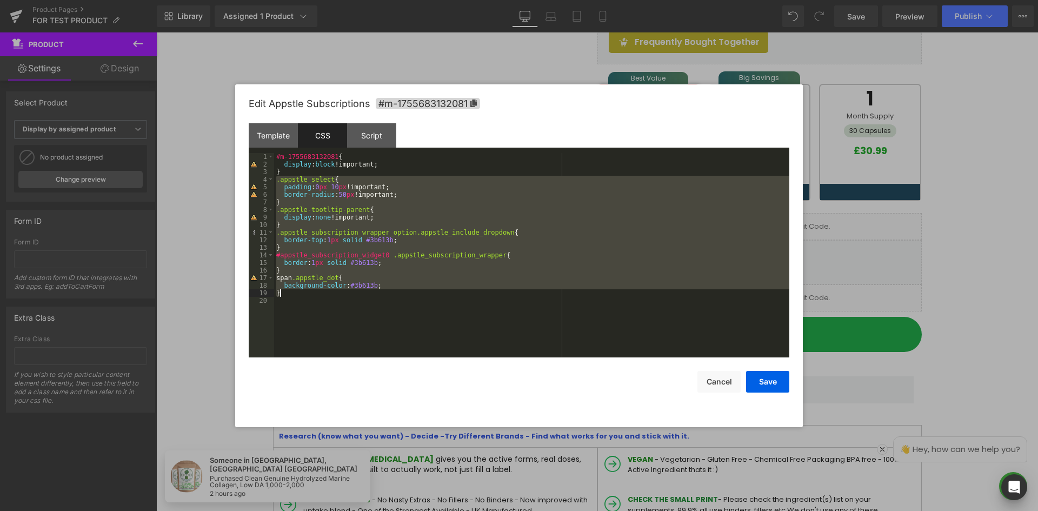
drag, startPoint x: 278, startPoint y: 185, endPoint x: 296, endPoint y: 294, distance: 110.1
click at [296, 294] on div "#m-1755683132081 { display : block !important; } .appstle_select { padding : 0 …" at bounding box center [531, 263] width 515 height 220
click at [714, 382] on button "Cancel" at bounding box center [718, 382] width 43 height 22
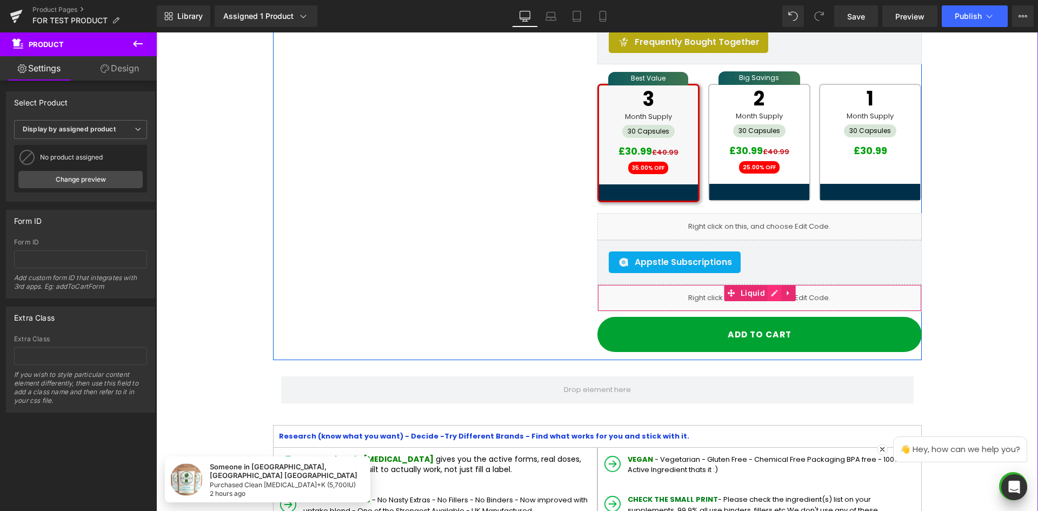
click at [768, 298] on link at bounding box center [775, 293] width 14 height 16
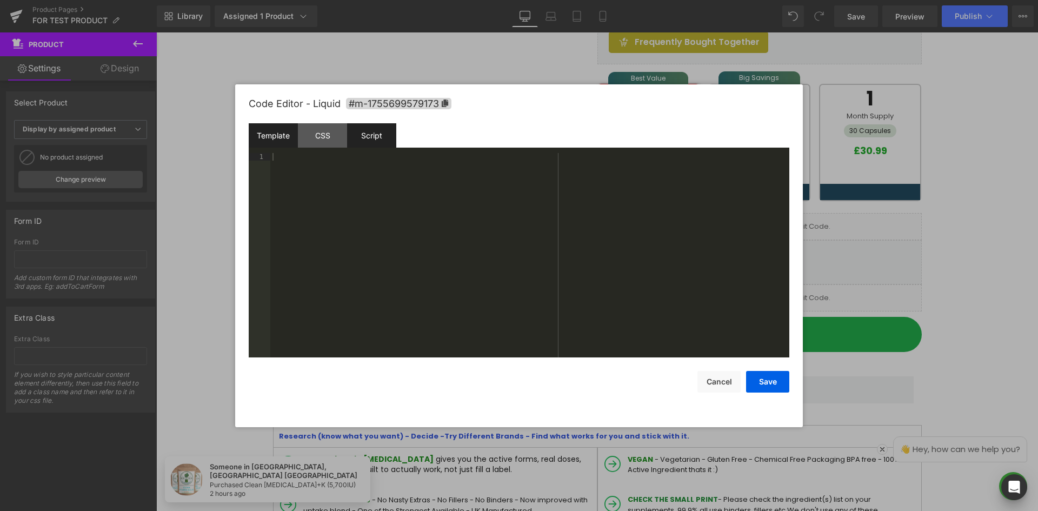
click at [371, 141] on div "Script" at bounding box center [371, 135] width 49 height 24
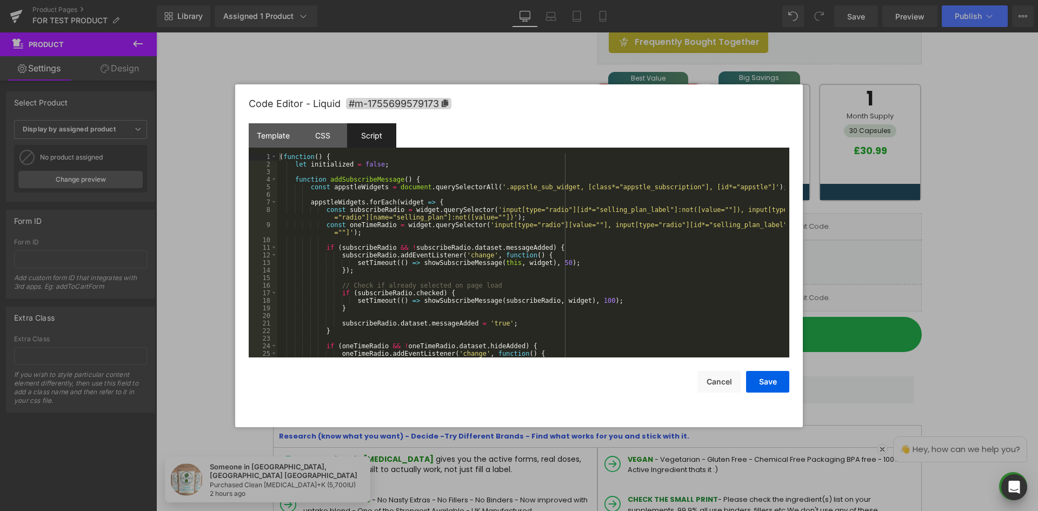
click at [496, 242] on div "( function ( ) { let initialized = false ; function addSubscribeMessage ( ) { c…" at bounding box center [531, 263] width 508 height 220
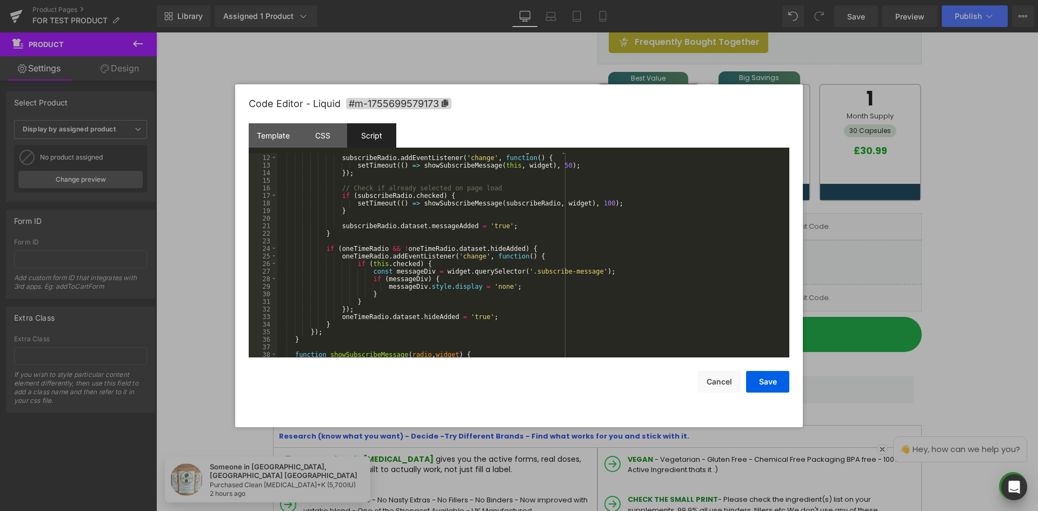
scroll to position [130, 0]
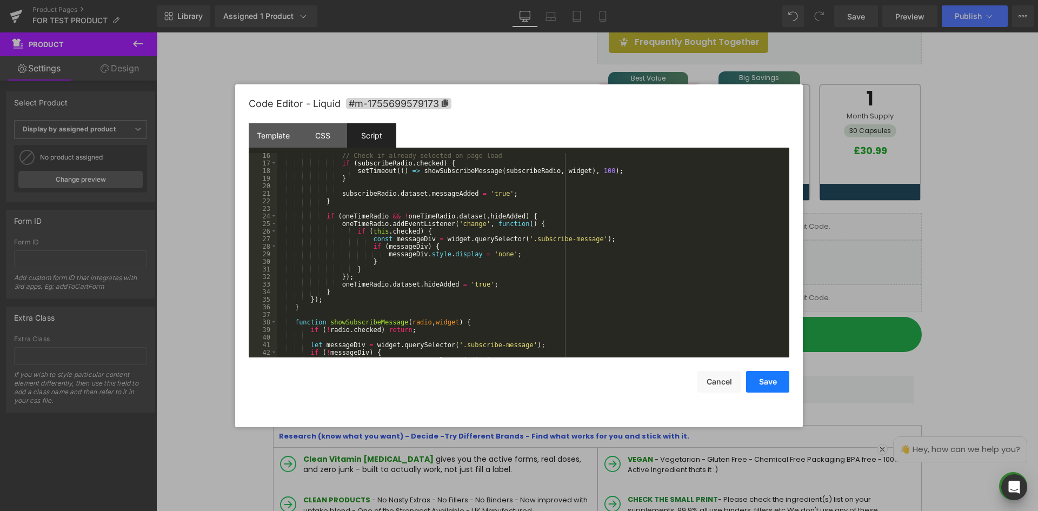
drag, startPoint x: 774, startPoint y: 388, endPoint x: 759, endPoint y: 217, distance: 171.5
click at [774, 388] on button "Save" at bounding box center [767, 382] width 43 height 22
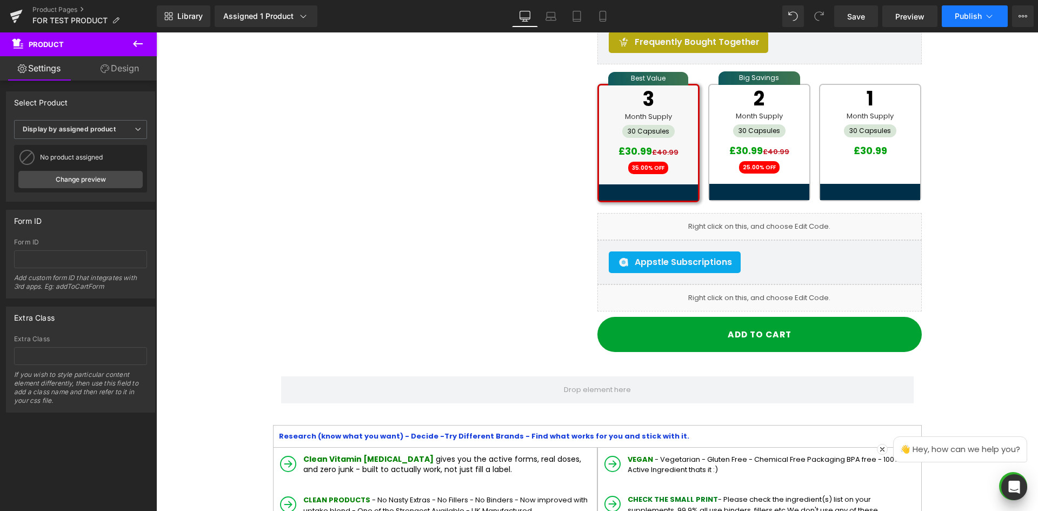
click at [961, 12] on span "Publish" at bounding box center [968, 16] width 27 height 9
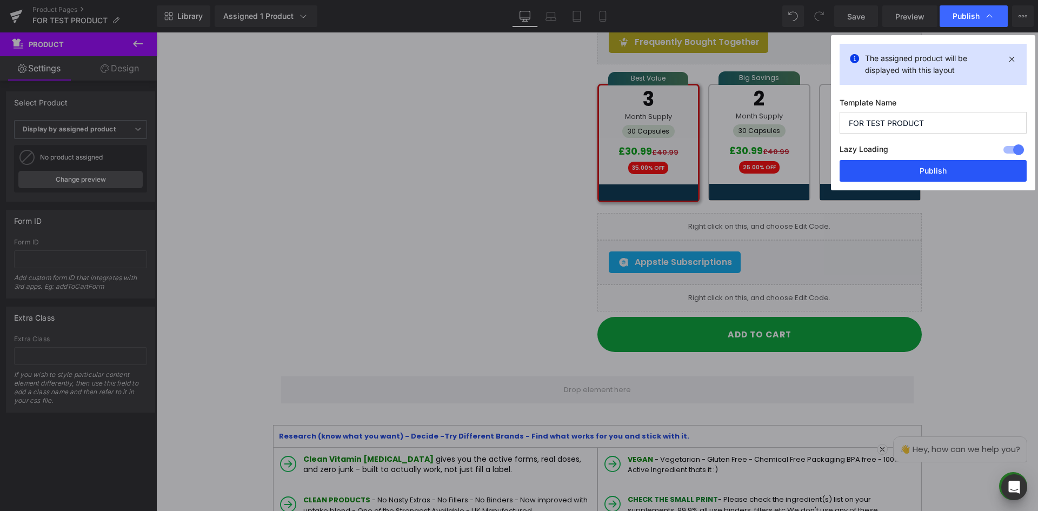
click at [927, 170] on button "Publish" at bounding box center [933, 171] width 187 height 22
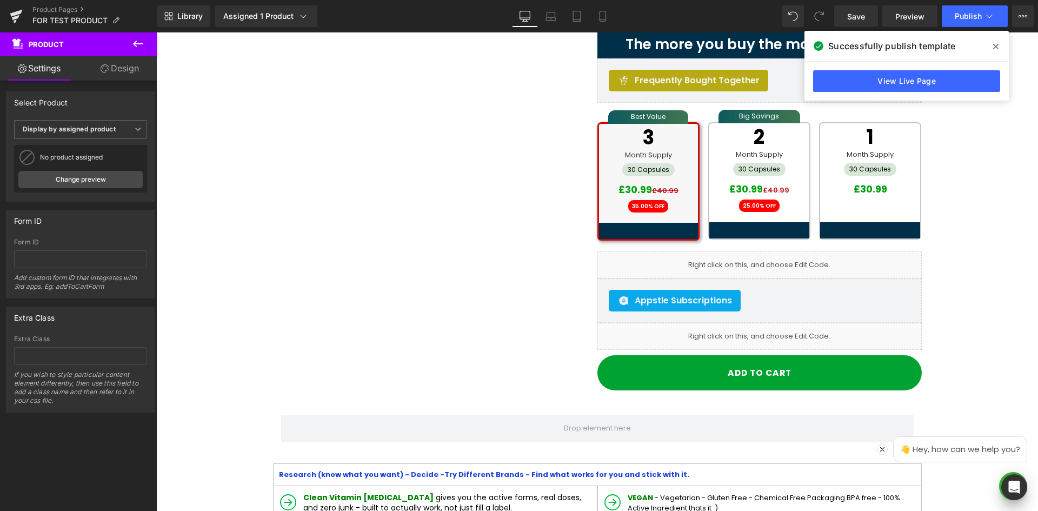
scroll to position [270, 0]
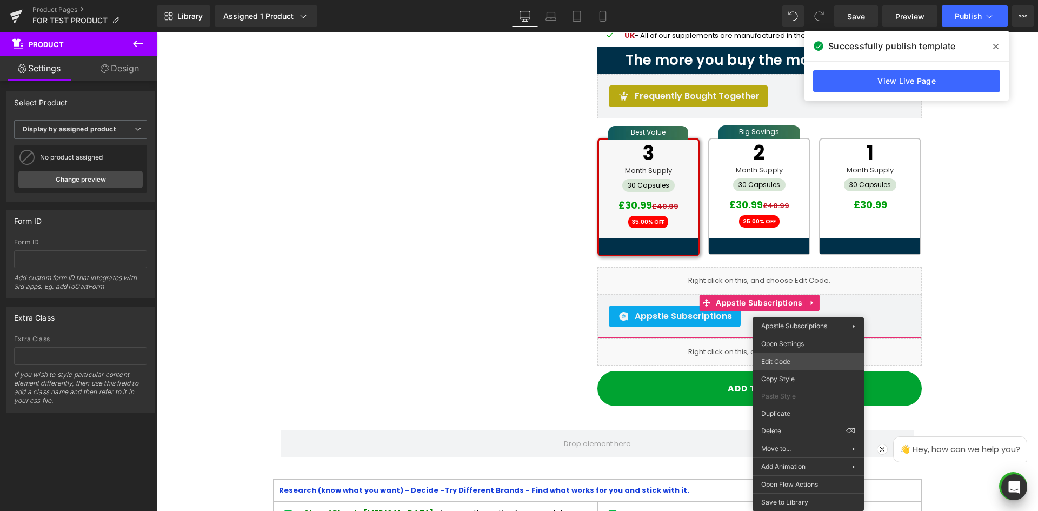
click at [783, 0] on div "Liquid You are previewing how the will restyle your page. You can not edit Elem…" at bounding box center [519, 0] width 1038 height 0
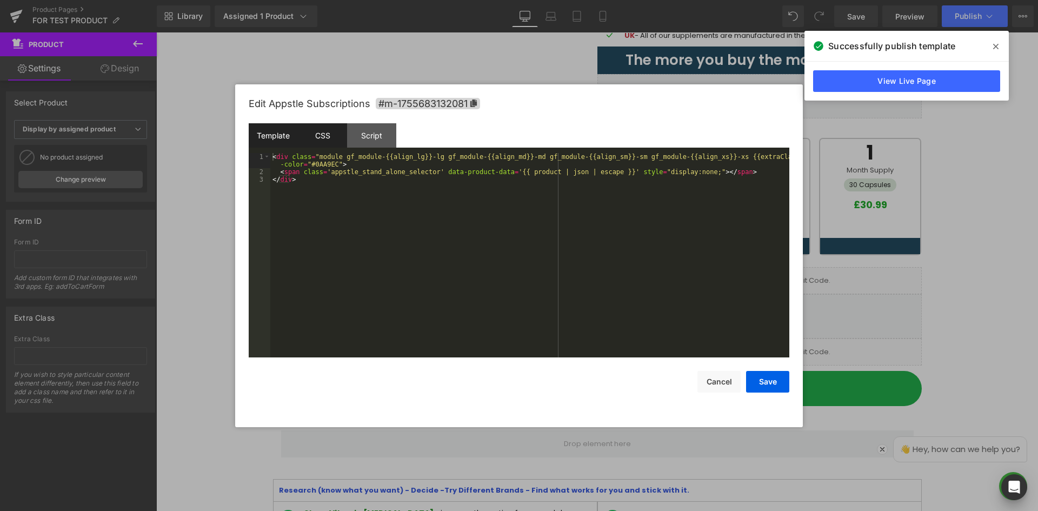
click at [345, 131] on div "CSS" at bounding box center [322, 135] width 49 height 24
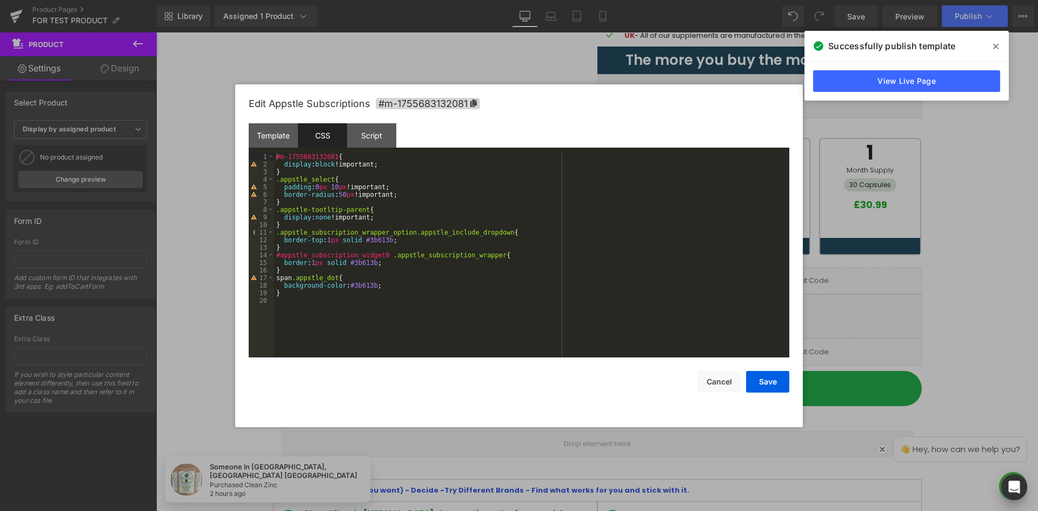
click at [343, 258] on div "#m-1755683132081 { display : block !important; } .appstle_select { padding : 0 …" at bounding box center [531, 263] width 515 height 220
click at [400, 254] on div "#m-1755683132081 { display : block !important; } .appstle_select { padding : 0 …" at bounding box center [531, 263] width 515 height 220
click at [456, 251] on div "#m-1755683132081 { display : block !important; } .appstle_select { padding : 0 …" at bounding box center [531, 263] width 515 height 220
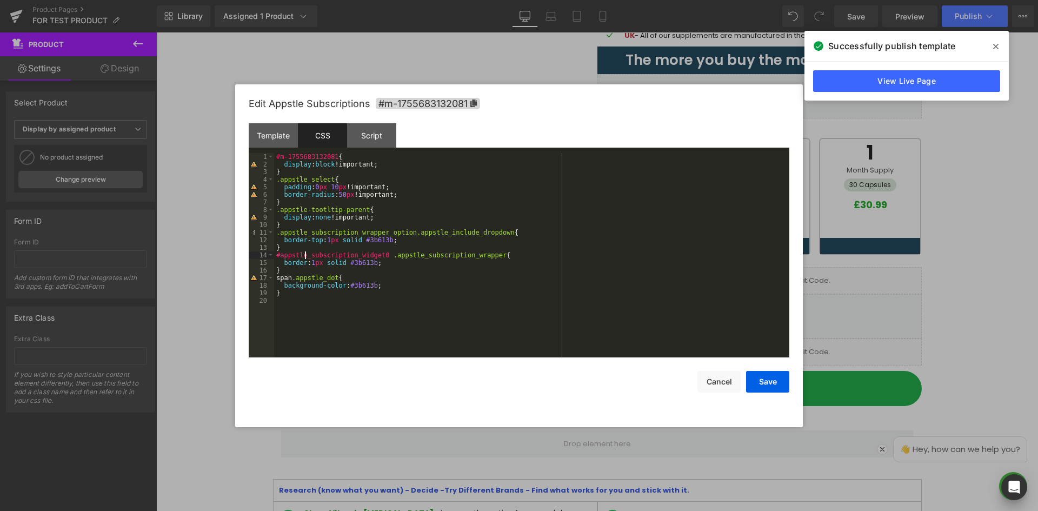
click at [305, 252] on div "#m-1755683132081 { display : block !important; } .appstle_select { padding : 0 …" at bounding box center [531, 263] width 515 height 220
click at [347, 242] on div "#m-1755683132081 { display : block !important; } .appstle_select { padding : 0 …" at bounding box center [531, 263] width 515 height 220
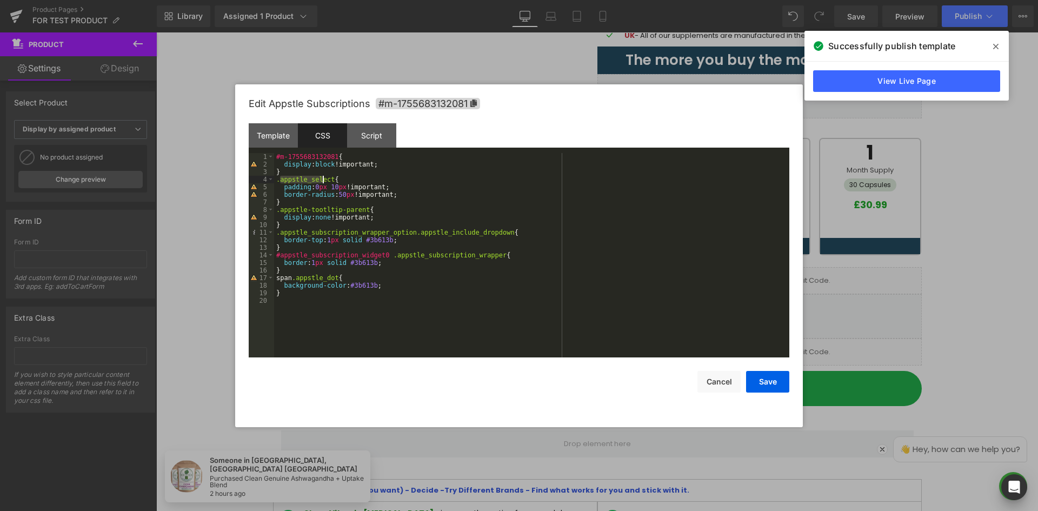
drag, startPoint x: 278, startPoint y: 182, endPoint x: 375, endPoint y: 197, distance: 98.0
click at [337, 184] on div "#m-1755683132081 { display : block !important; } .appstle_select { padding : 0 …" at bounding box center [531, 263] width 515 height 220
click at [360, 189] on div "#m-1755683132081 { display : block !important; } .appstle_select { padding : 0 …" at bounding box center [531, 263] width 515 height 220
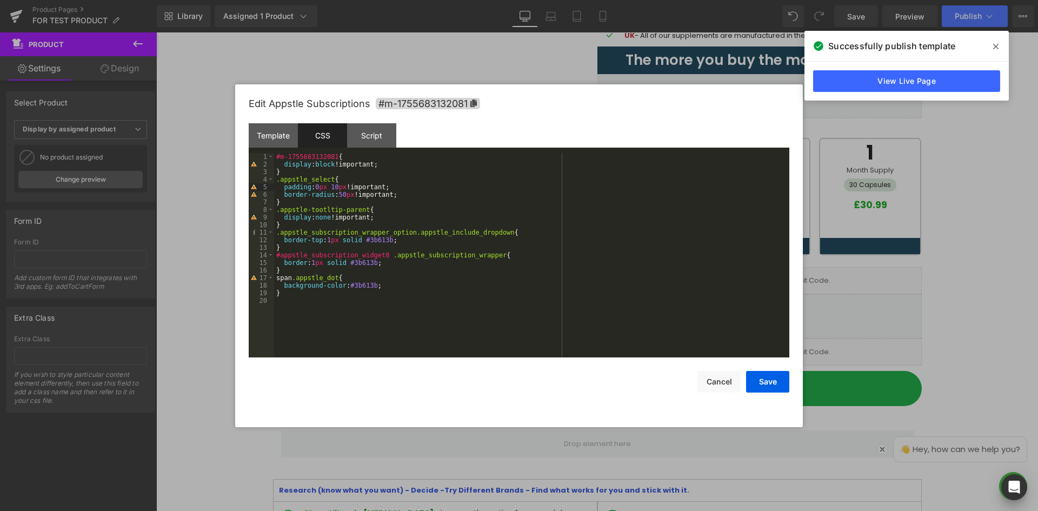
click at [1009, 45] on div at bounding box center [519, 255] width 1038 height 511
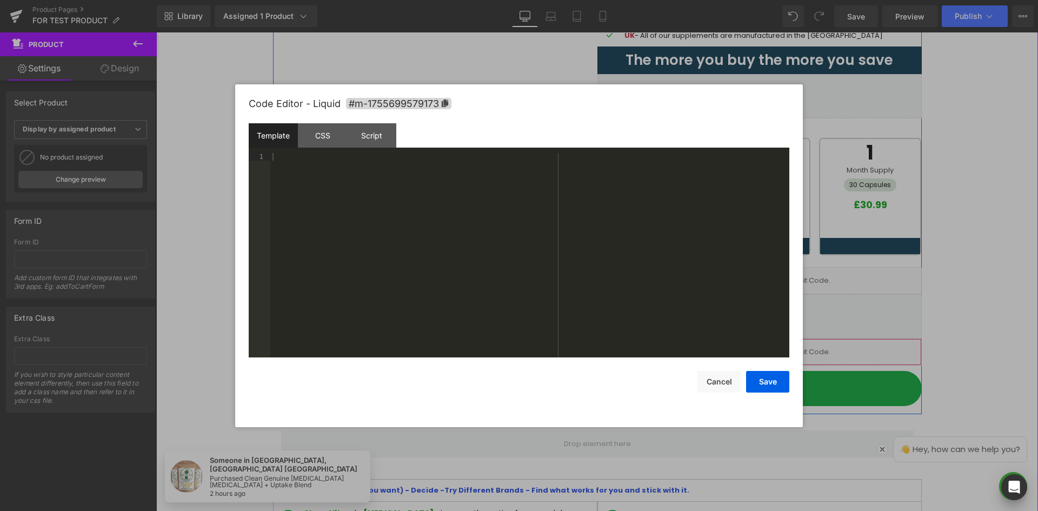
click at [774, 348] on ul "Liquid" at bounding box center [760, 347] width 72 height 16
click at [369, 133] on div "Script" at bounding box center [371, 135] width 49 height 24
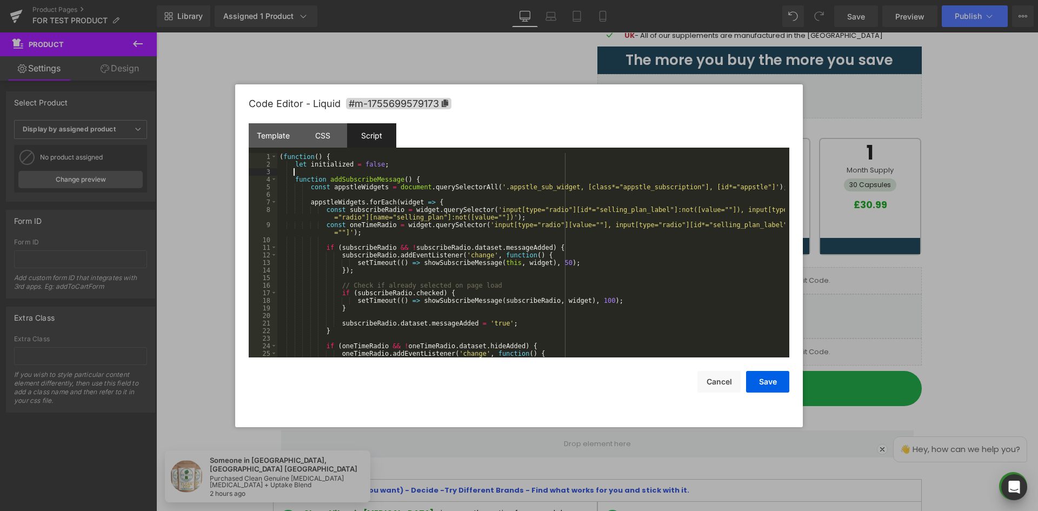
click at [428, 174] on div "( function ( ) { let initialized = false ; function addSubscribeMessage ( ) { c…" at bounding box center [531, 263] width 508 height 220
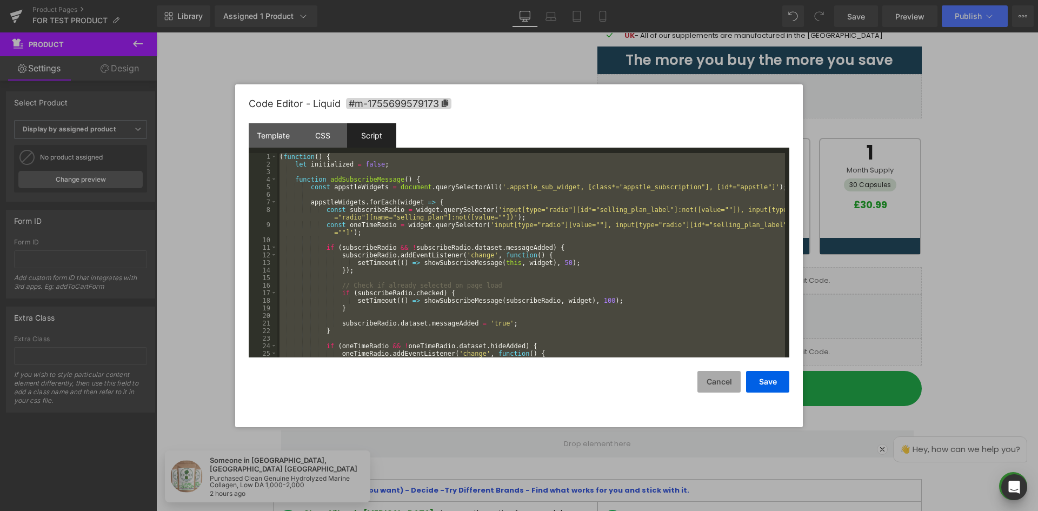
drag, startPoint x: 716, startPoint y: 380, endPoint x: 719, endPoint y: 368, distance: 12.3
click at [716, 380] on button "Cancel" at bounding box center [718, 382] width 43 height 22
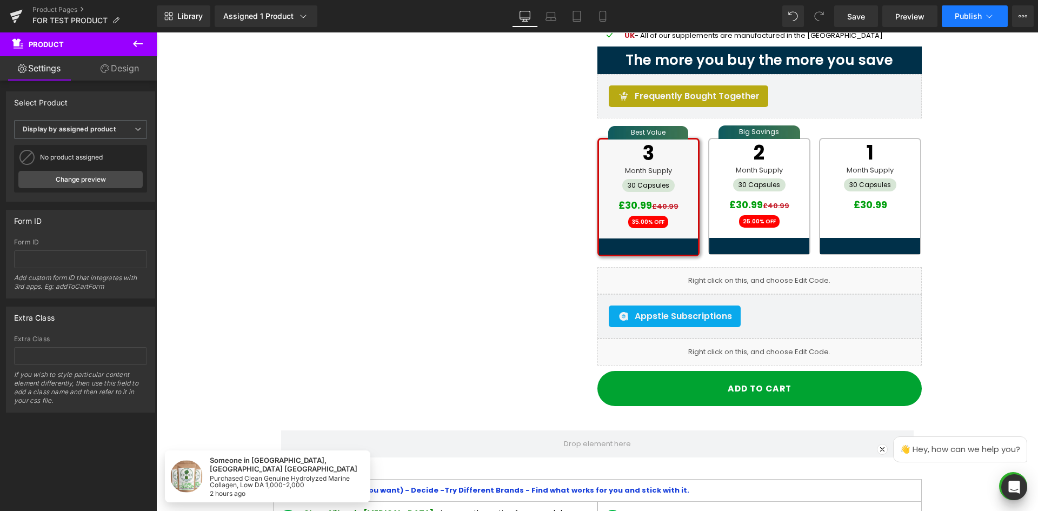
click at [997, 14] on button "Publish" at bounding box center [975, 16] width 66 height 22
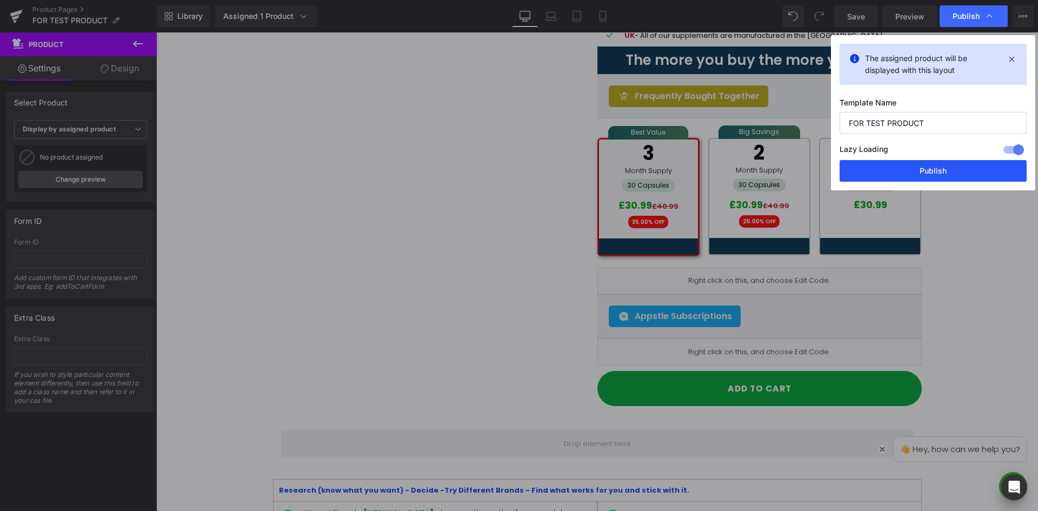
drag, startPoint x: 919, startPoint y: 169, endPoint x: 1009, endPoint y: 173, distance: 90.4
click at [1009, 173] on button "Publish" at bounding box center [933, 171] width 187 height 22
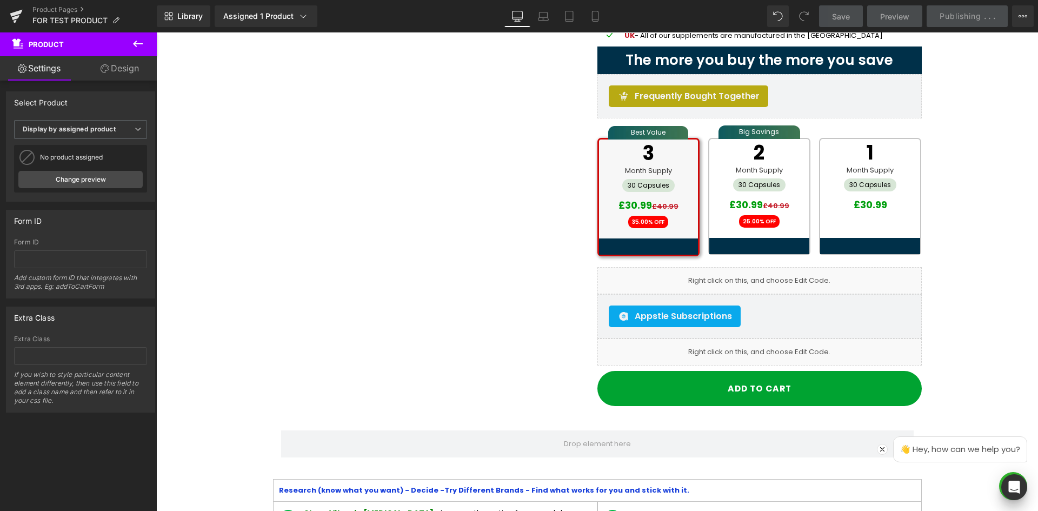
drag, startPoint x: 715, startPoint y: 32, endPoint x: 970, endPoint y: 168, distance: 289.5
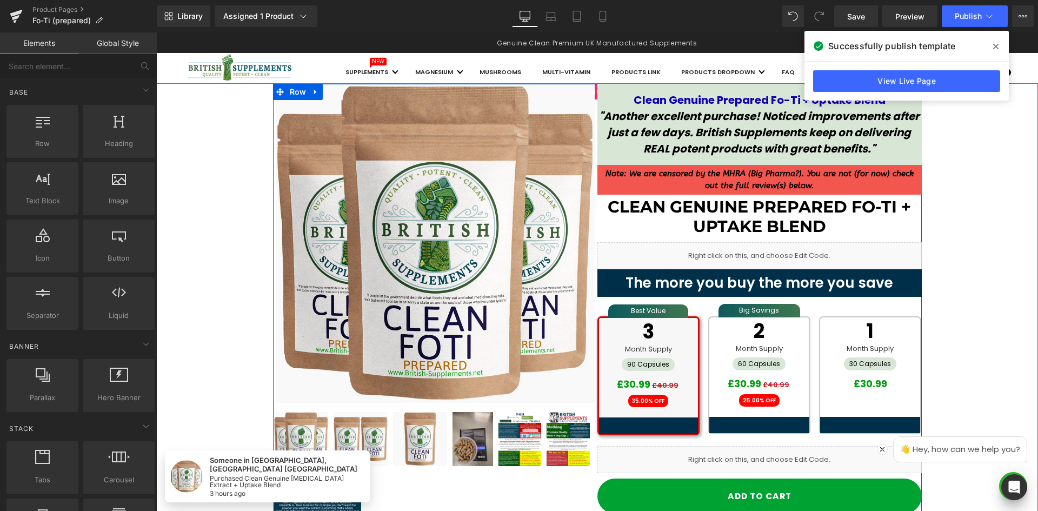
scroll to position [162, 0]
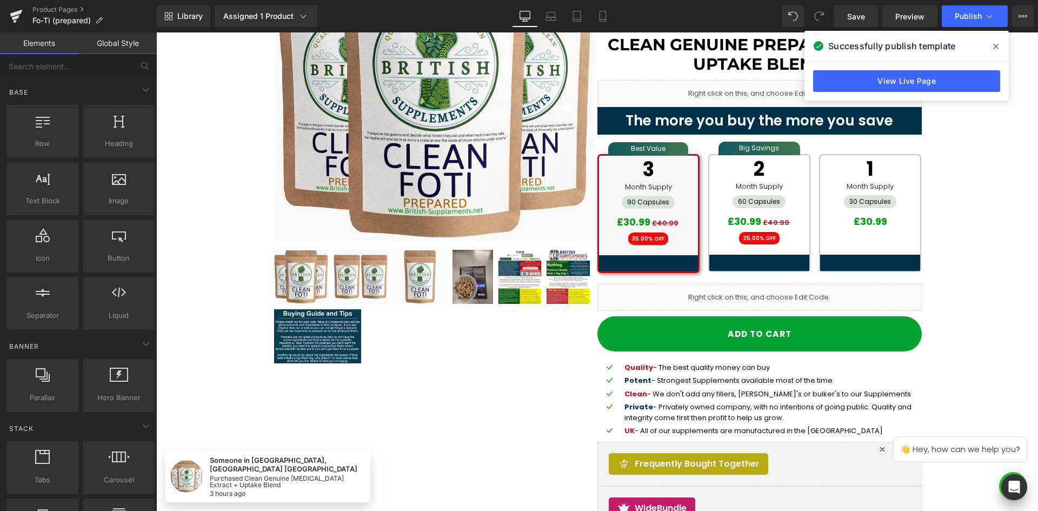
click at [994, 45] on icon at bounding box center [995, 46] width 5 height 5
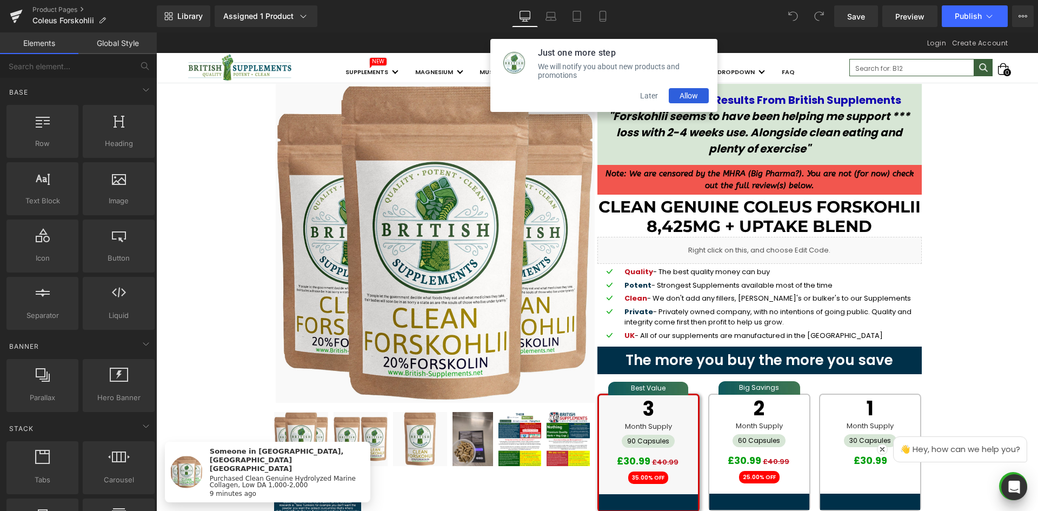
click at [656, 98] on button "Later" at bounding box center [648, 95] width 39 height 15
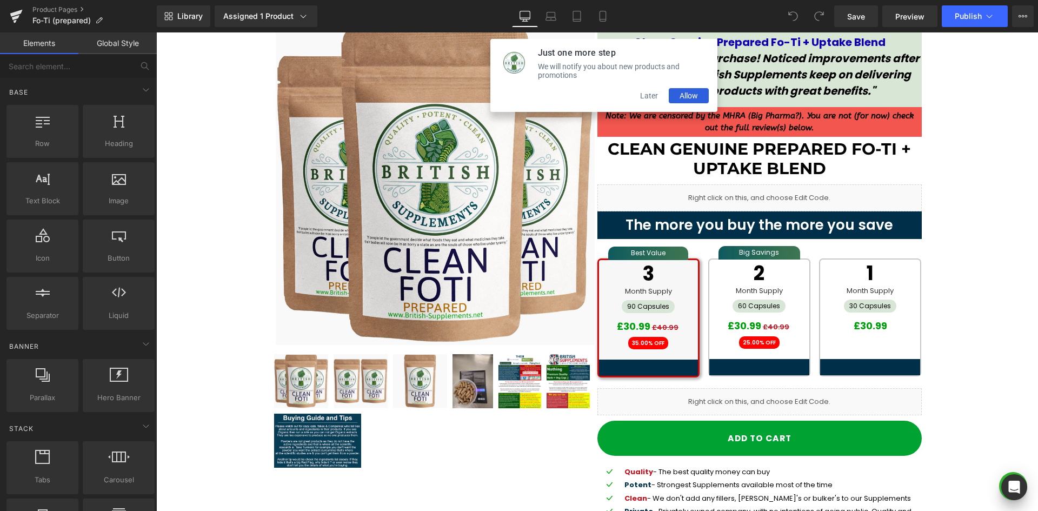
scroll to position [54, 0]
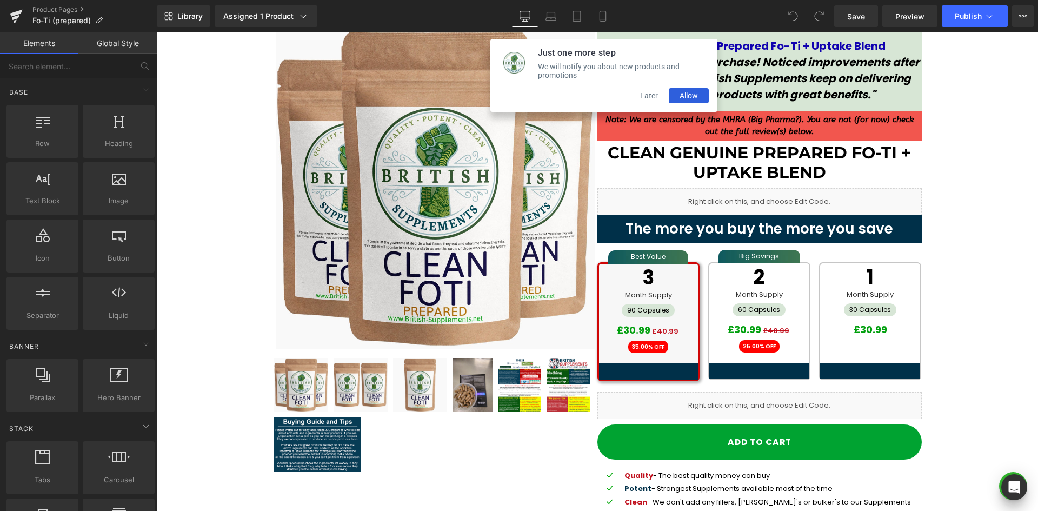
click at [647, 98] on button "Later" at bounding box center [648, 95] width 39 height 15
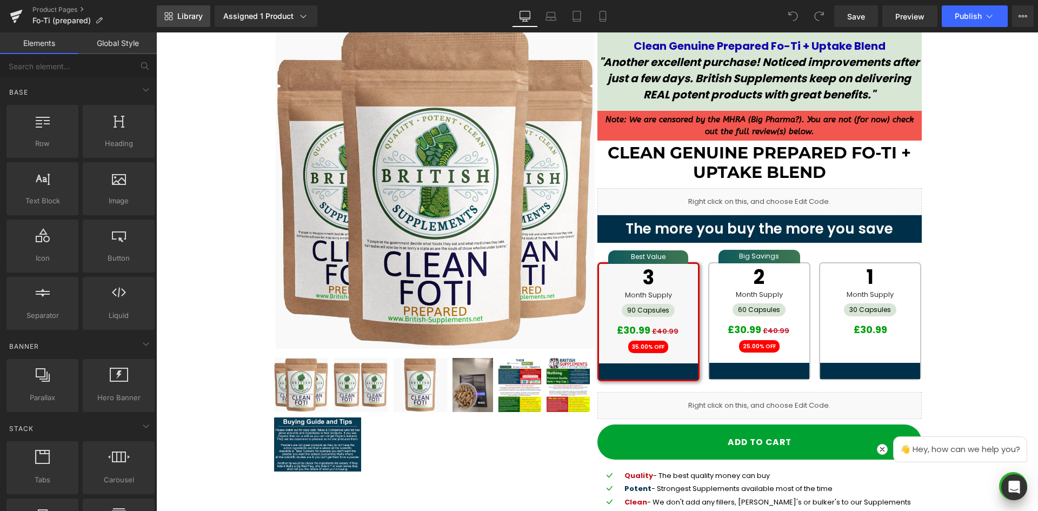
click at [176, 12] on link "Library" at bounding box center [184, 16] width 54 height 22
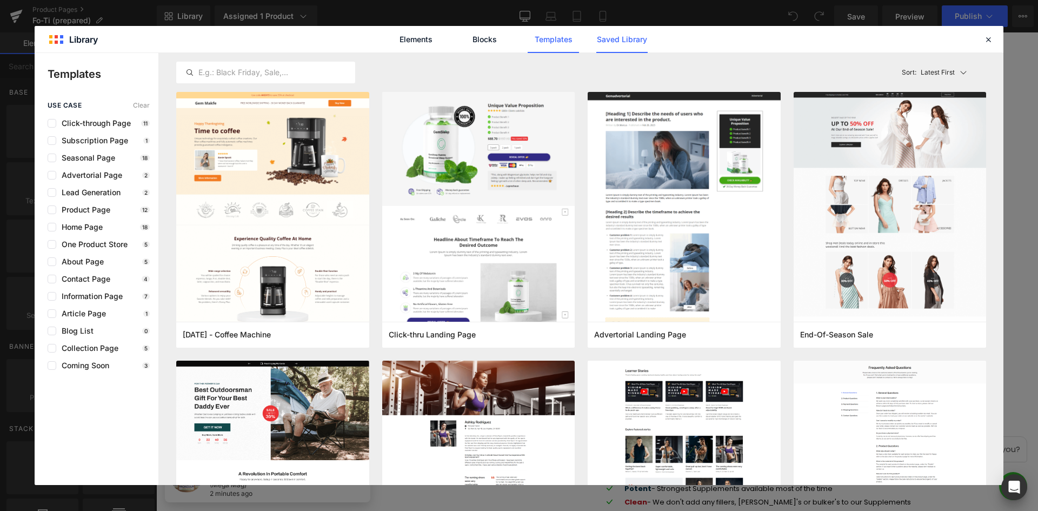
click at [621, 45] on link "Saved Library" at bounding box center [621, 39] width 51 height 27
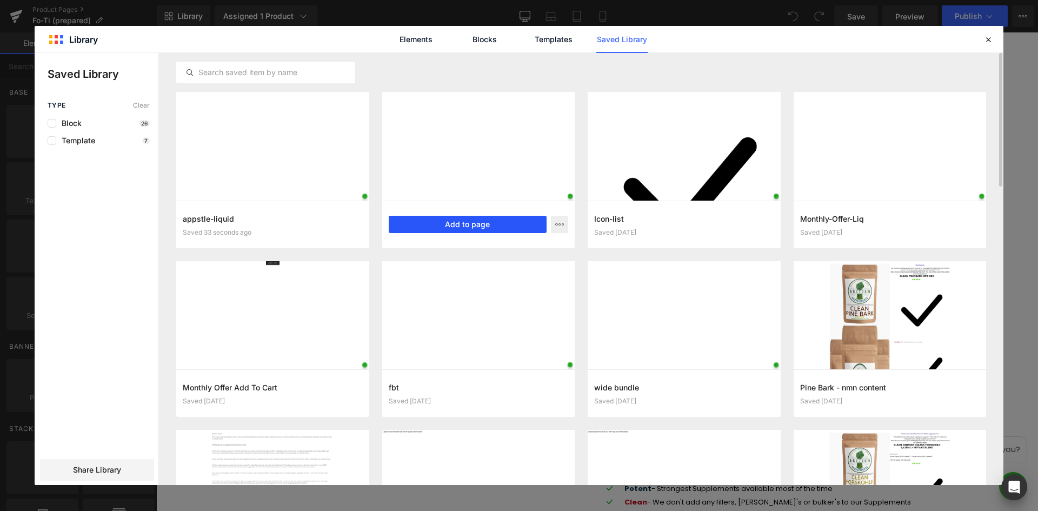
click at [472, 223] on button "Add to page" at bounding box center [468, 224] width 158 height 17
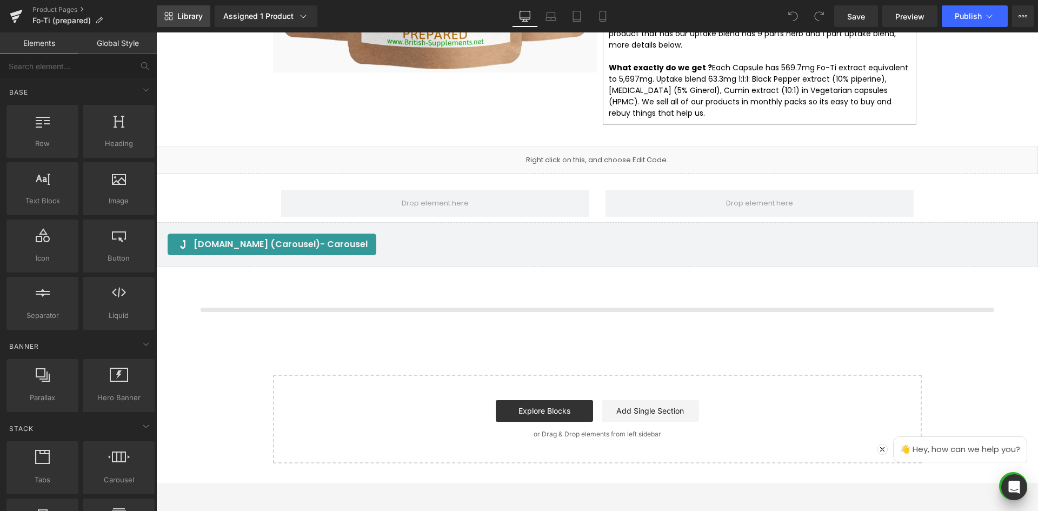
scroll to position [2365, 0]
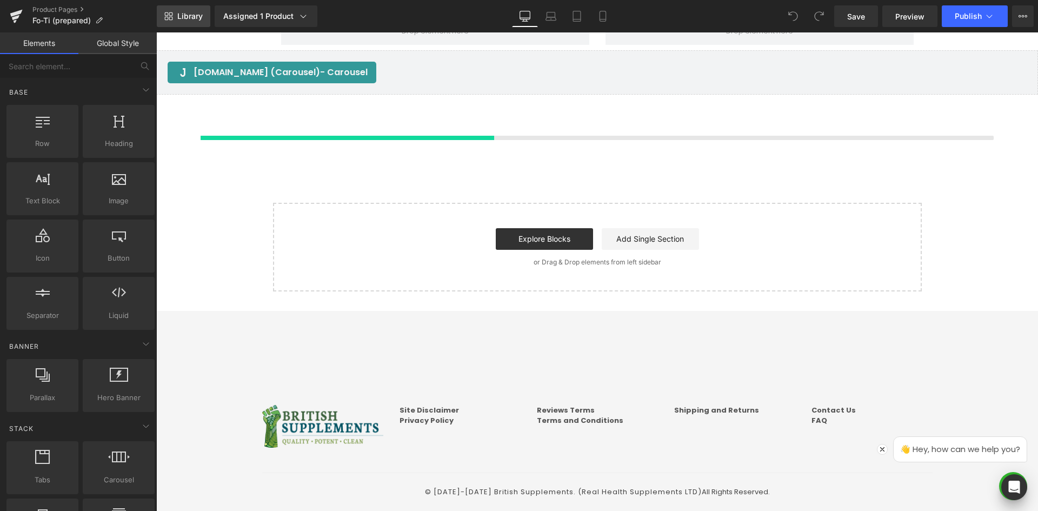
click at [183, 15] on span "Library" at bounding box center [189, 16] width 25 height 10
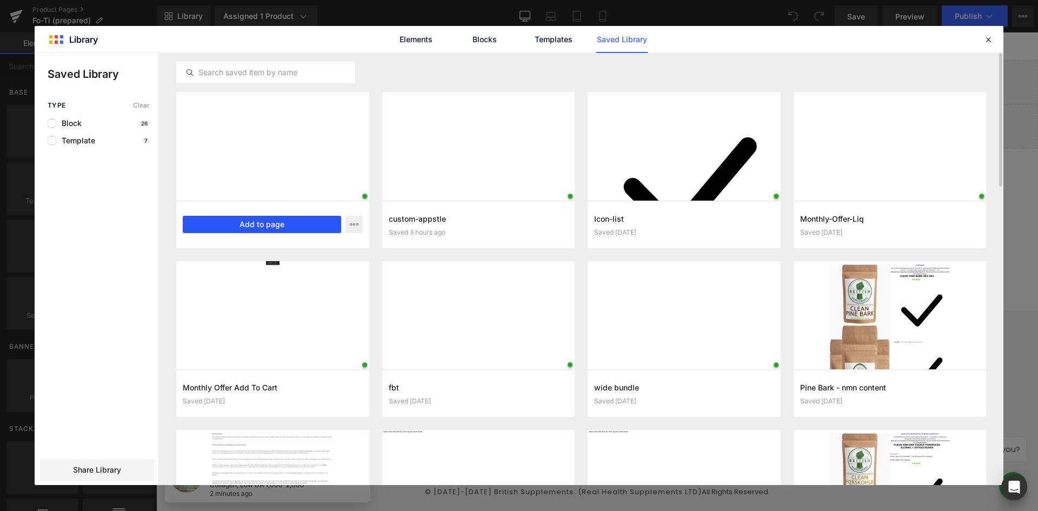
click at [267, 227] on button "Add to page" at bounding box center [262, 224] width 158 height 17
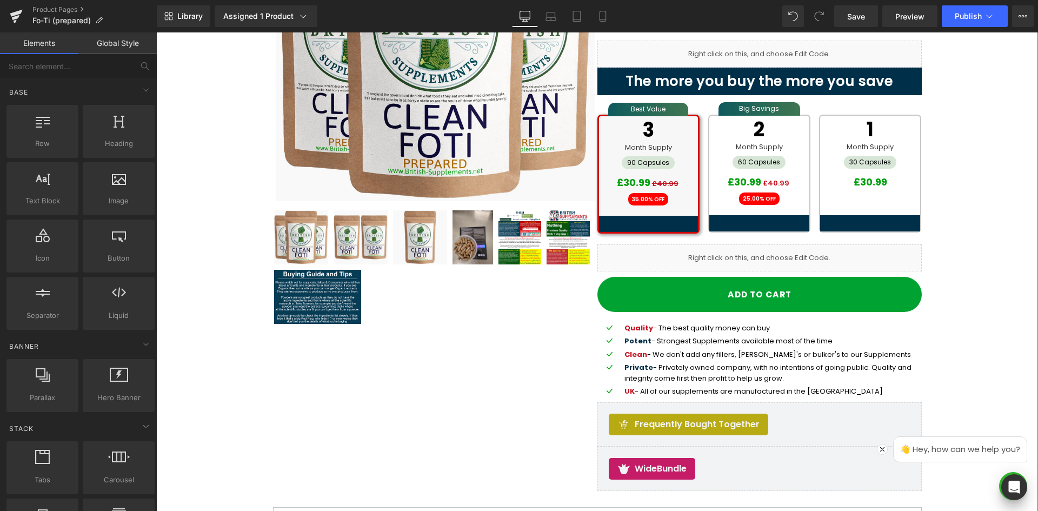
scroll to position [197, 0]
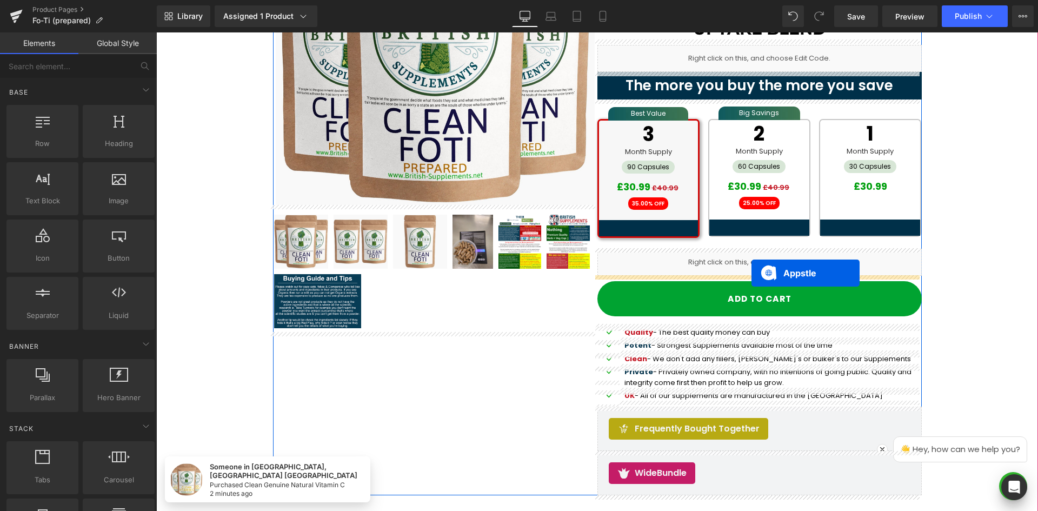
drag, startPoint x: 539, startPoint y: 270, endPoint x: 752, endPoint y: 273, distance: 212.5
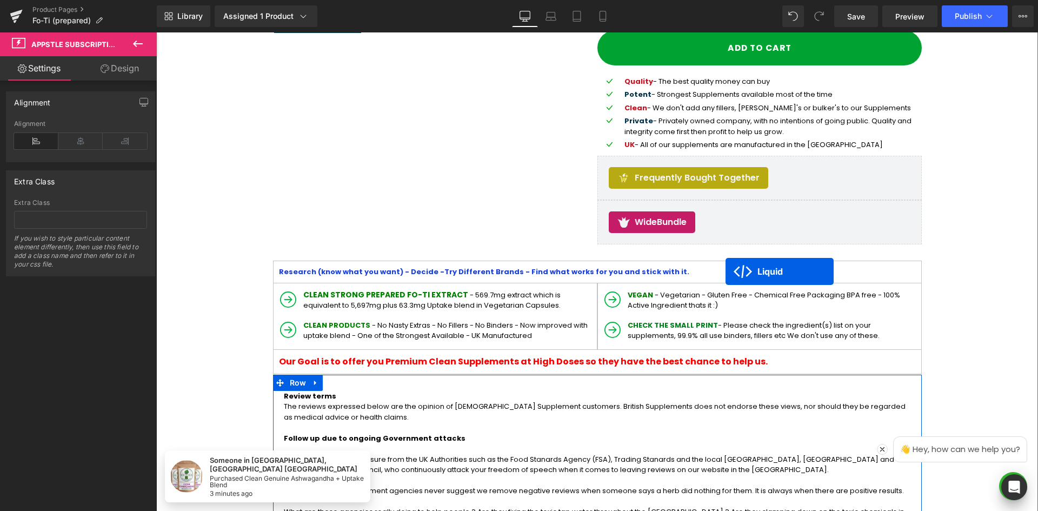
scroll to position [328, 0]
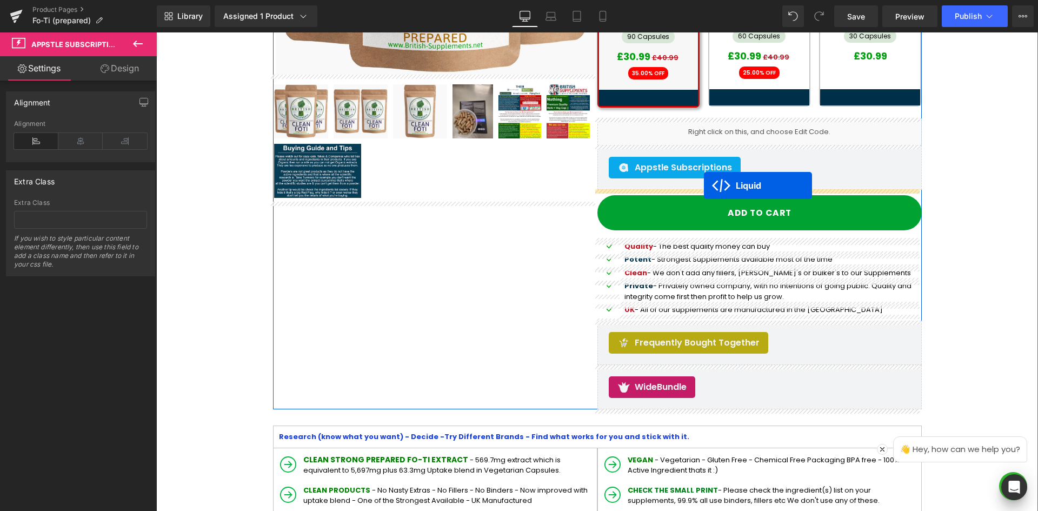
drag, startPoint x: 561, startPoint y: 240, endPoint x: 704, endPoint y: 185, distance: 153.1
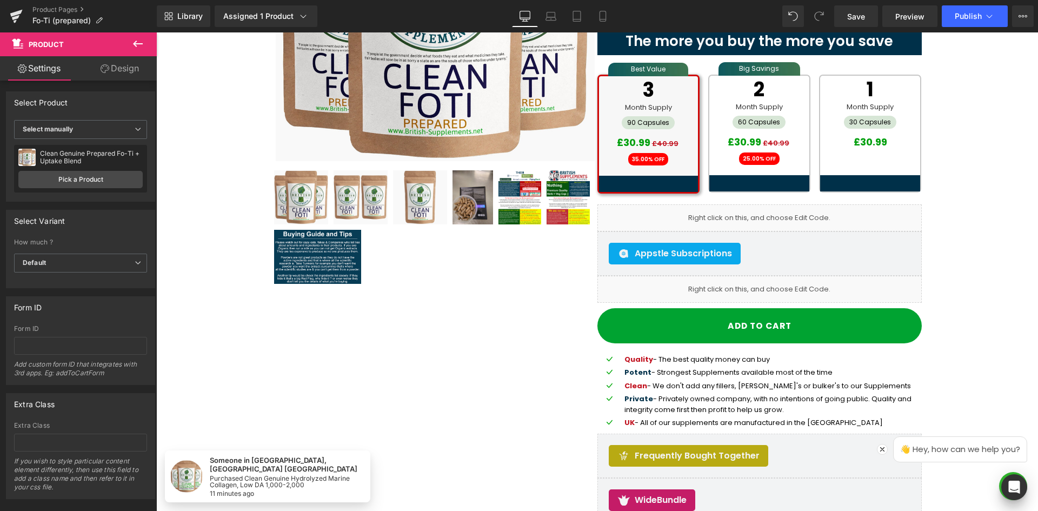
scroll to position [270, 0]
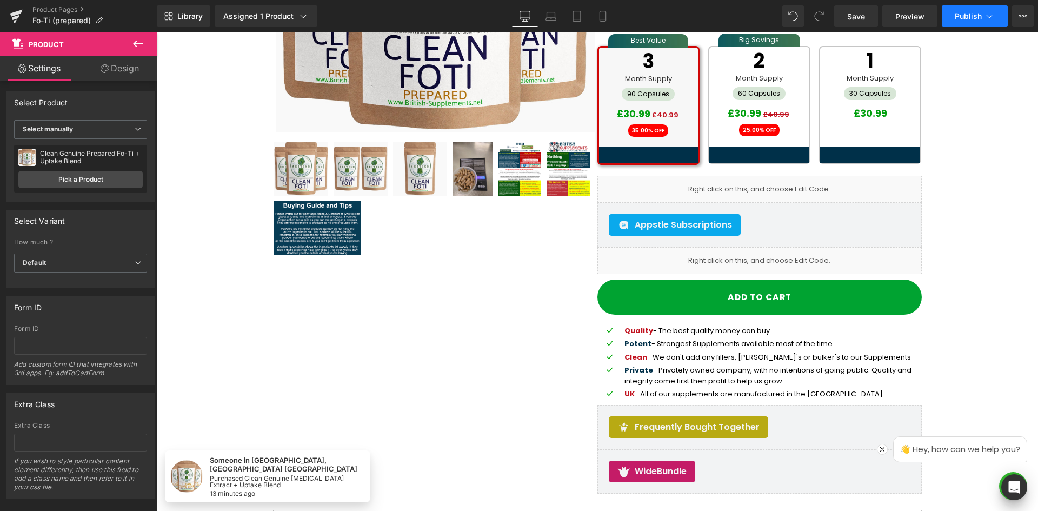
click at [959, 17] on span "Publish" at bounding box center [968, 16] width 27 height 9
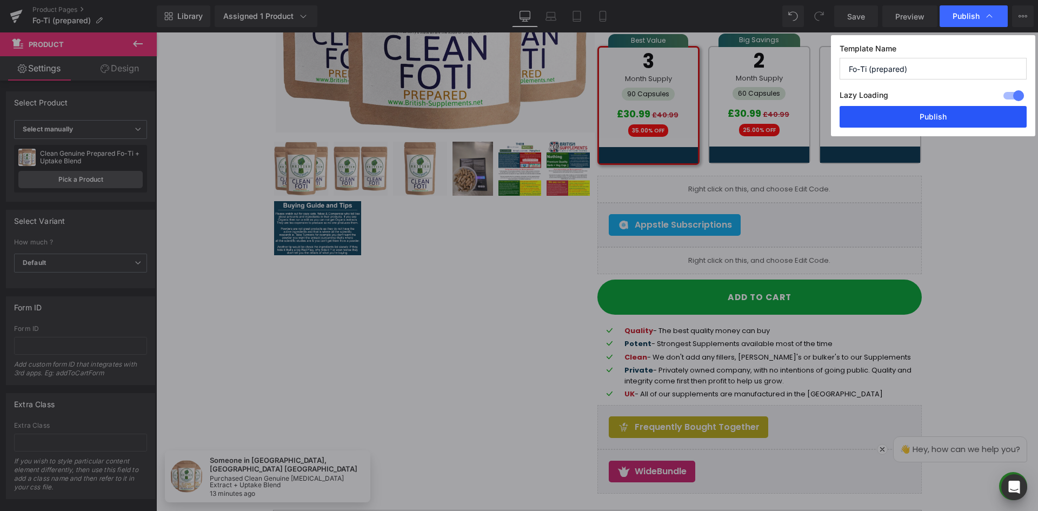
drag, startPoint x: 931, startPoint y: 121, endPoint x: 868, endPoint y: 93, distance: 69.2
click at [931, 121] on button "Publish" at bounding box center [933, 117] width 187 height 22
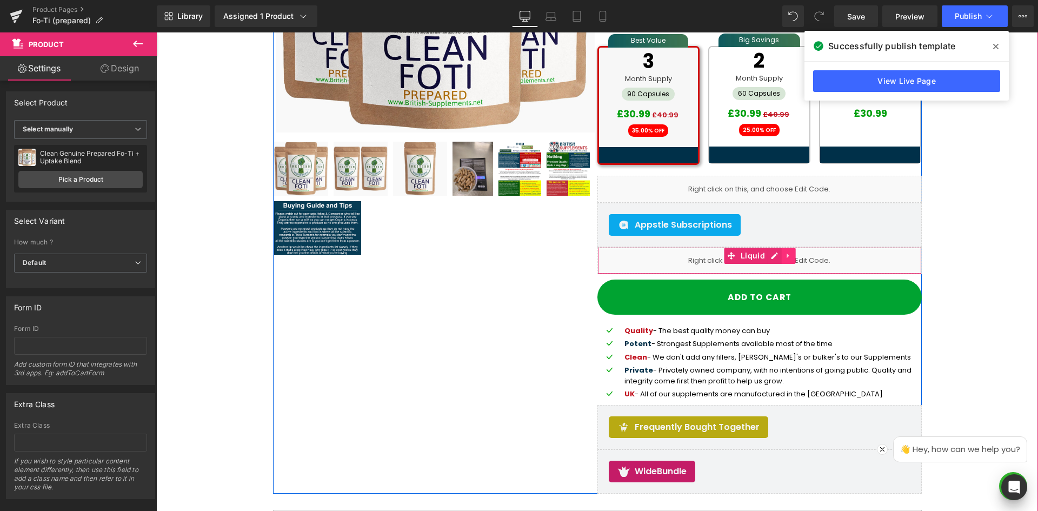
click at [782, 255] on link at bounding box center [789, 256] width 14 height 16
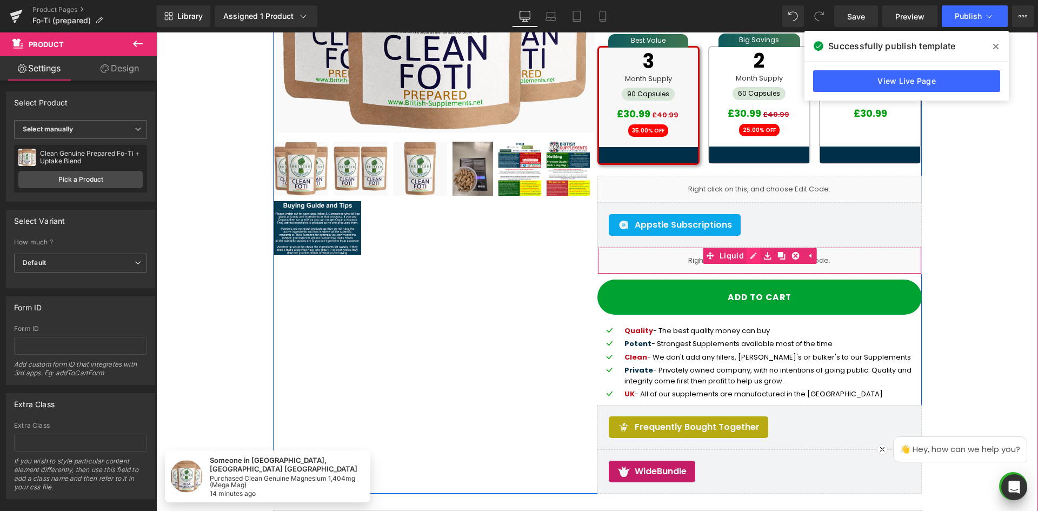
click at [753, 258] on icon at bounding box center [754, 255] width 8 height 8
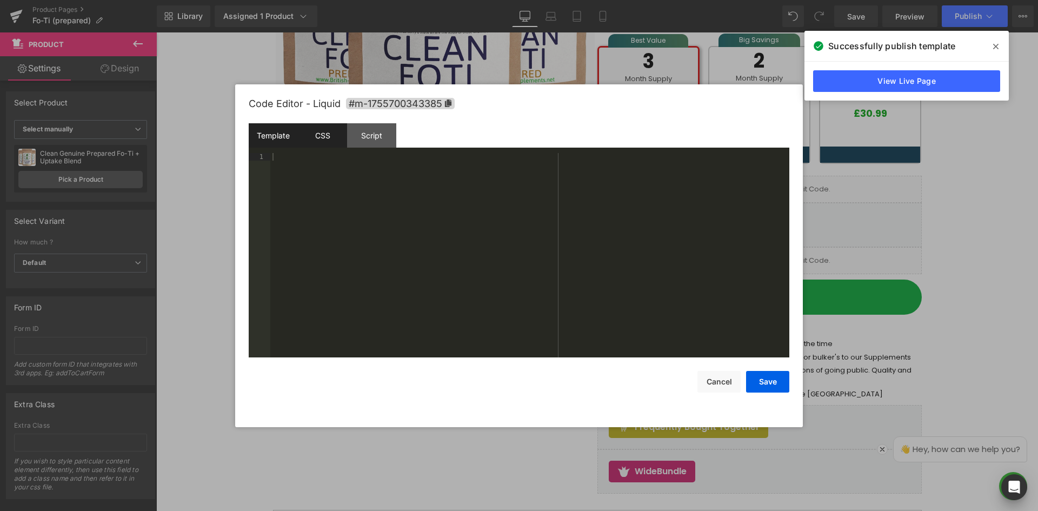
click at [321, 128] on div "CSS" at bounding box center [322, 135] width 49 height 24
click at [721, 385] on button "Cancel" at bounding box center [718, 382] width 43 height 22
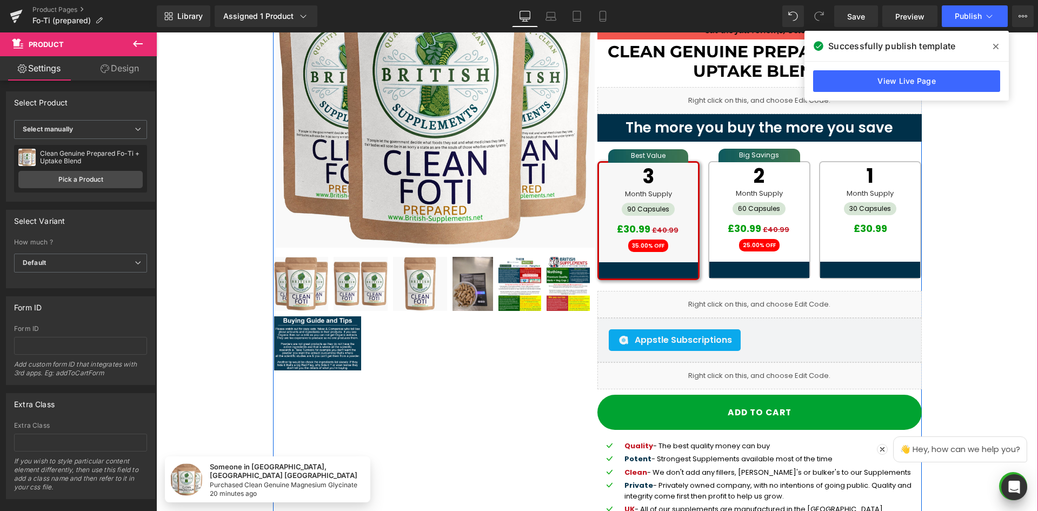
scroll to position [216, 0]
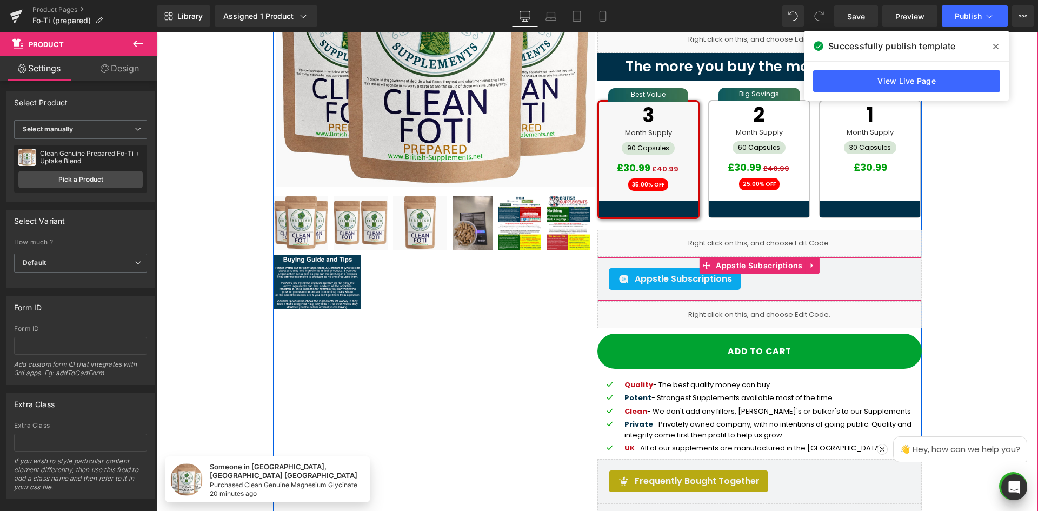
drag, startPoint x: 826, startPoint y: 280, endPoint x: 835, endPoint y: 281, distance: 9.2
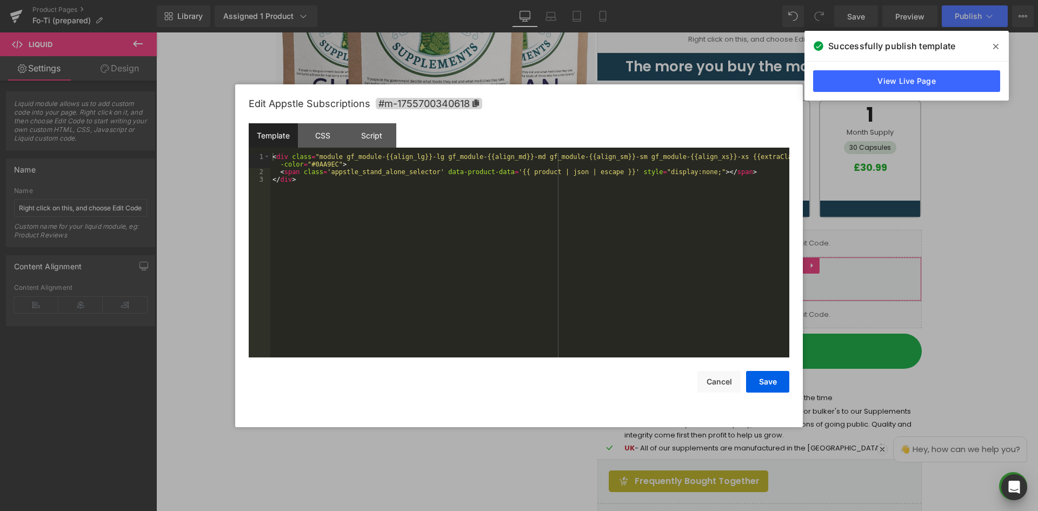
drag, startPoint x: 787, startPoint y: 328, endPoint x: 815, endPoint y: 325, distance: 28.2
click at [787, 0] on div "Liquid You are previewing how the will restyle your page. You can not edit Elem…" at bounding box center [519, 0] width 1038 height 0
drag, startPoint x: 330, startPoint y: 132, endPoint x: 336, endPoint y: 134, distance: 6.3
click at [331, 132] on div "CSS" at bounding box center [322, 135] width 49 height 24
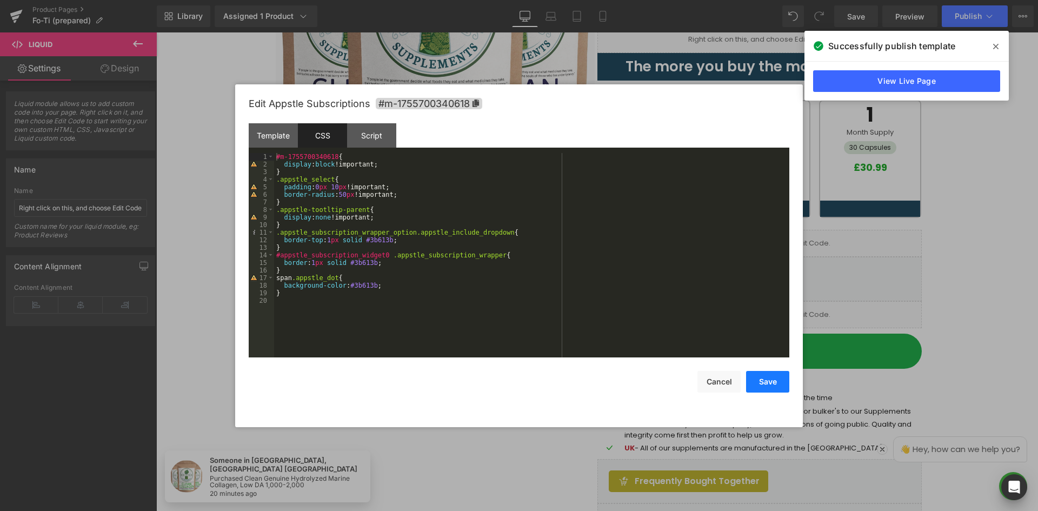
click at [768, 385] on button "Save" at bounding box center [767, 382] width 43 height 22
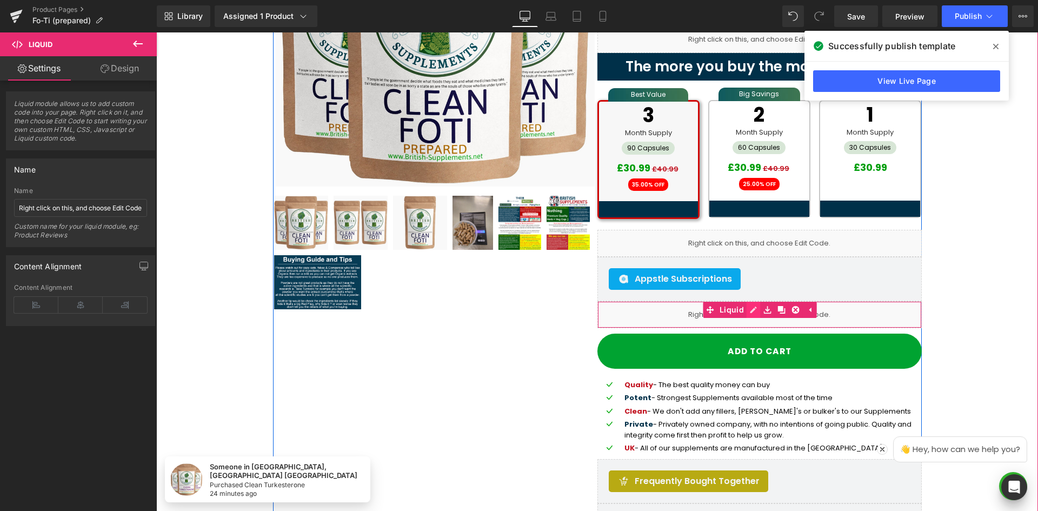
click at [750, 311] on icon at bounding box center [754, 309] width 8 height 8
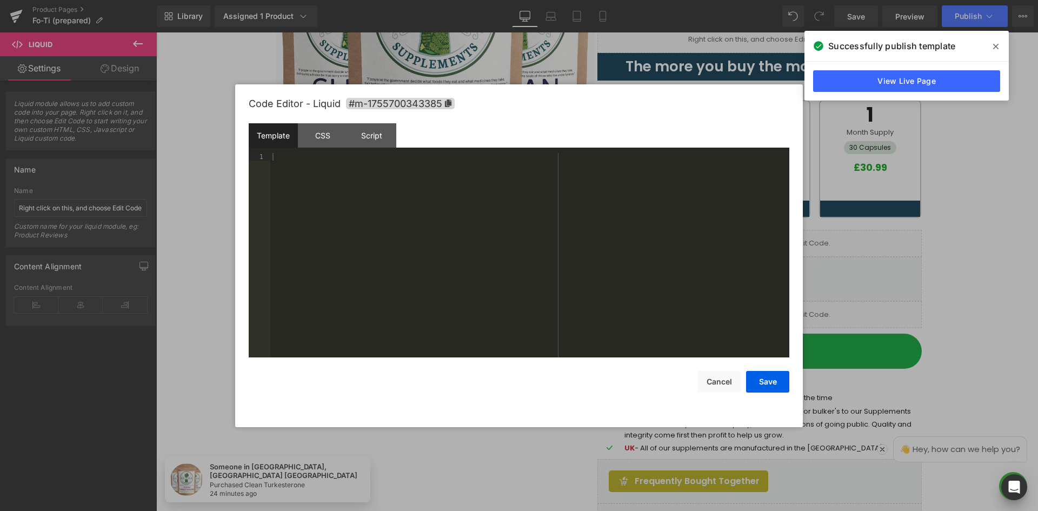
click at [377, 134] on div "Script" at bounding box center [371, 135] width 49 height 24
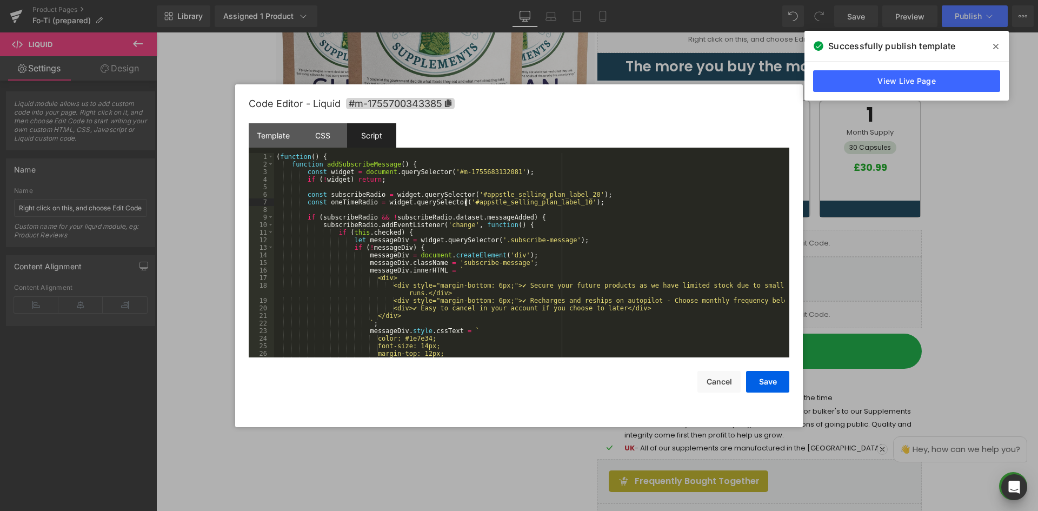
click at [466, 201] on div "( function ( ) { function addSubscribeMessage ( ) { const widget = document . q…" at bounding box center [529, 263] width 511 height 220
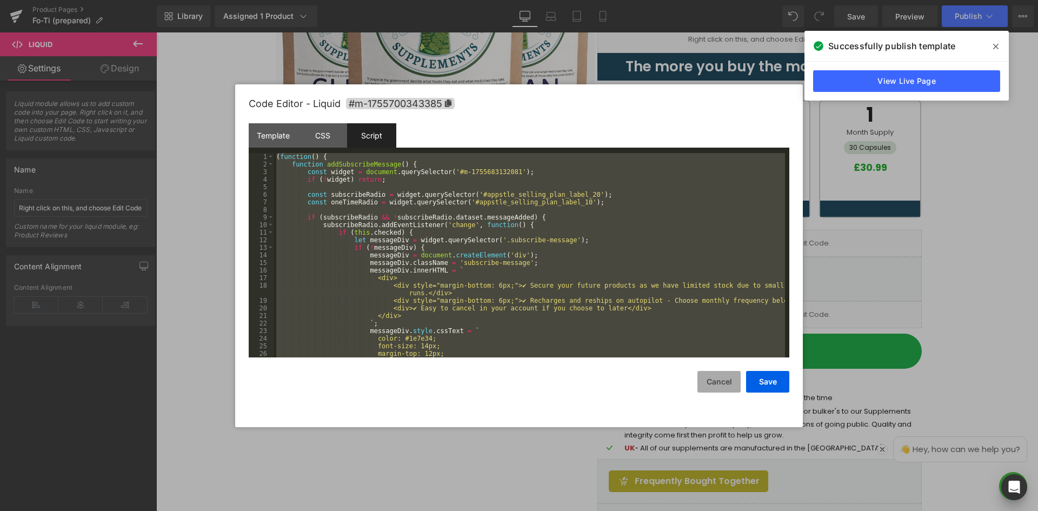
click at [711, 383] on button "Cancel" at bounding box center [718, 382] width 43 height 22
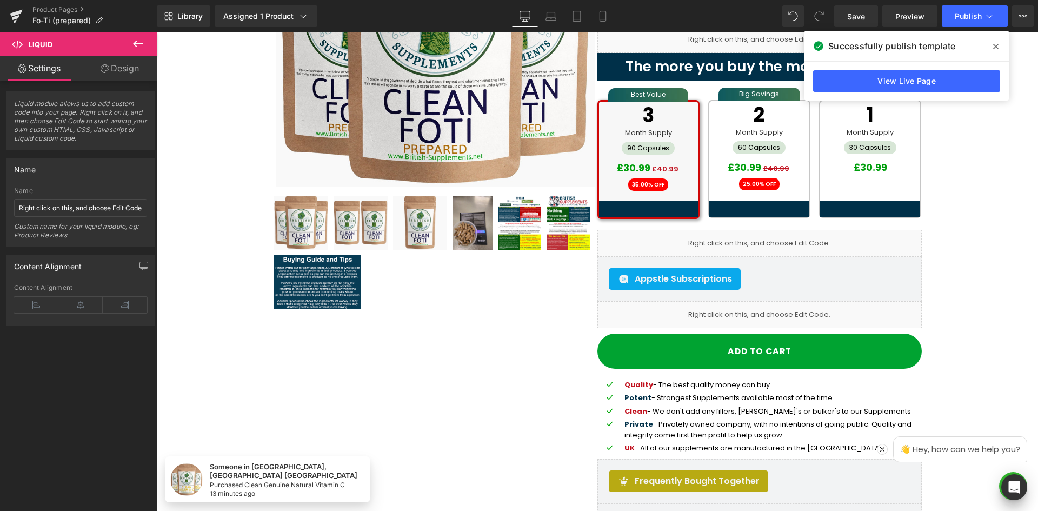
click at [998, 47] on icon at bounding box center [995, 46] width 5 height 9
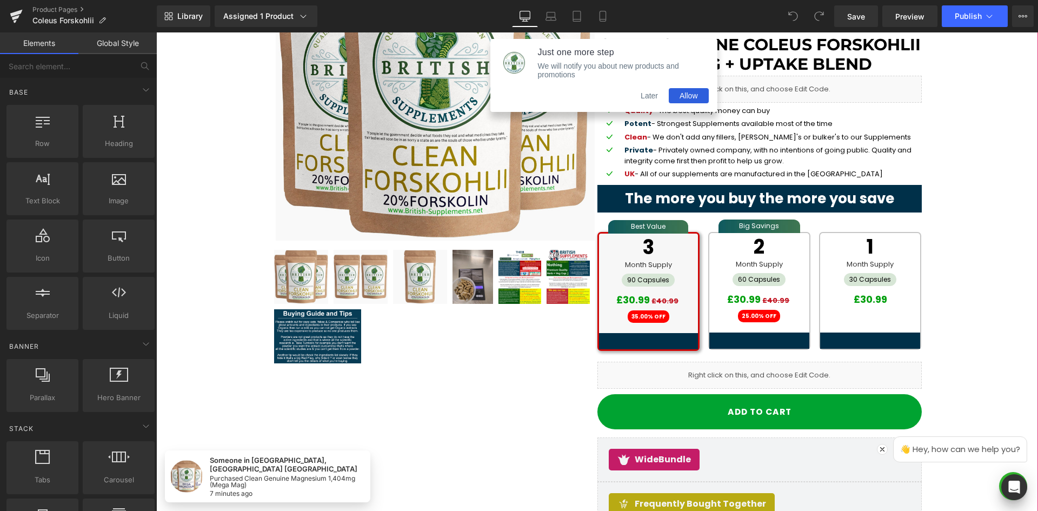
scroll to position [172, 0]
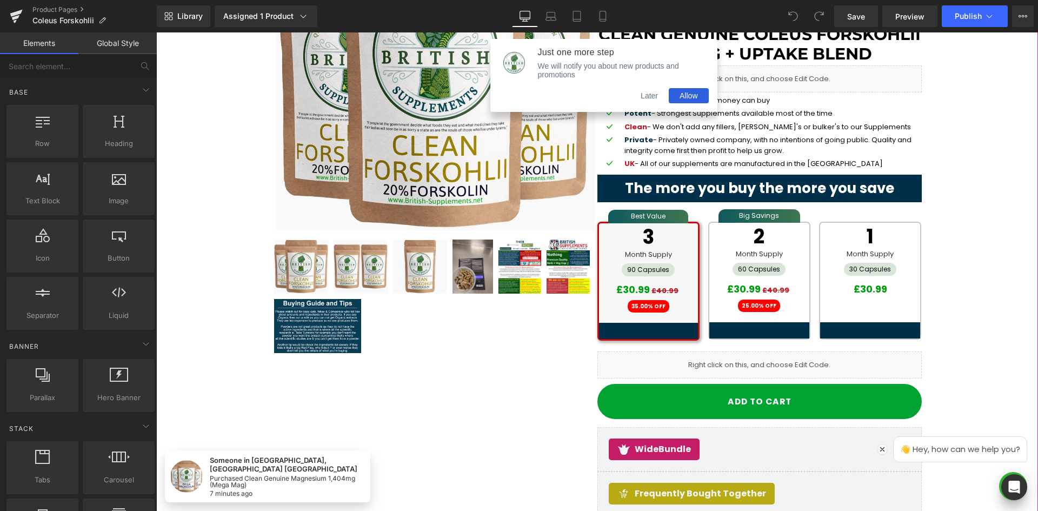
click at [648, 96] on button "Later" at bounding box center [649, 95] width 39 height 15
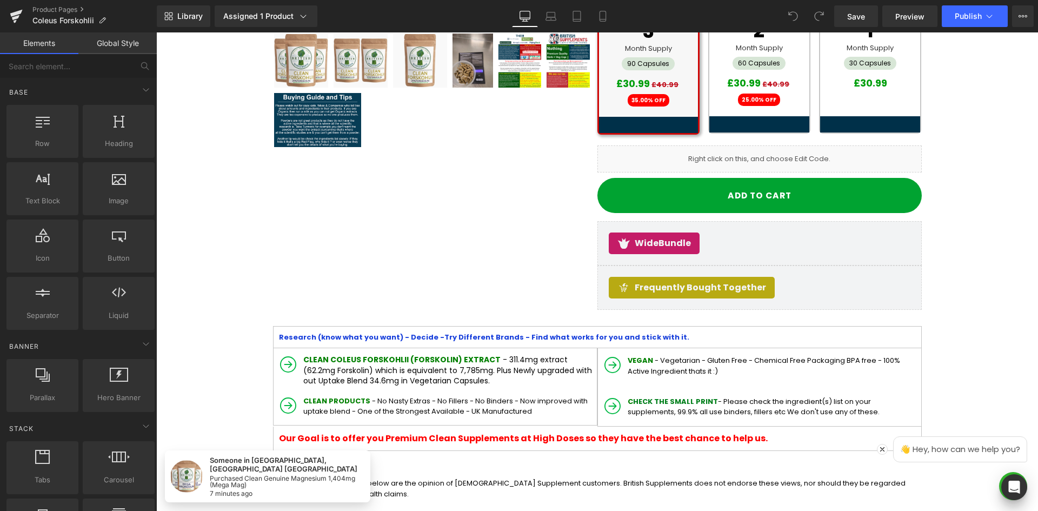
click at [651, 96] on span "35.00% OFF" at bounding box center [649, 100] width 42 height 12
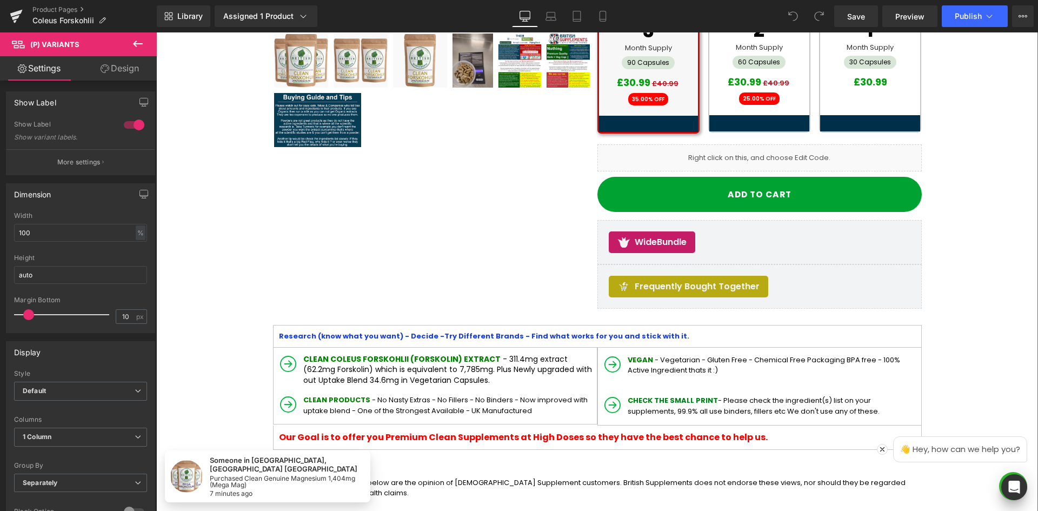
scroll to position [358, 0]
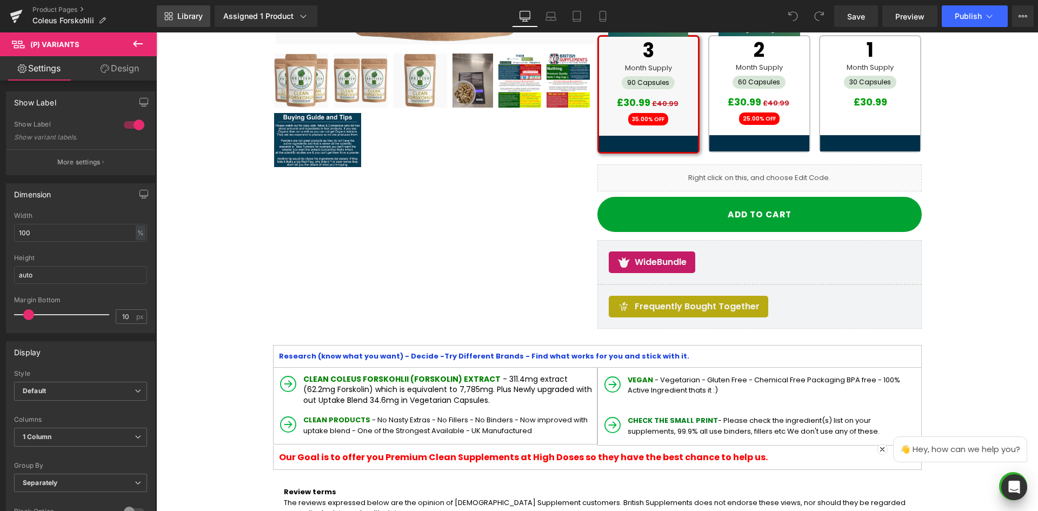
click at [183, 12] on span "Library" at bounding box center [189, 16] width 25 height 10
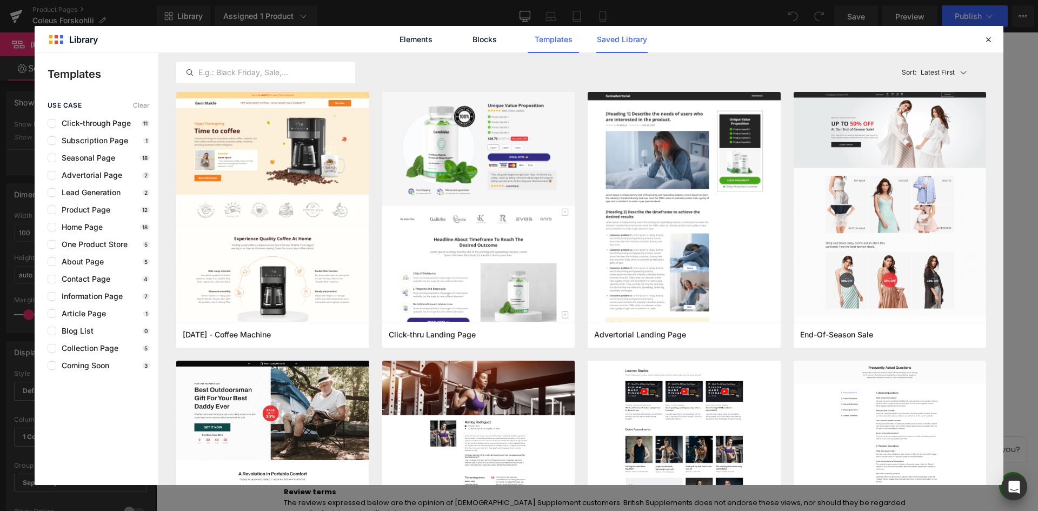
click at [629, 38] on link "Saved Library" at bounding box center [621, 39] width 51 height 27
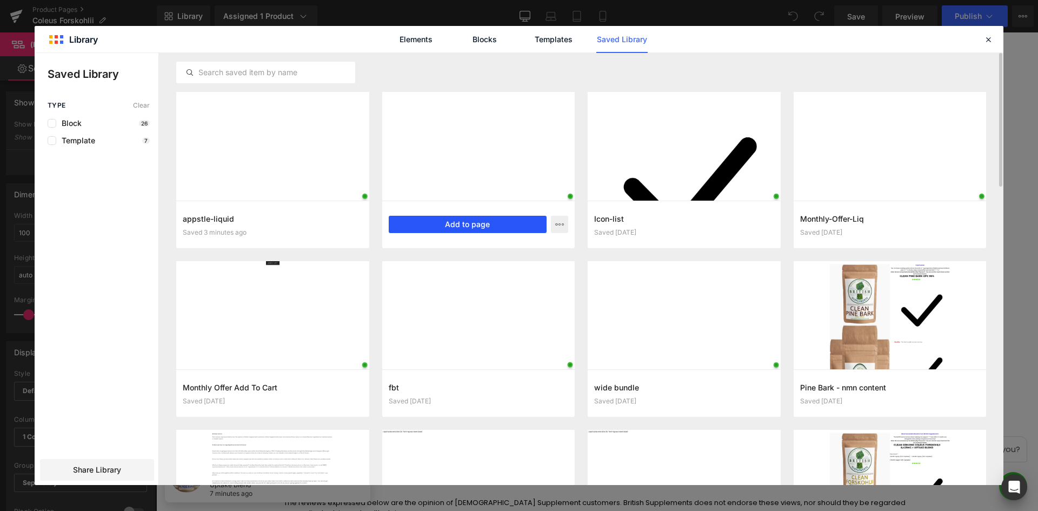
click at [455, 224] on button "Add to page" at bounding box center [468, 224] width 158 height 17
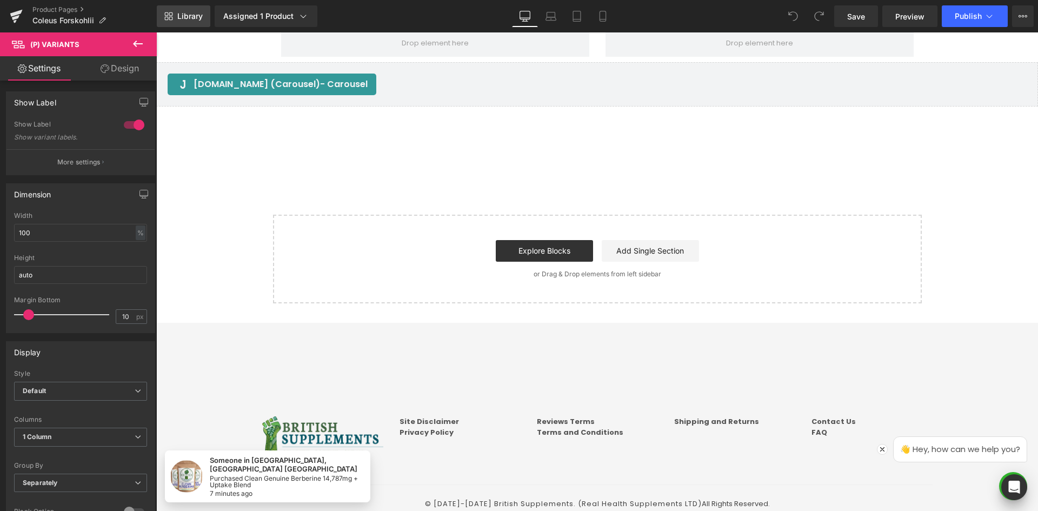
click at [171, 19] on icon at bounding box center [168, 16] width 9 height 9
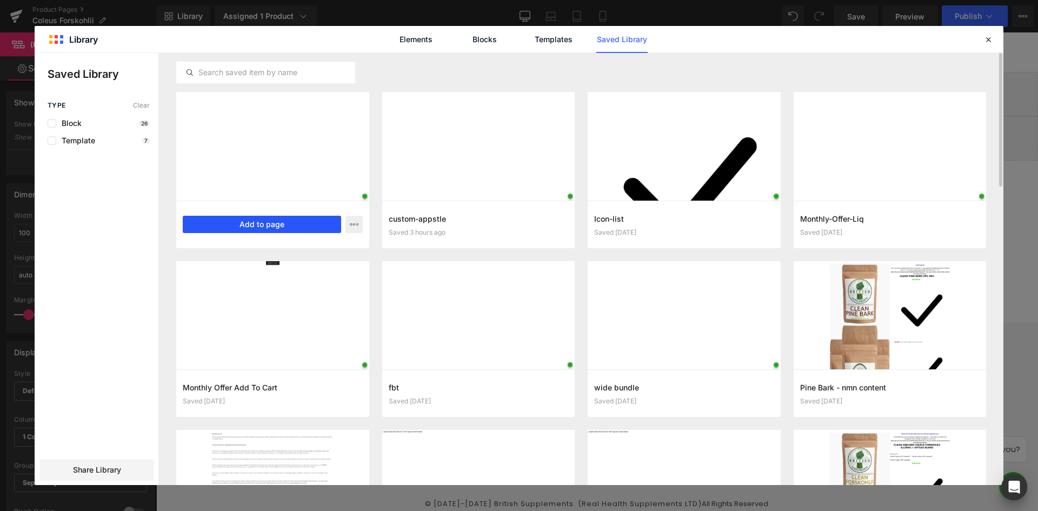
click at [251, 225] on button "Add to page" at bounding box center [262, 224] width 158 height 17
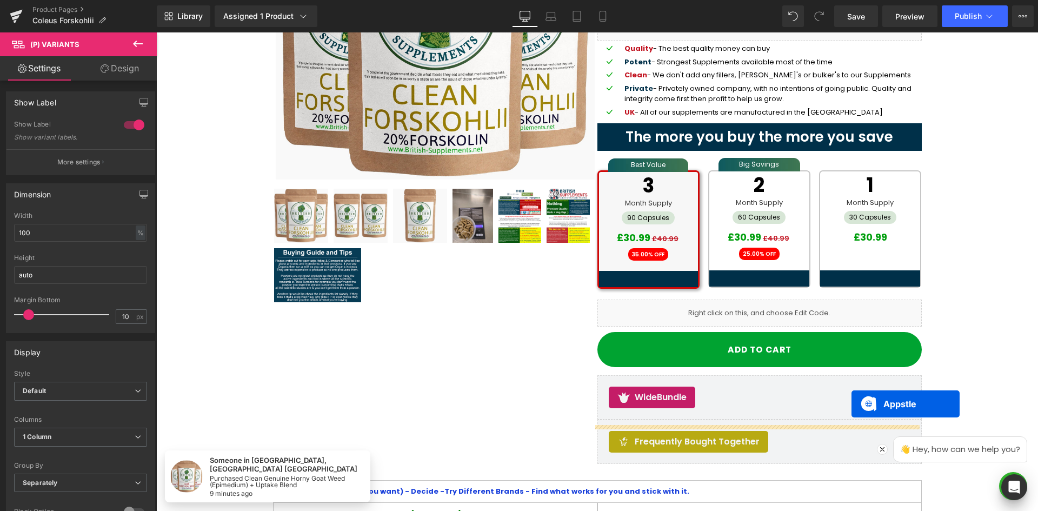
scroll to position [154, 0]
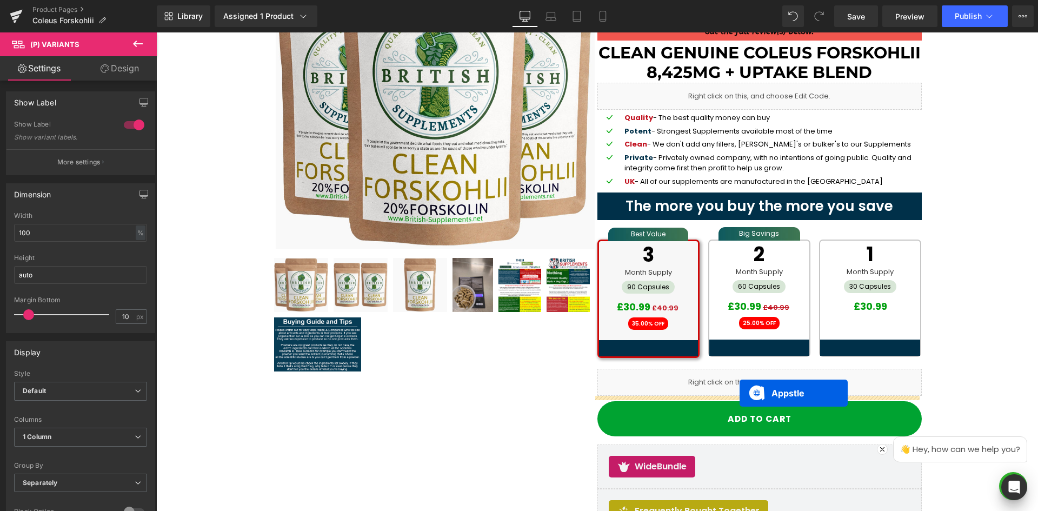
drag, startPoint x: 537, startPoint y: 222, endPoint x: 740, endPoint y: 393, distance: 265.5
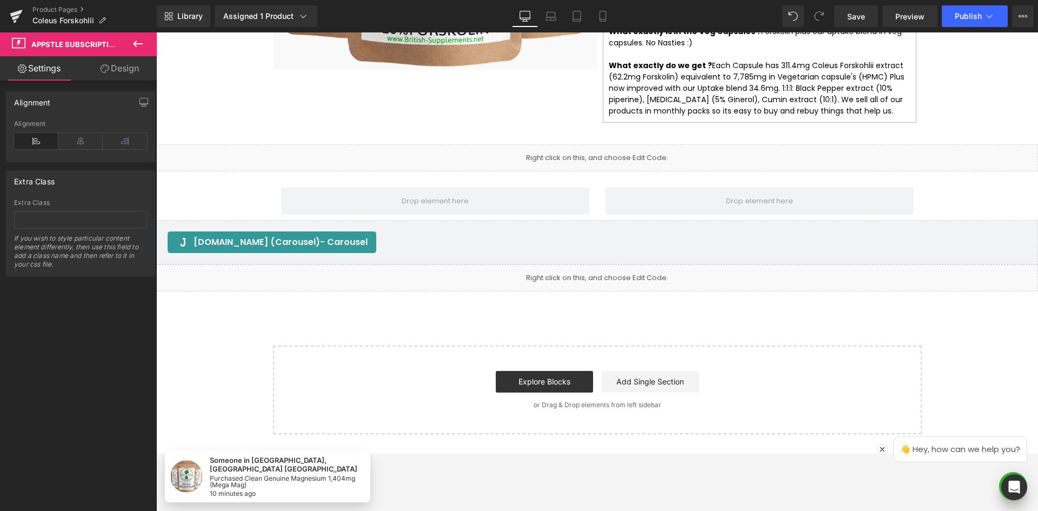
scroll to position [2263, 0]
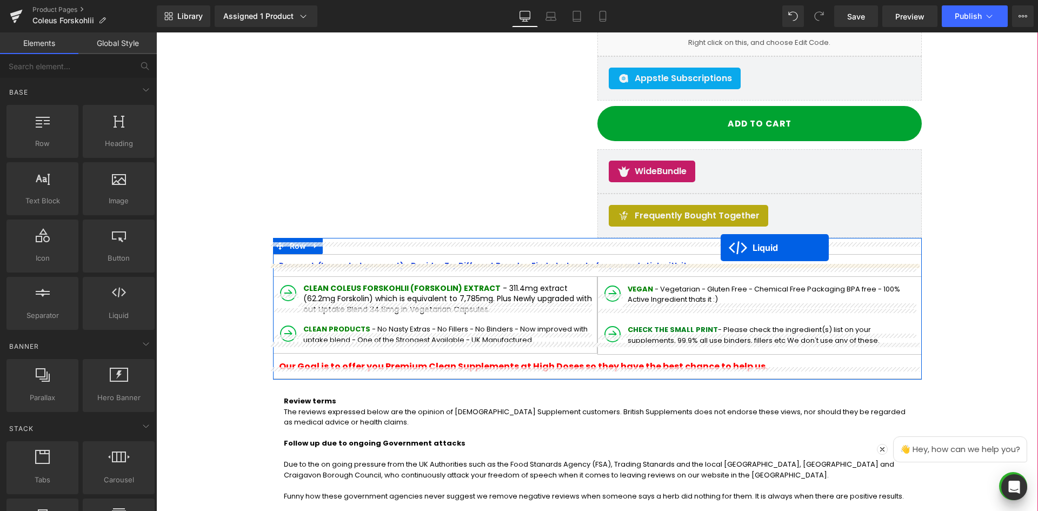
scroll to position [424, 0]
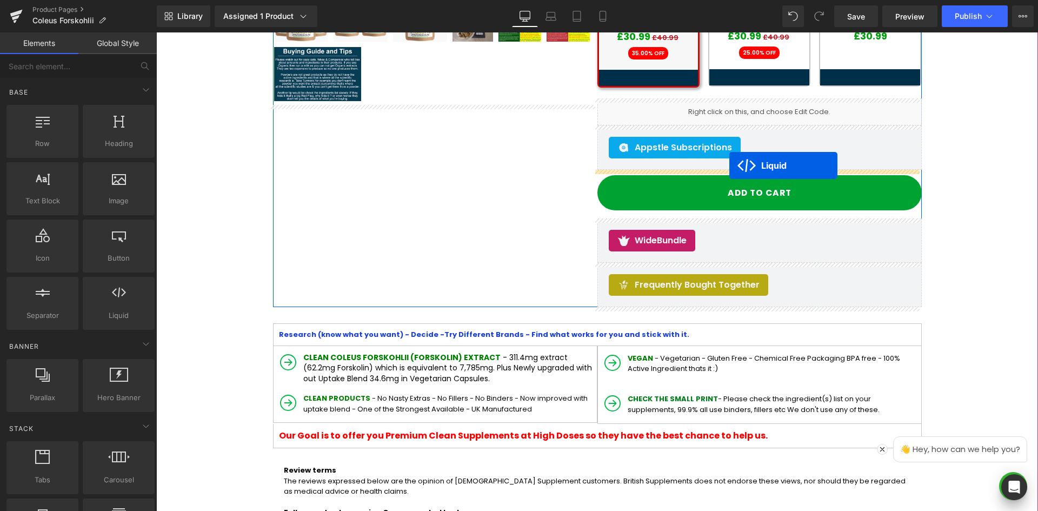
drag, startPoint x: 566, startPoint y: 263, endPoint x: 729, endPoint y: 165, distance: 190.1
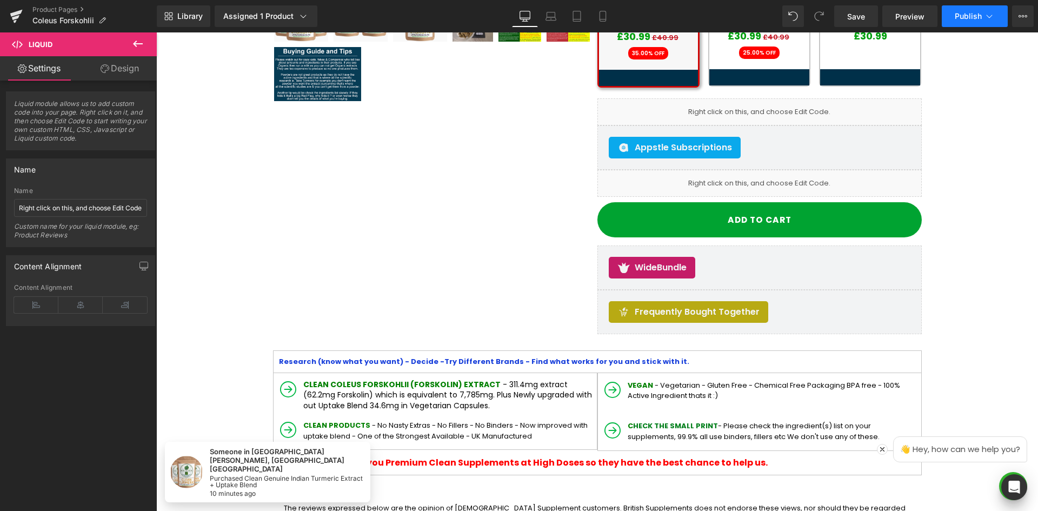
click at [969, 18] on span "Publish" at bounding box center [968, 16] width 27 height 9
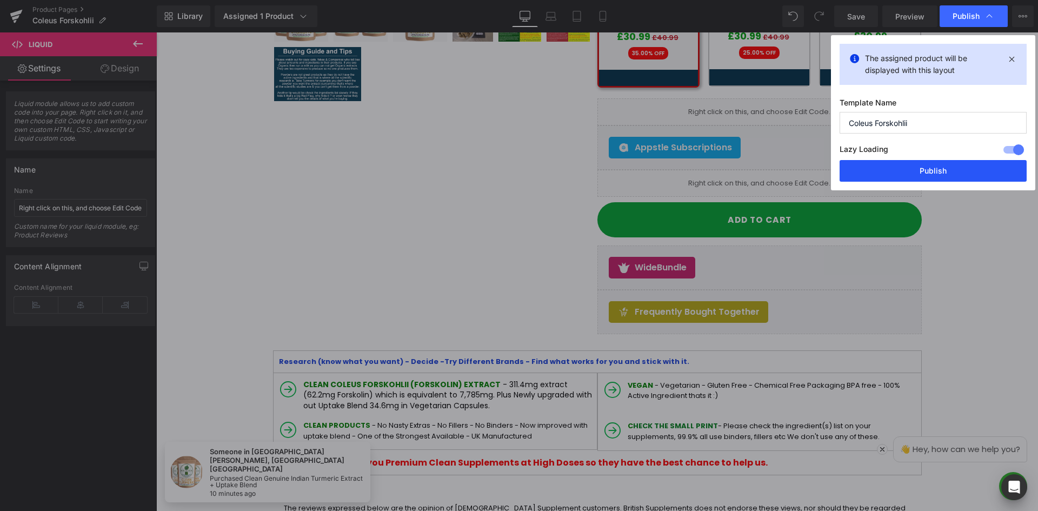
drag, startPoint x: 934, startPoint y: 171, endPoint x: 828, endPoint y: 155, distance: 107.7
click at [934, 171] on button "Publish" at bounding box center [933, 171] width 187 height 22
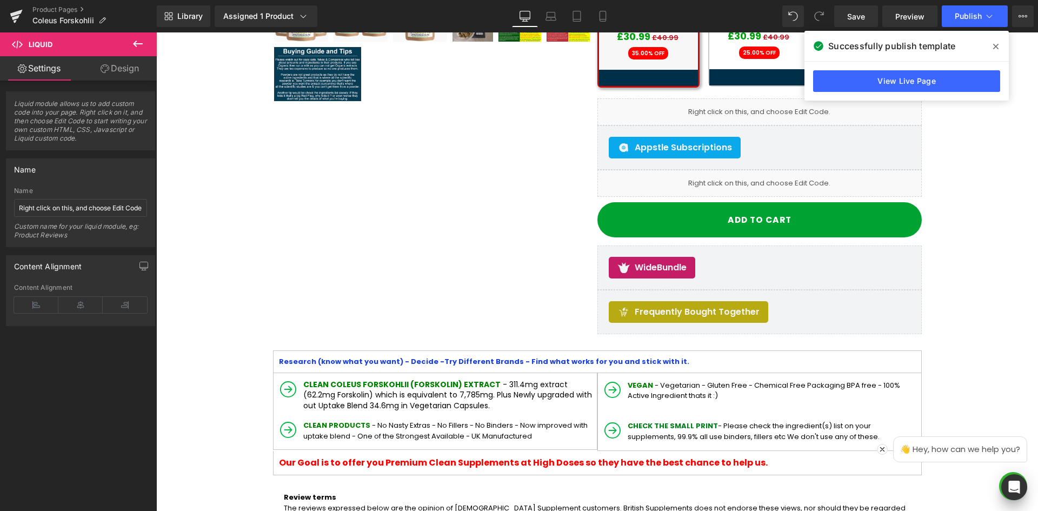
click at [996, 42] on span at bounding box center [995, 46] width 17 height 17
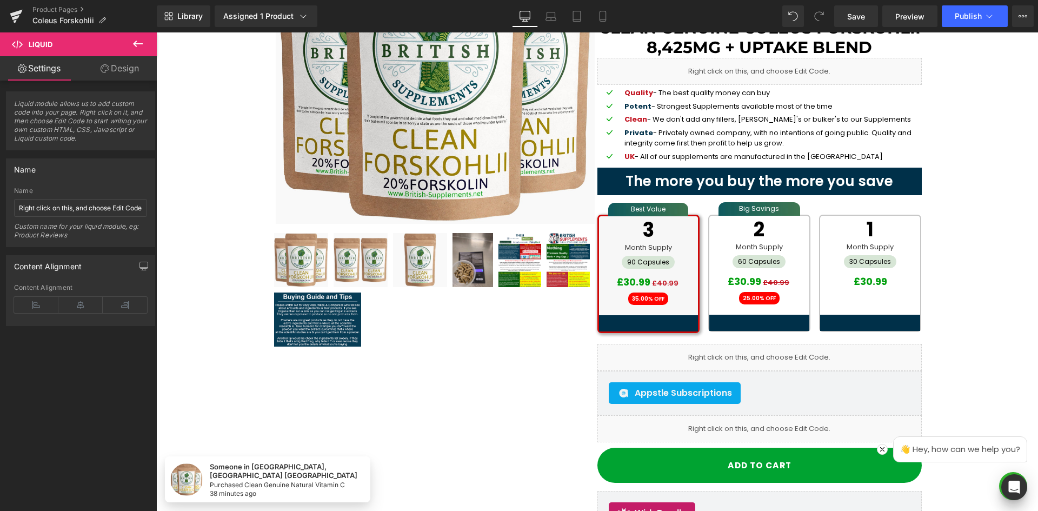
scroll to position [262, 0]
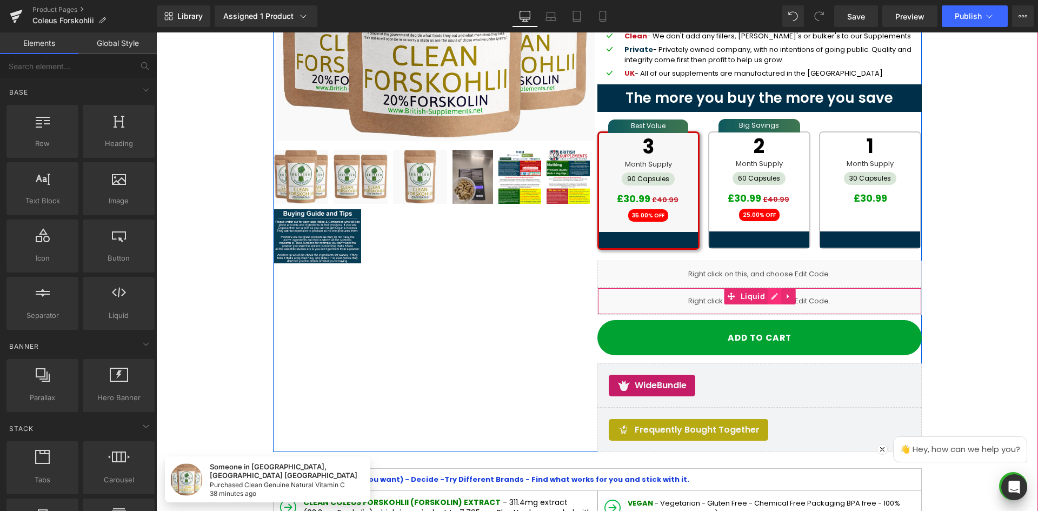
click at [771, 299] on icon at bounding box center [775, 296] width 8 height 8
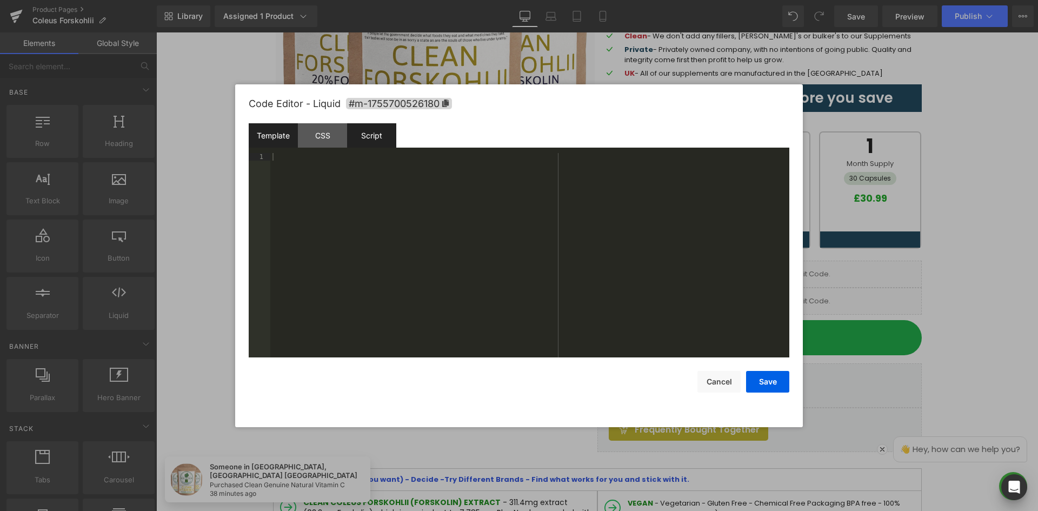
click at [376, 144] on div "Script" at bounding box center [371, 135] width 49 height 24
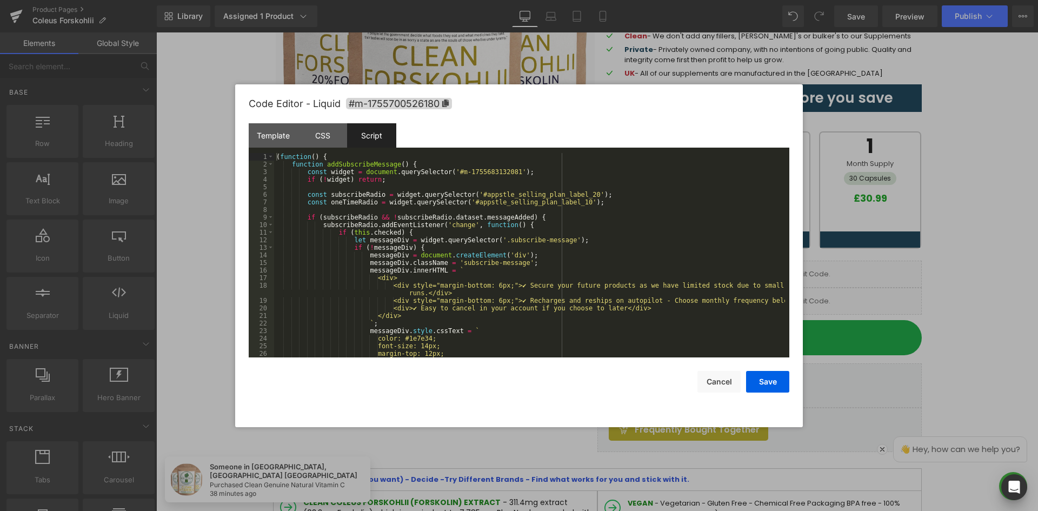
drag, startPoint x: 987, startPoint y: 260, endPoint x: 681, endPoint y: 250, distance: 306.2
click at [987, 260] on div at bounding box center [519, 255] width 1038 height 511
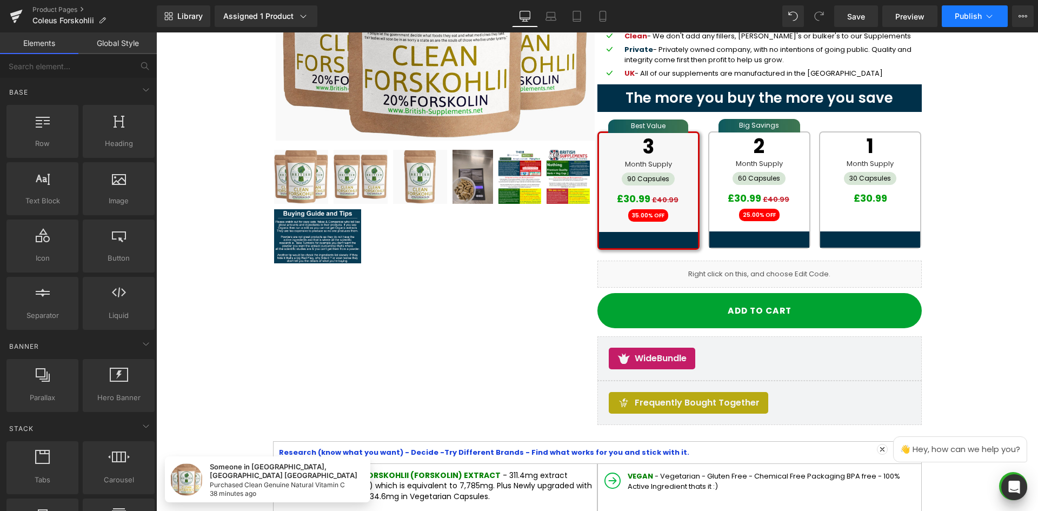
click at [970, 18] on span "Publish" at bounding box center [968, 16] width 27 height 9
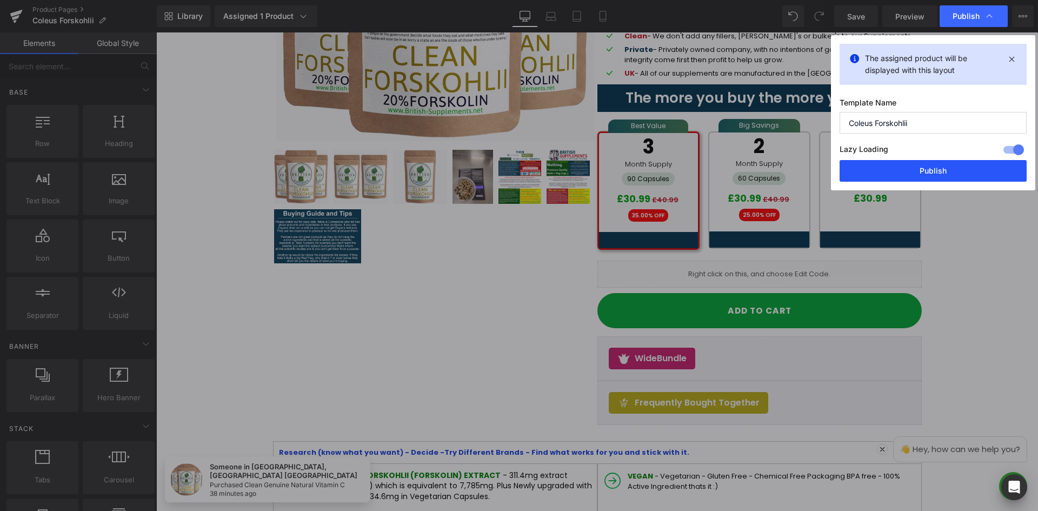
click at [951, 175] on button "Publish" at bounding box center [933, 171] width 187 height 22
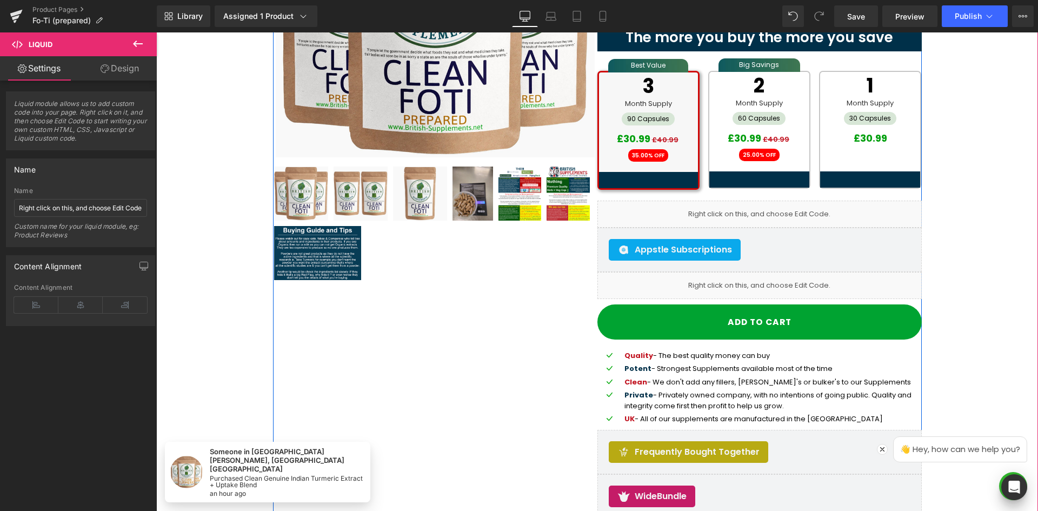
scroll to position [270, 0]
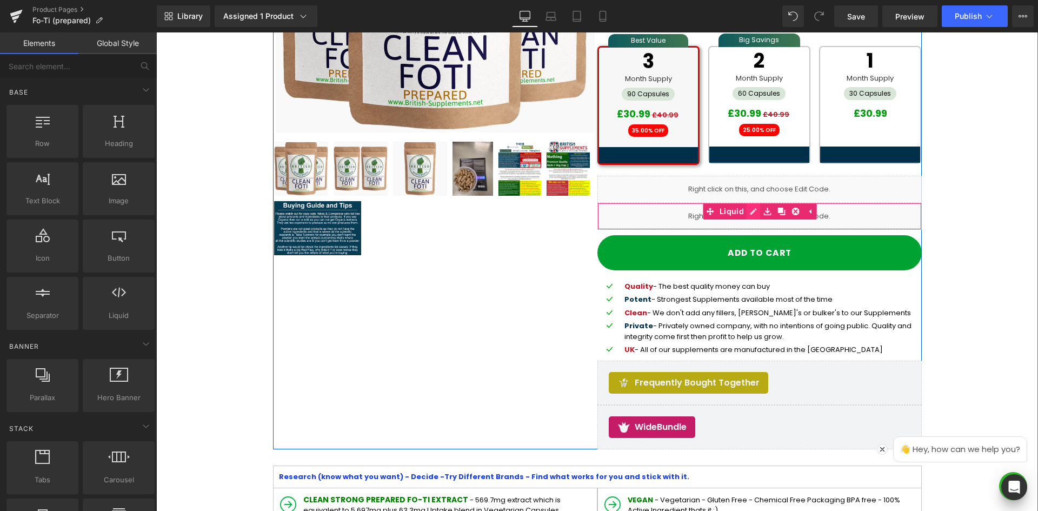
click at [750, 211] on icon at bounding box center [754, 211] width 8 height 8
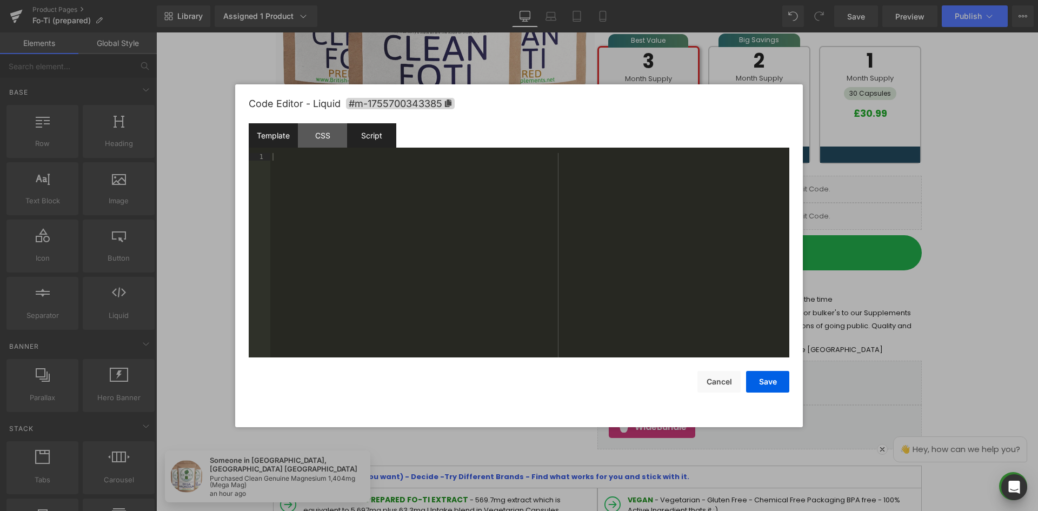
click at [371, 131] on div "Script" at bounding box center [371, 135] width 49 height 24
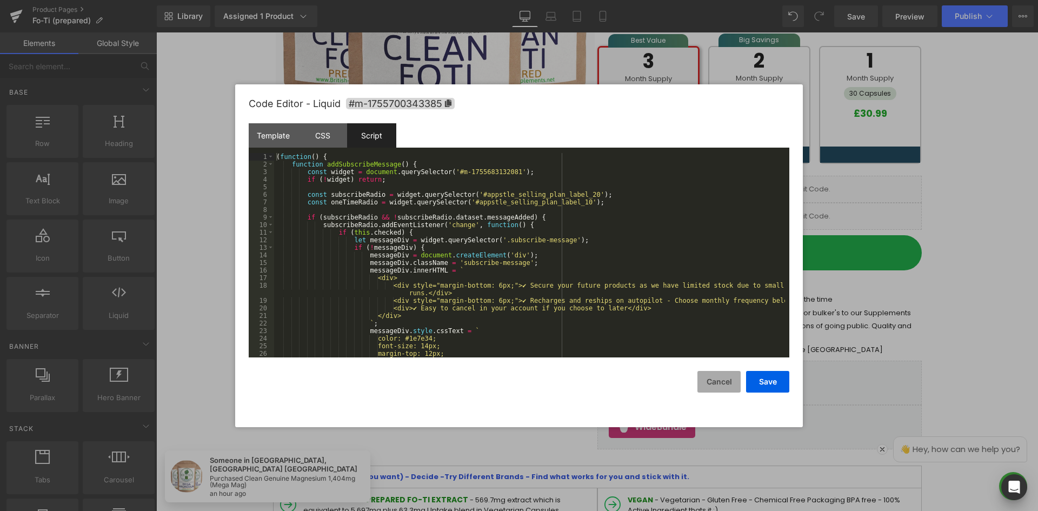
drag, startPoint x: 715, startPoint y: 374, endPoint x: 717, endPoint y: 369, distance: 5.8
click at [715, 374] on button "Cancel" at bounding box center [718, 382] width 43 height 22
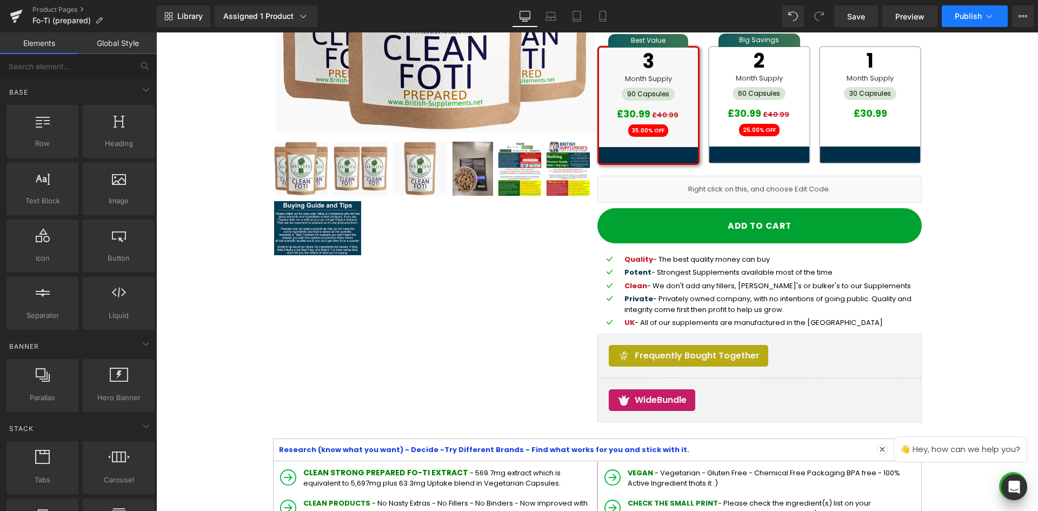
click at [965, 12] on span "Publish" at bounding box center [968, 16] width 27 height 9
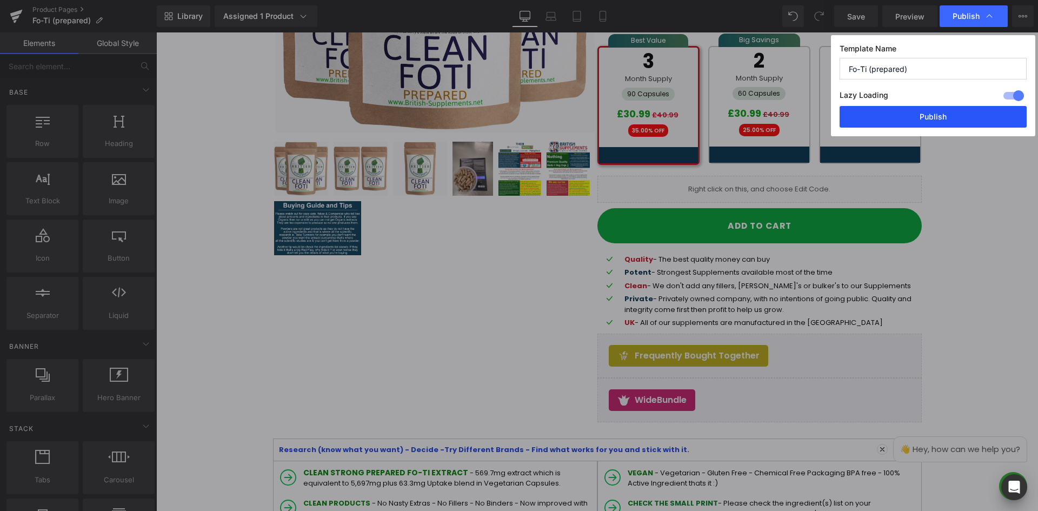
click at [945, 119] on button "Publish" at bounding box center [933, 117] width 187 height 22
